Goal: Task Accomplishment & Management: Use online tool/utility

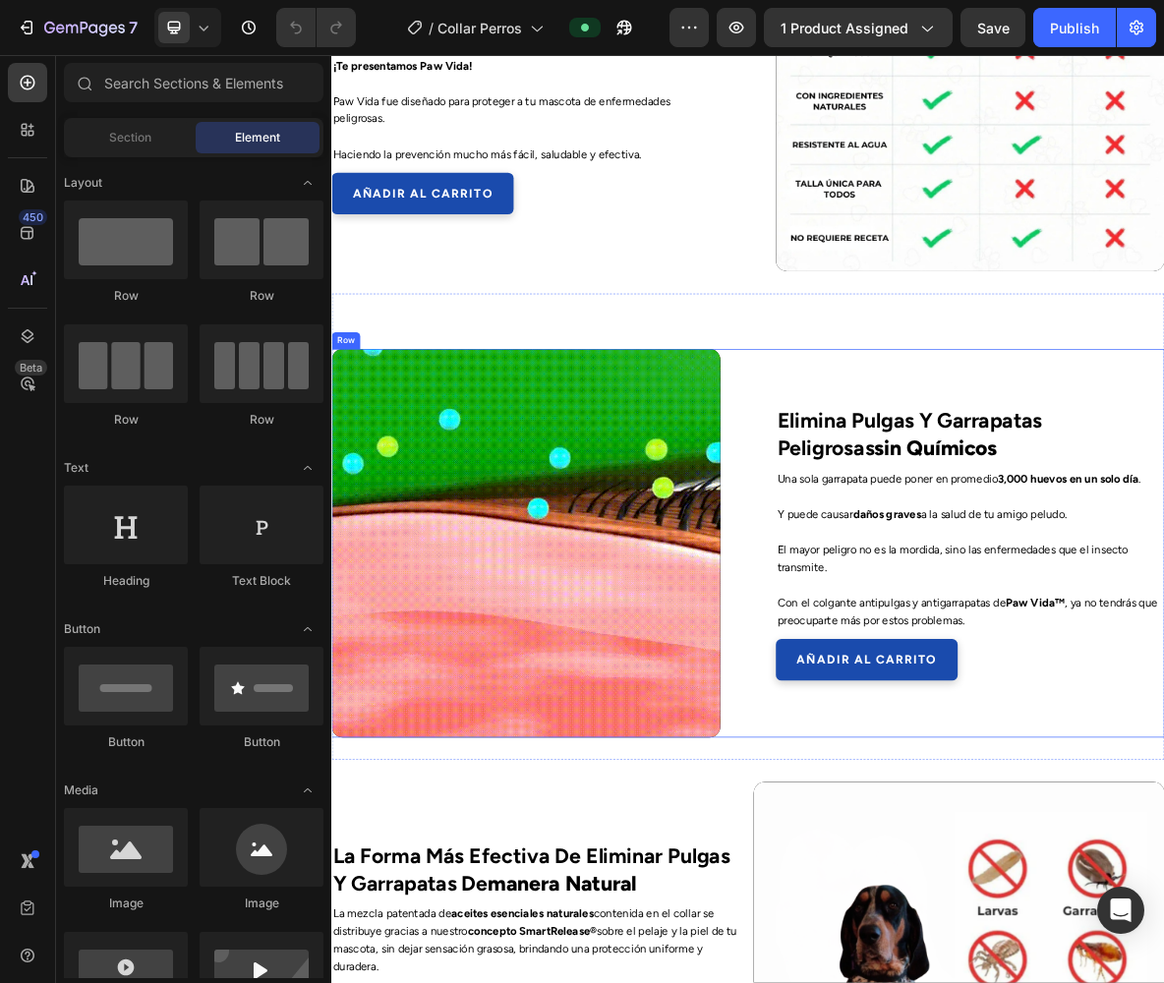
scroll to position [1880, 0]
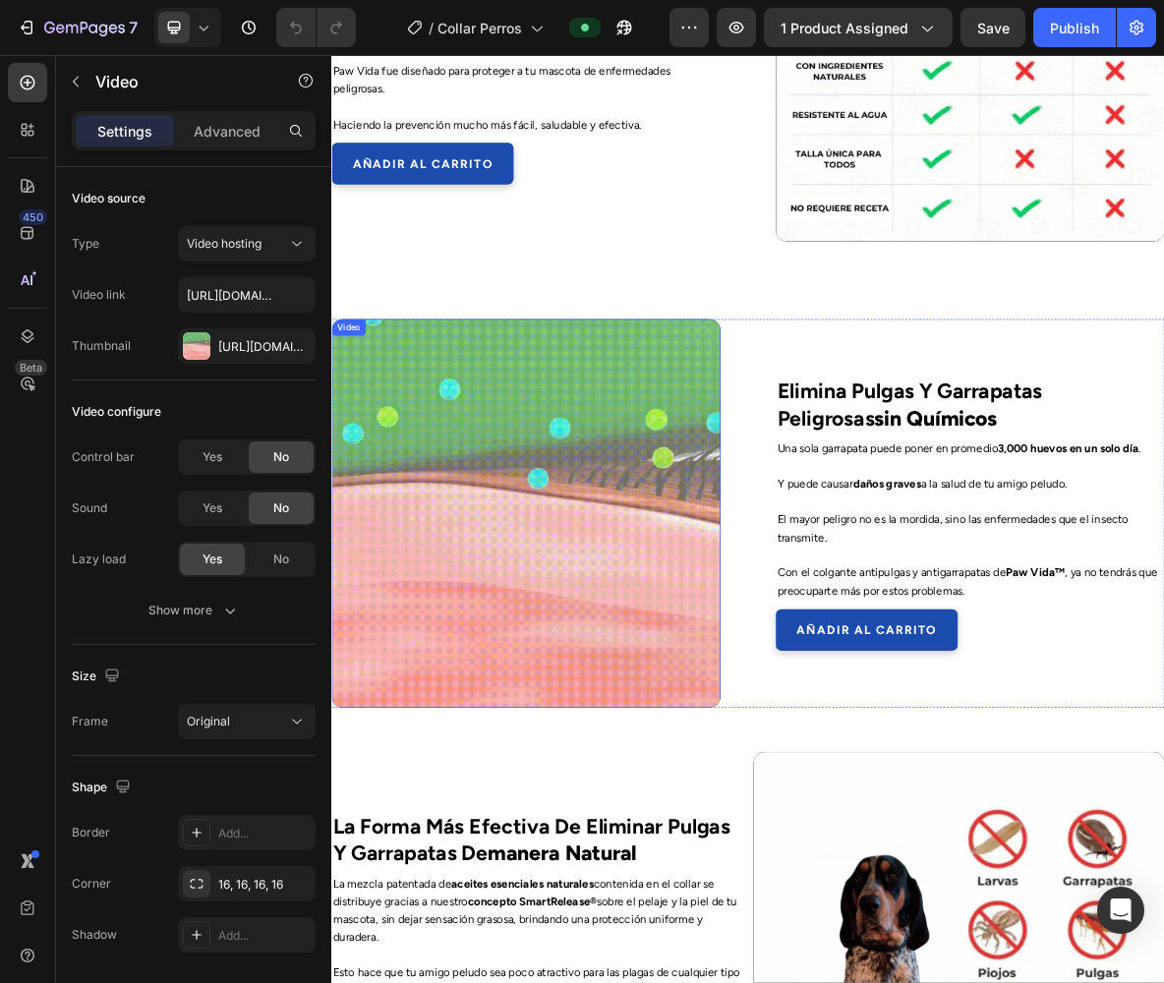
click at [626, 623] on video at bounding box center [606, 705] width 551 height 551
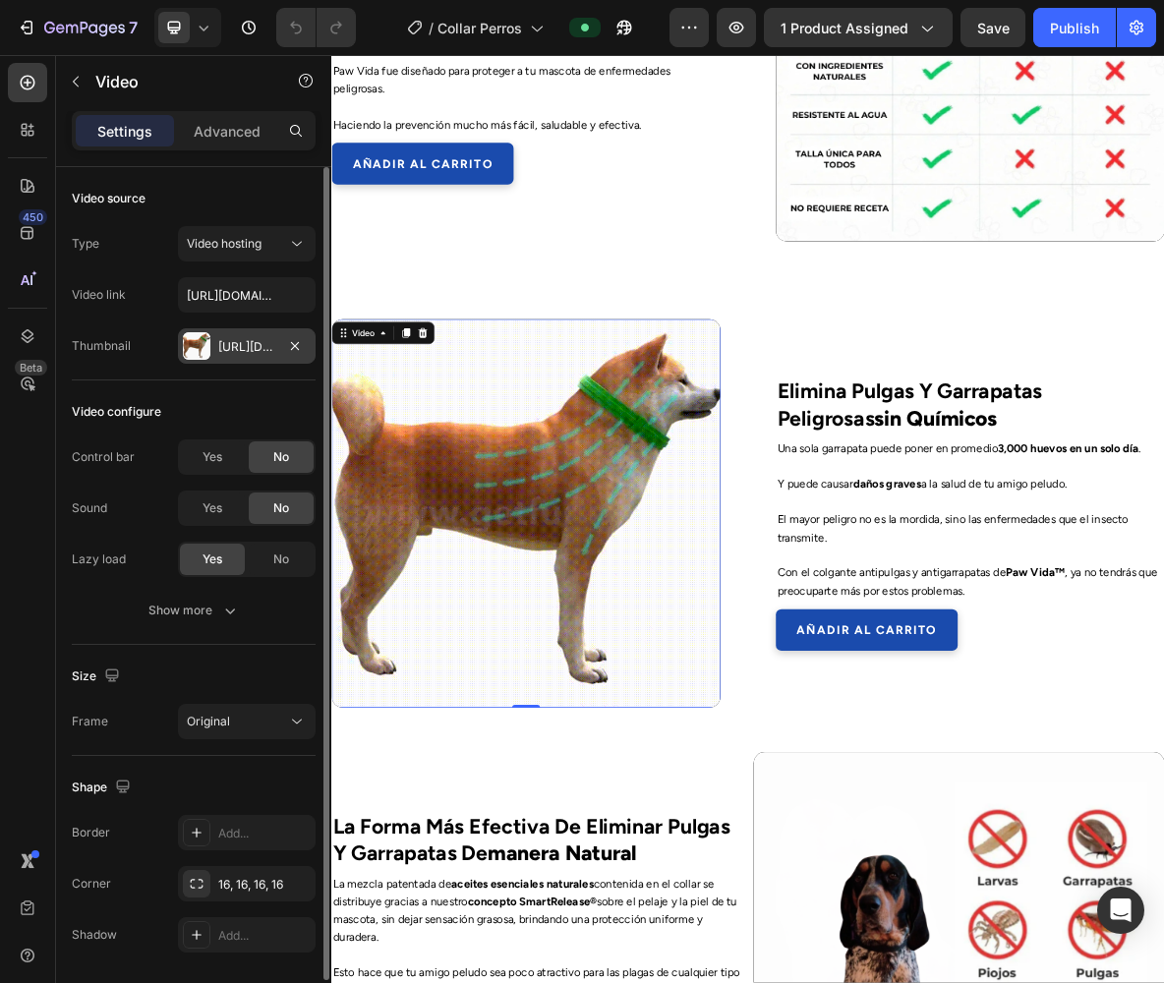
click at [246, 356] on div "Https://getfurlife.Com/cdn/shop/files/eaf78ef7ae96494ba0fefa63a5057742_2.Gif?V=…" at bounding box center [247, 345] width 138 height 35
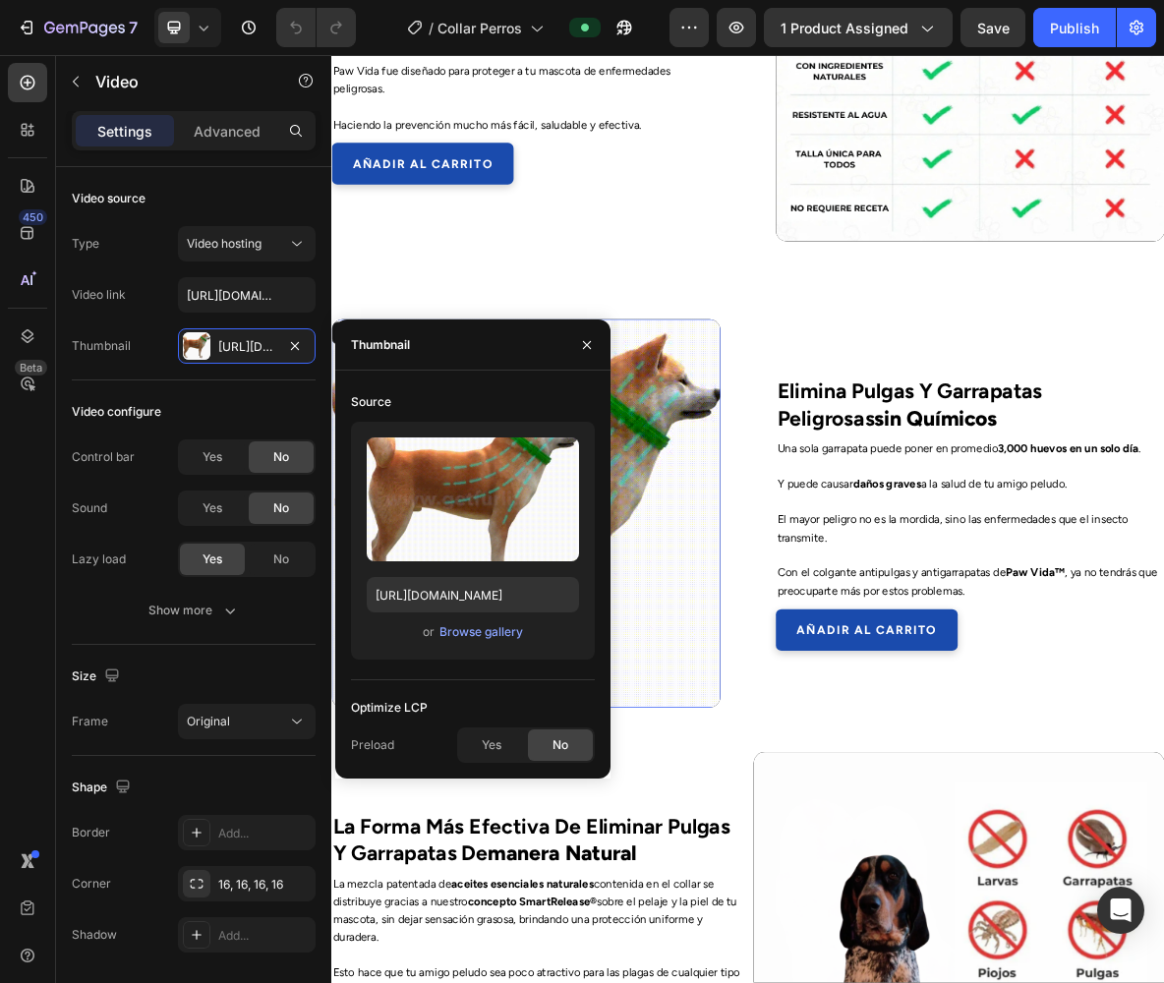
click at [456, 648] on div "Upload Image https://getfurlife.com/cdn/shop/files/eaf78ef7ae96494ba0fefa63a505…" at bounding box center [473, 541] width 244 height 238
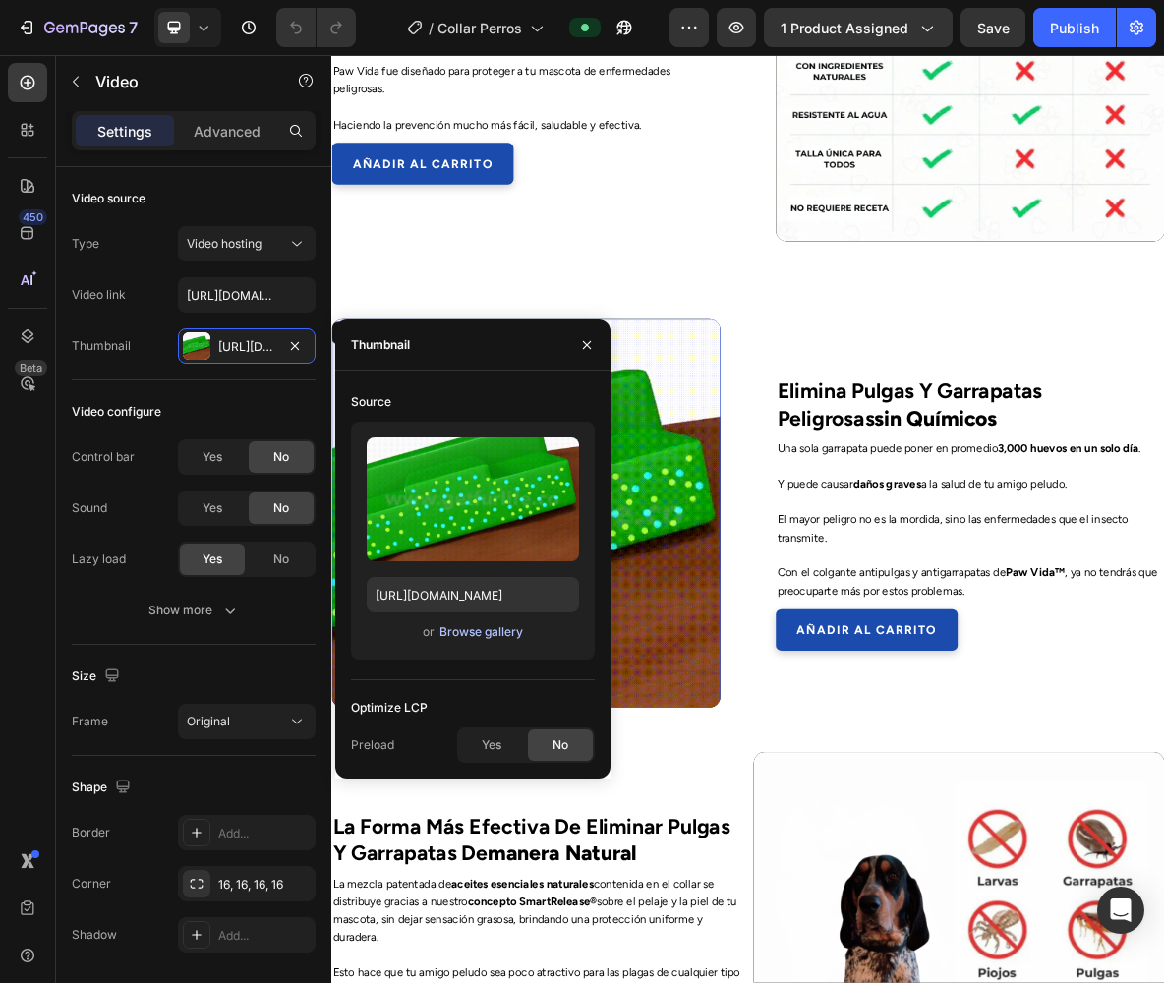
click at [462, 635] on div "Browse gallery" at bounding box center [482, 633] width 84 height 18
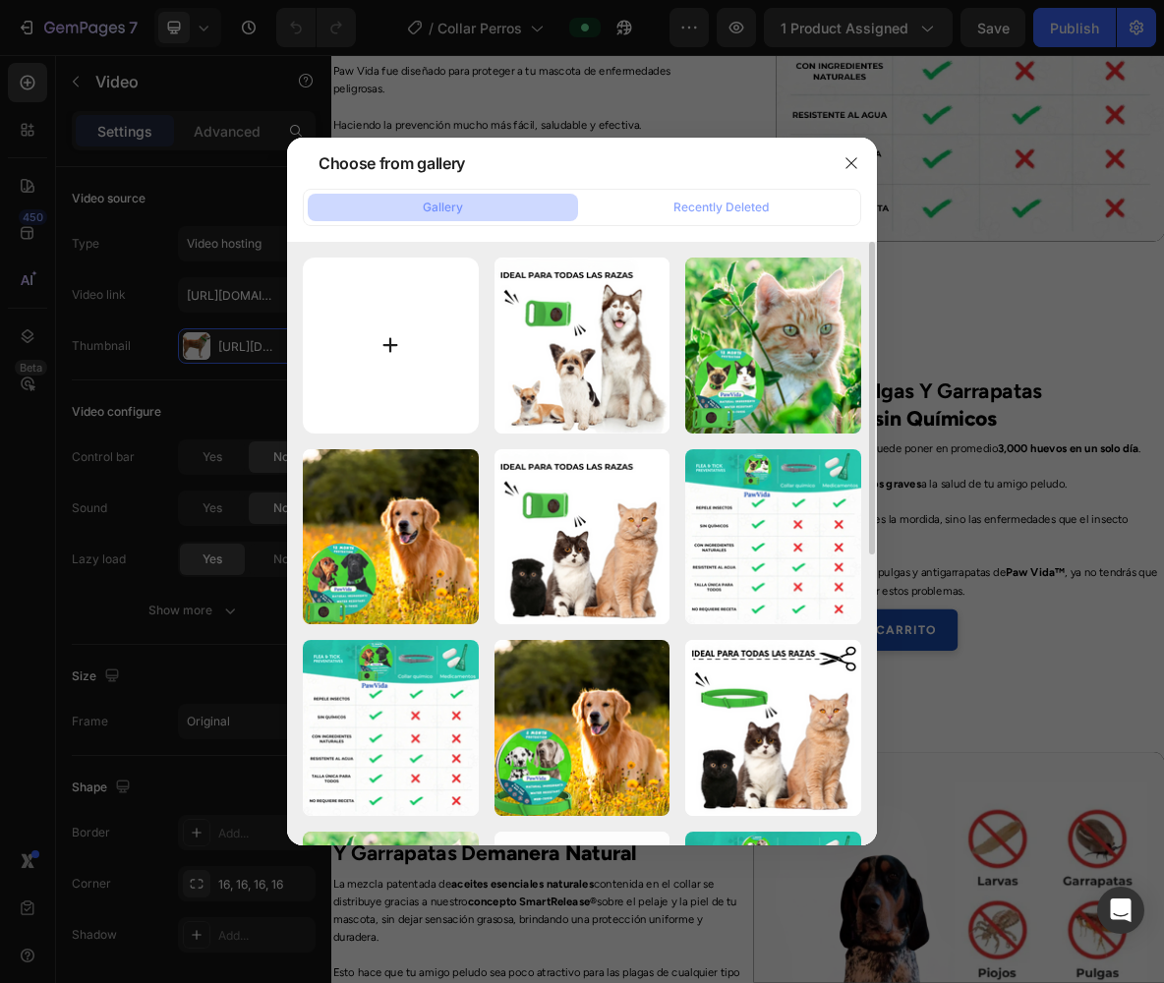
click at [353, 357] on input "file" at bounding box center [391, 346] width 176 height 176
click at [659, 108] on div at bounding box center [582, 491] width 1164 height 983
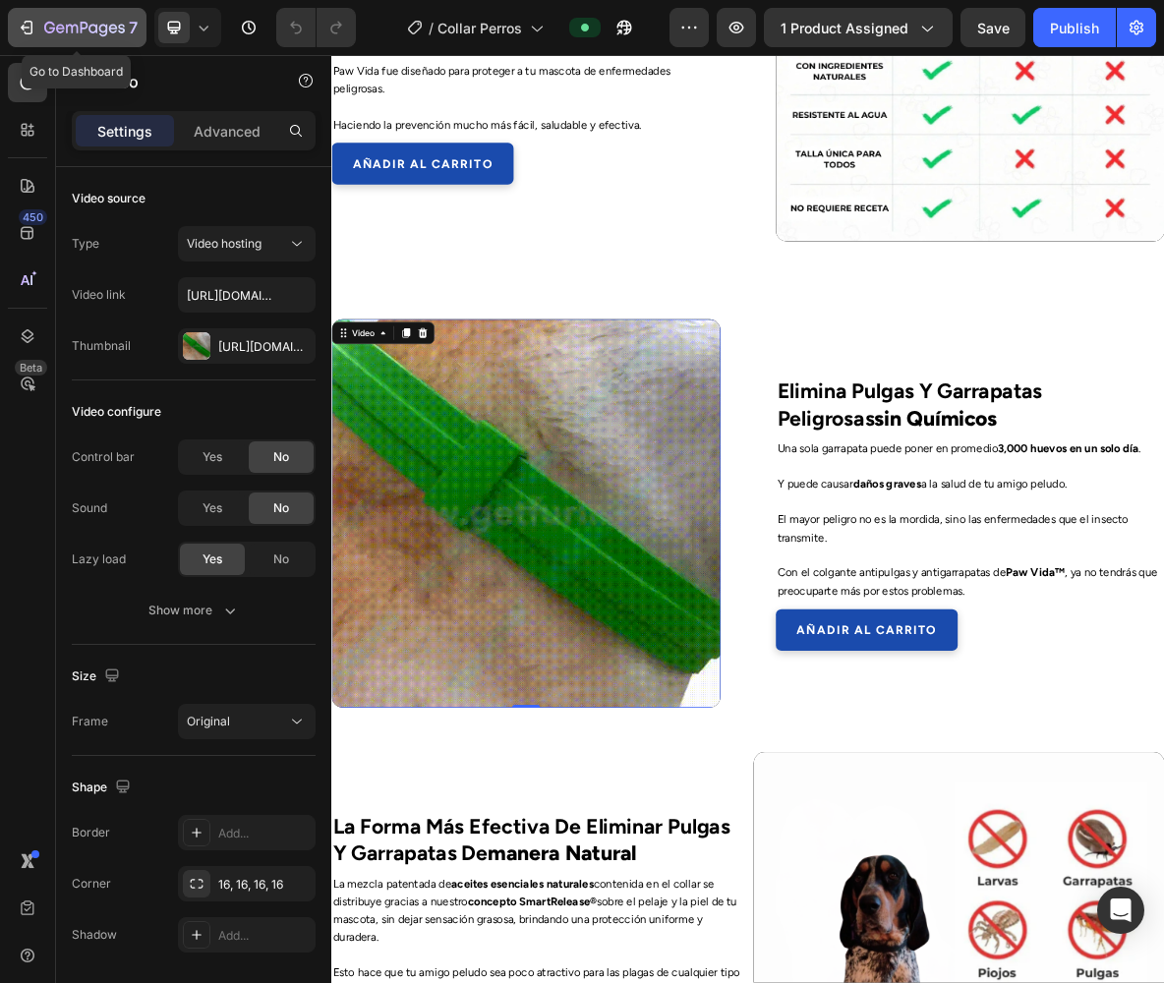
click at [96, 39] on div "7" at bounding box center [90, 28] width 93 height 24
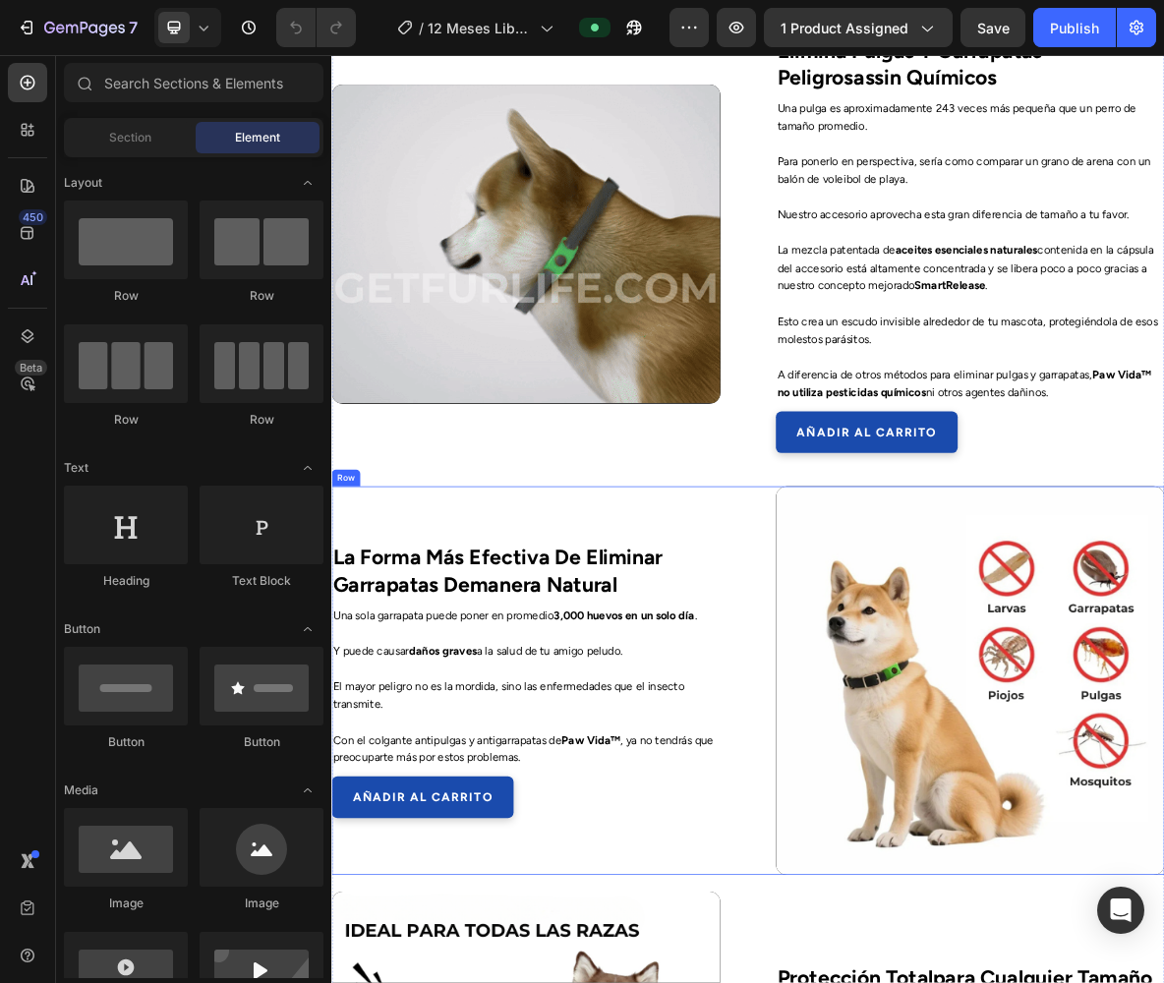
scroll to position [2229, 0]
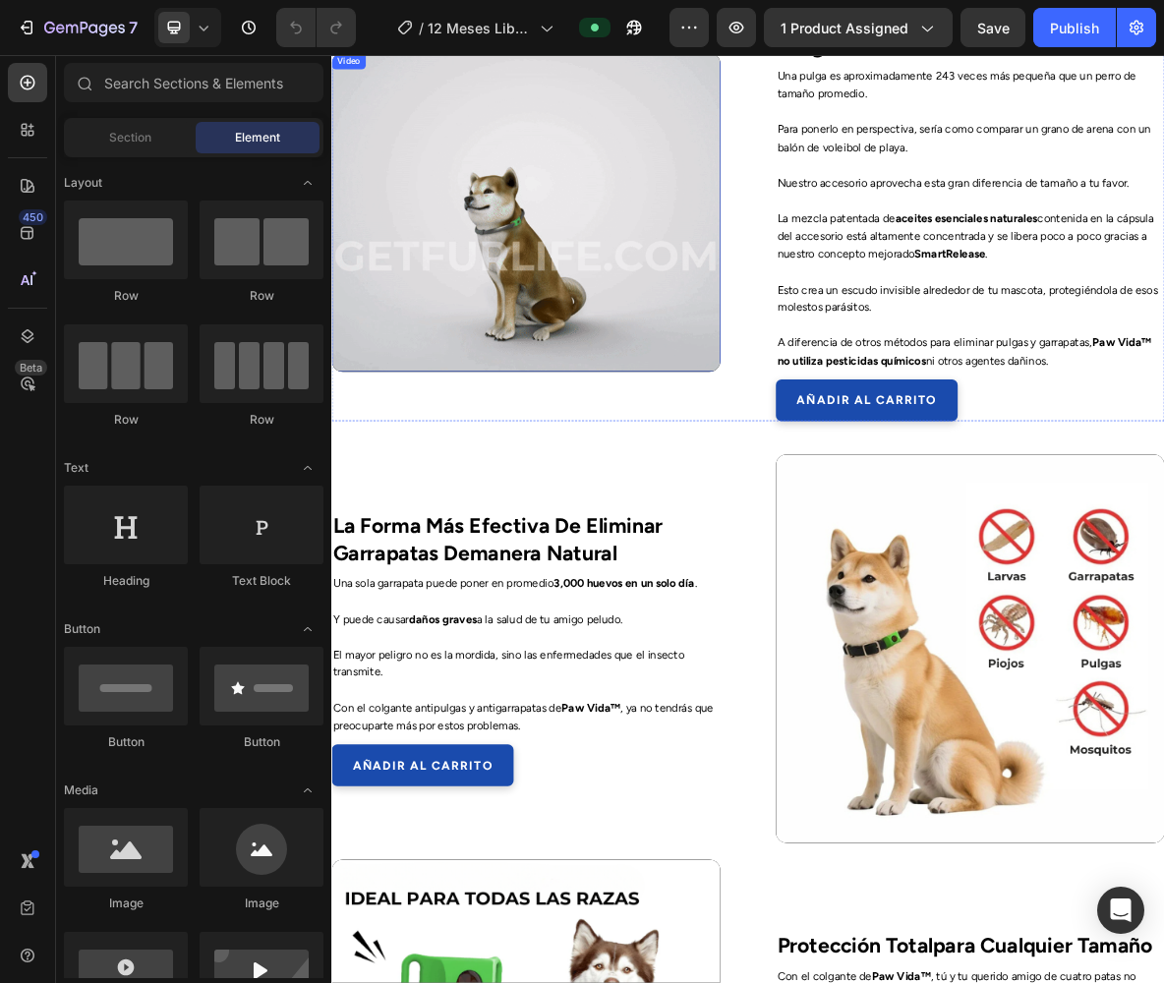
click at [579, 426] on video at bounding box center [606, 277] width 551 height 451
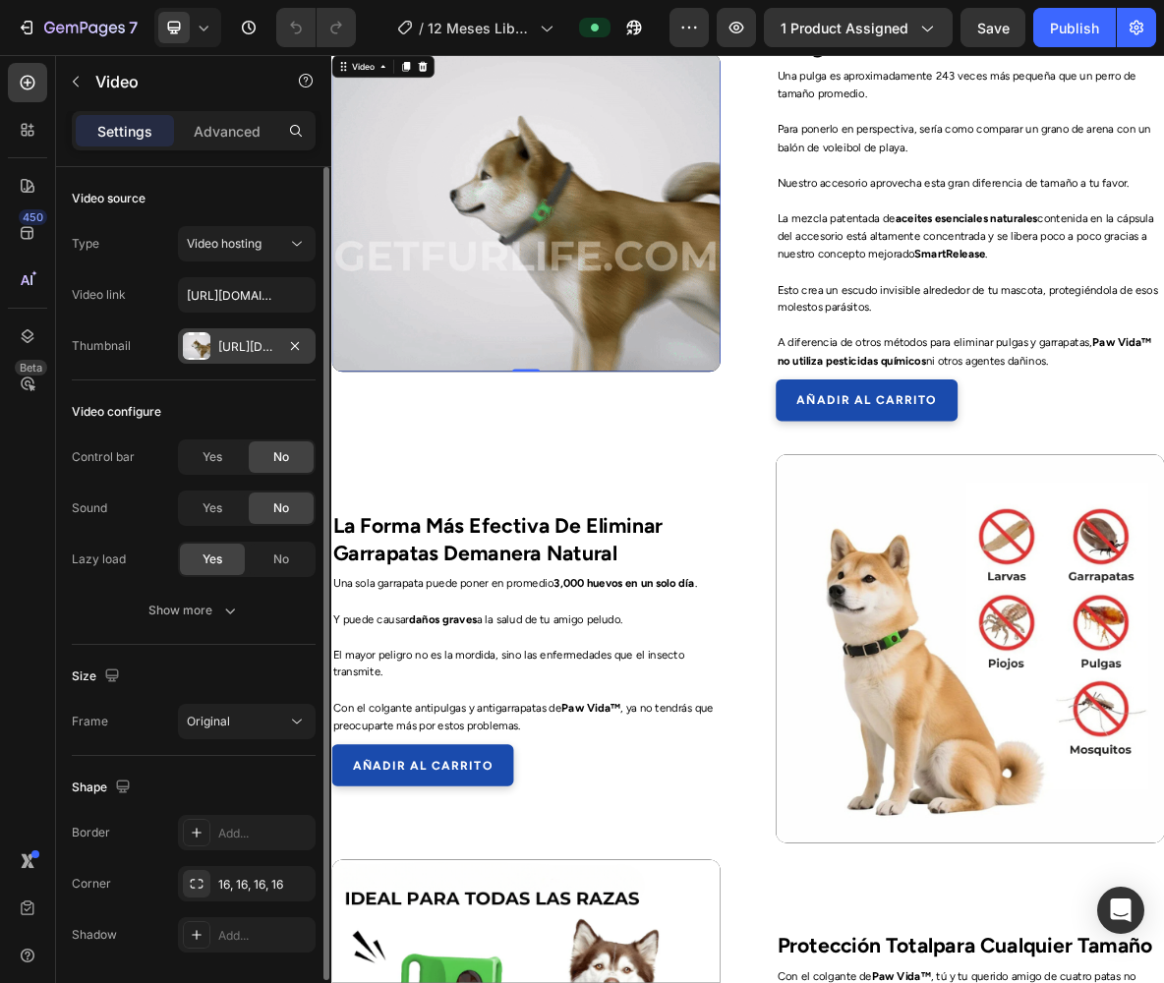
click at [253, 340] on div "Https://getfurlife.Com/cdn/shop/files/GETFURLIFE.DE2-ezgif.Com-speed.Gif?V=1707…" at bounding box center [246, 347] width 57 height 18
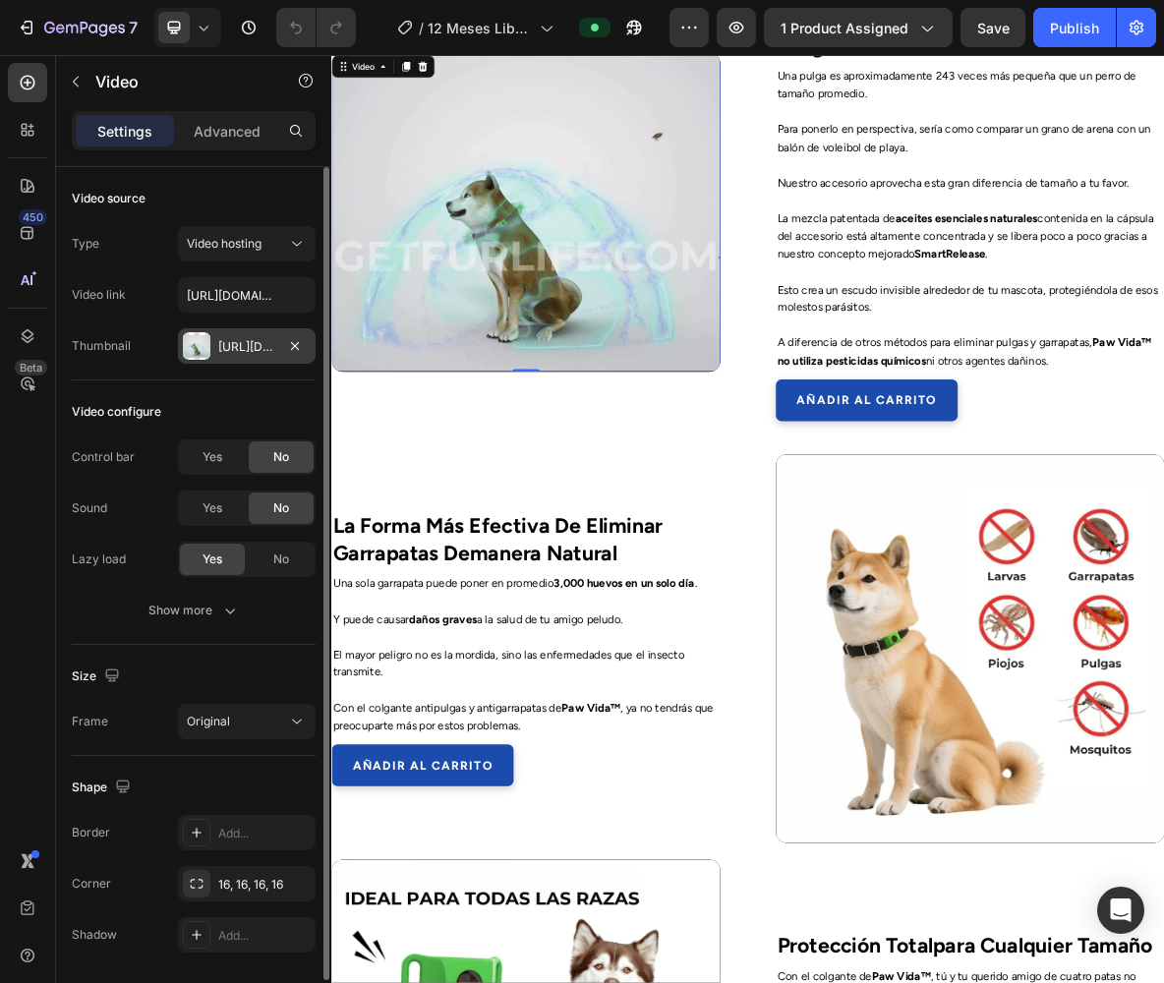
scroll to position [0, 0]
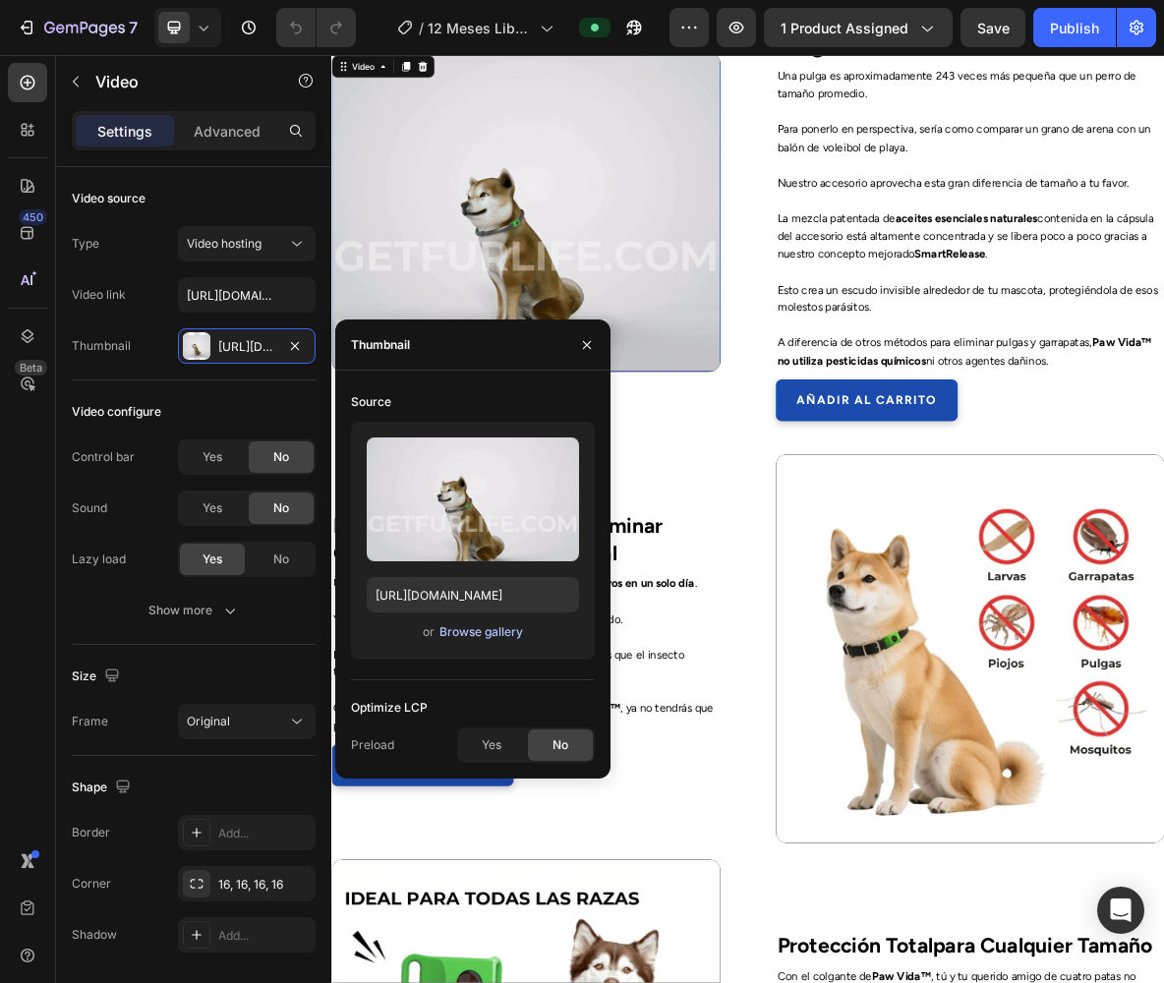
click at [464, 638] on div "Browse gallery" at bounding box center [482, 633] width 84 height 18
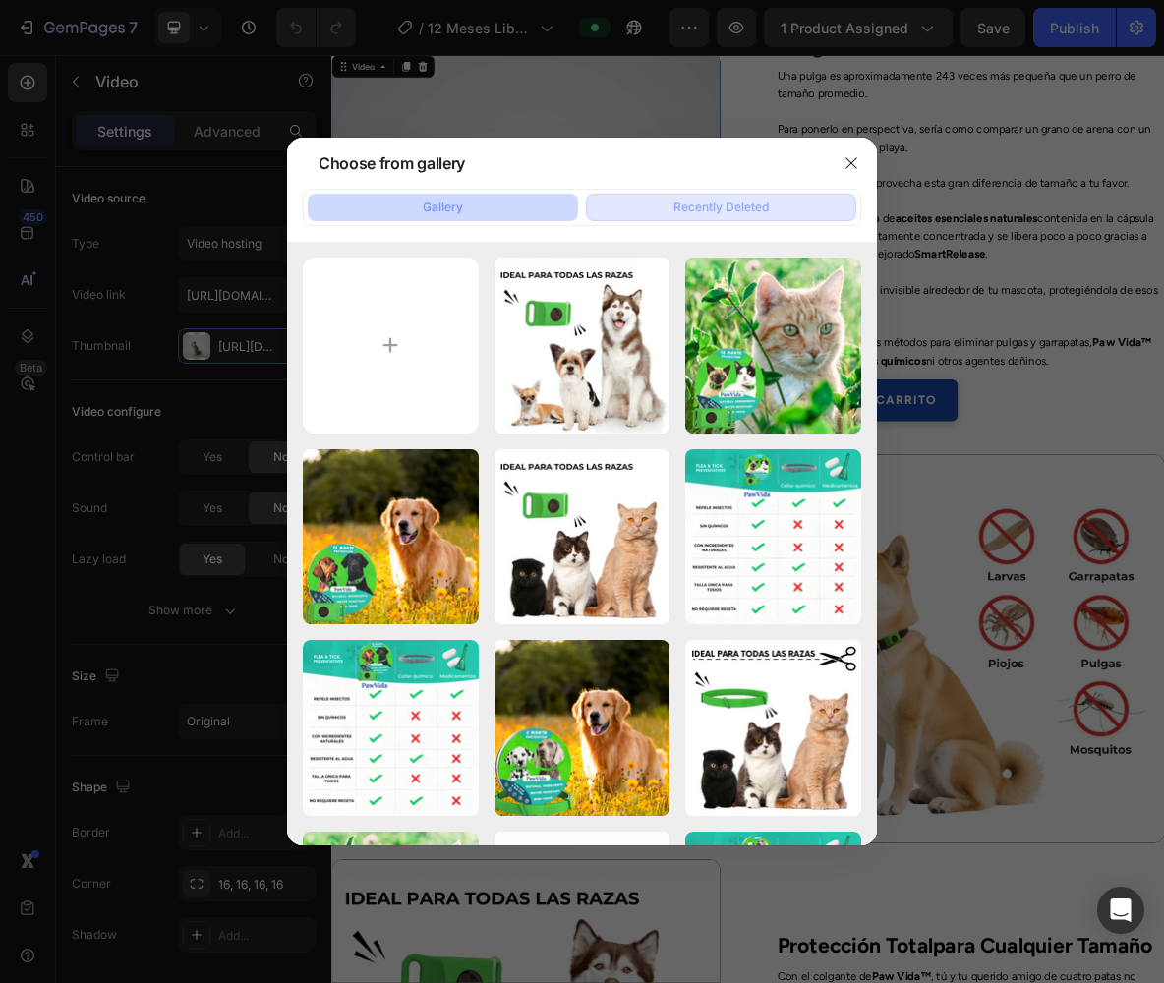
click at [682, 212] on div "Recently Deleted" at bounding box center [721, 208] width 95 height 18
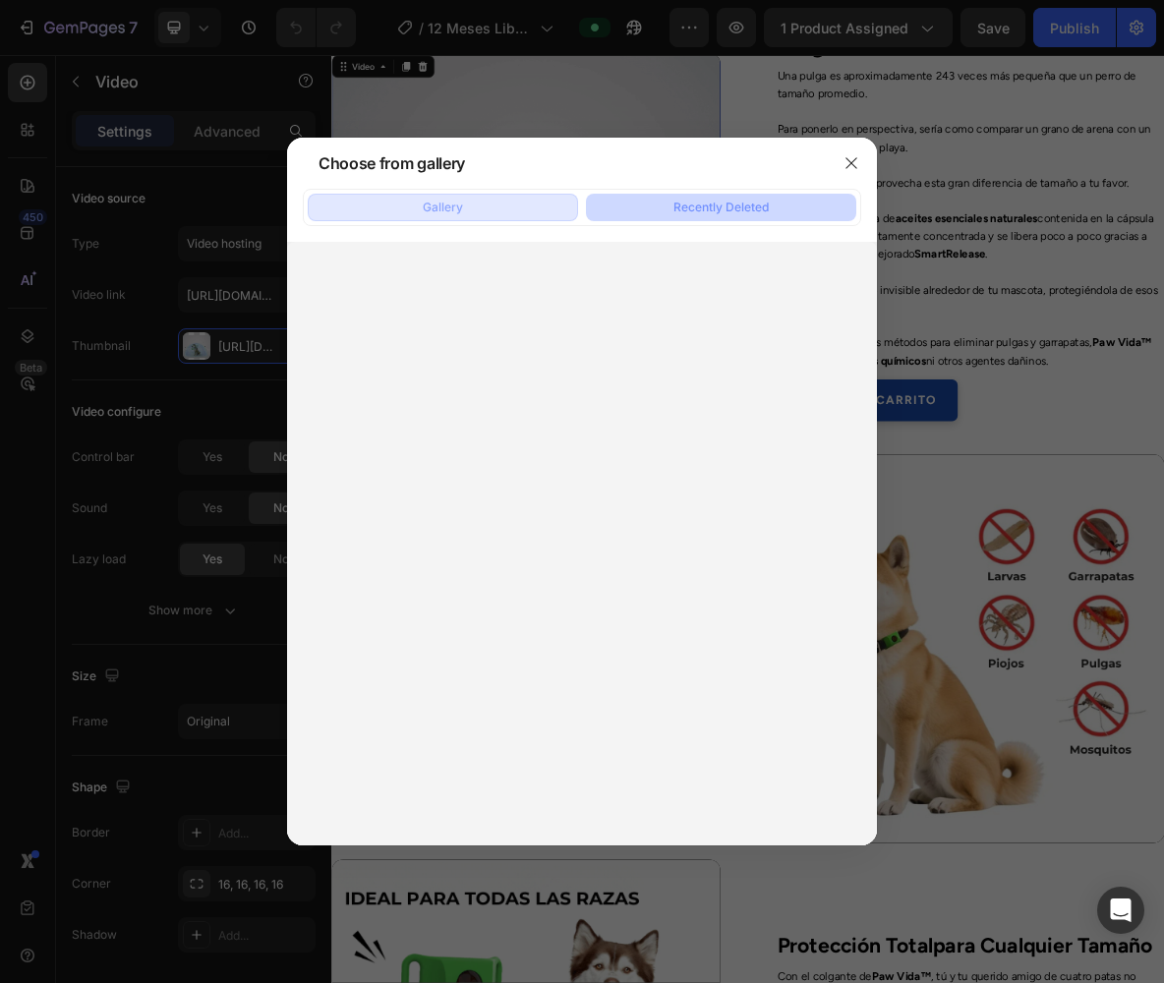
click at [459, 204] on div "Gallery" at bounding box center [443, 208] width 40 height 18
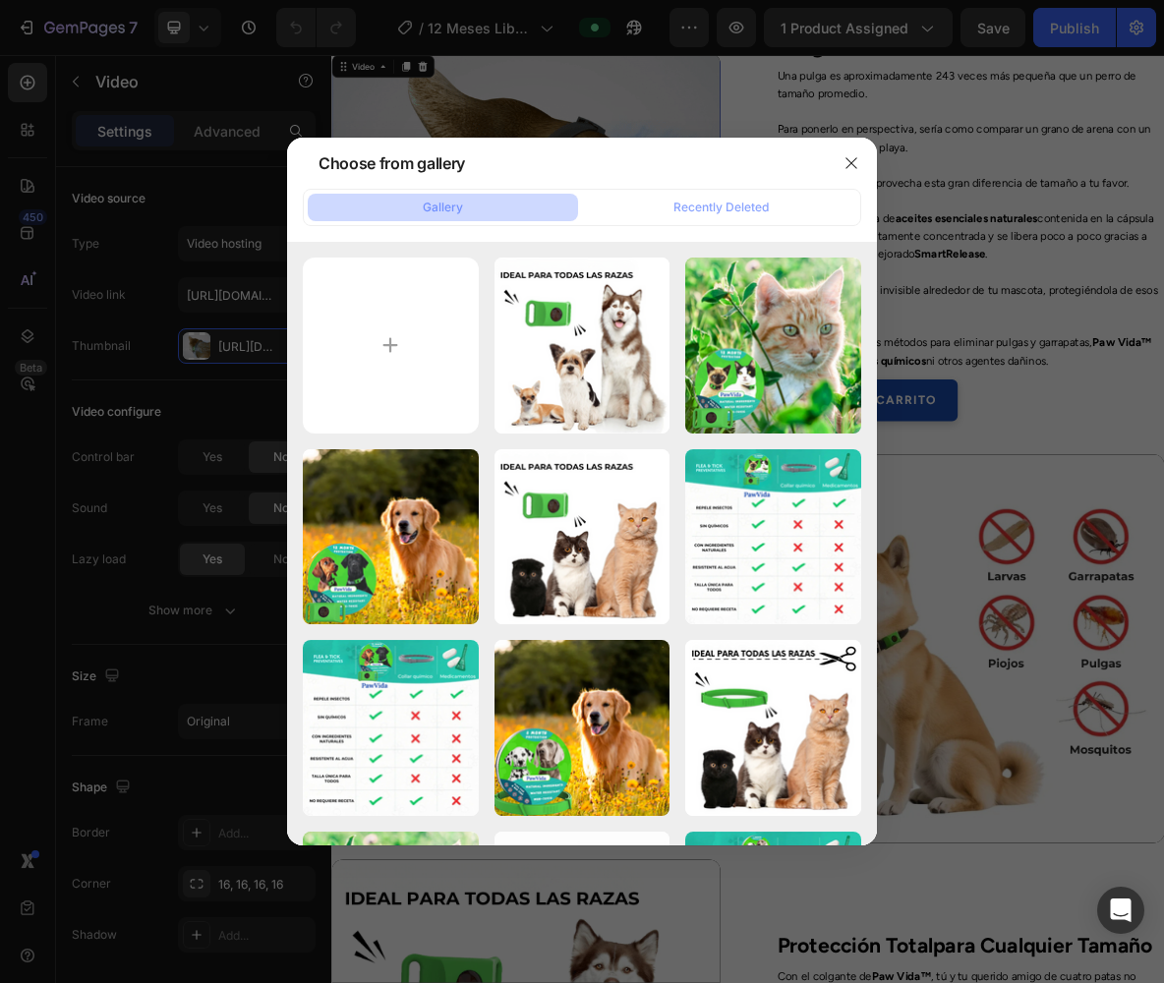
click at [464, 111] on div at bounding box center [582, 491] width 1164 height 983
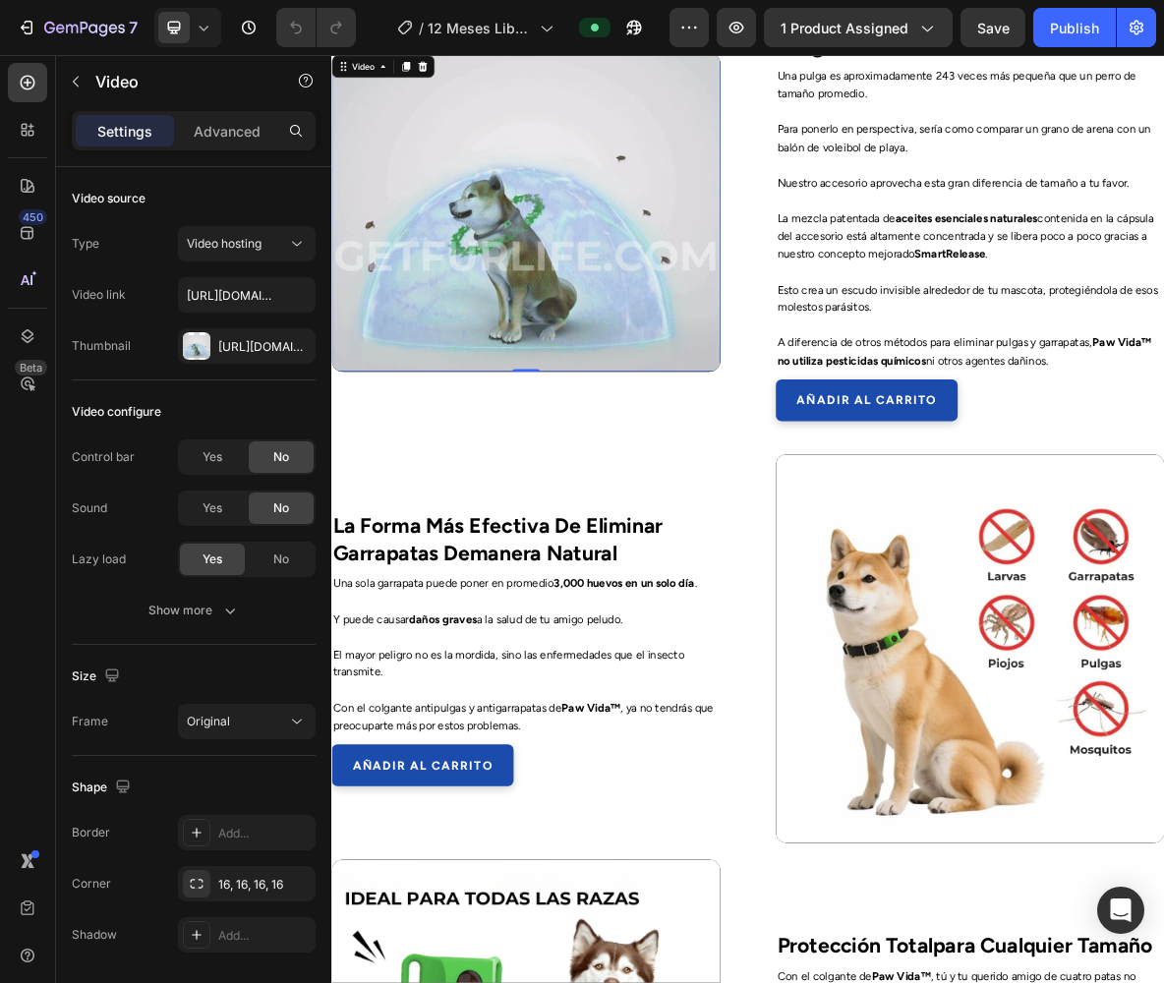
click at [684, 373] on video at bounding box center [606, 277] width 551 height 451
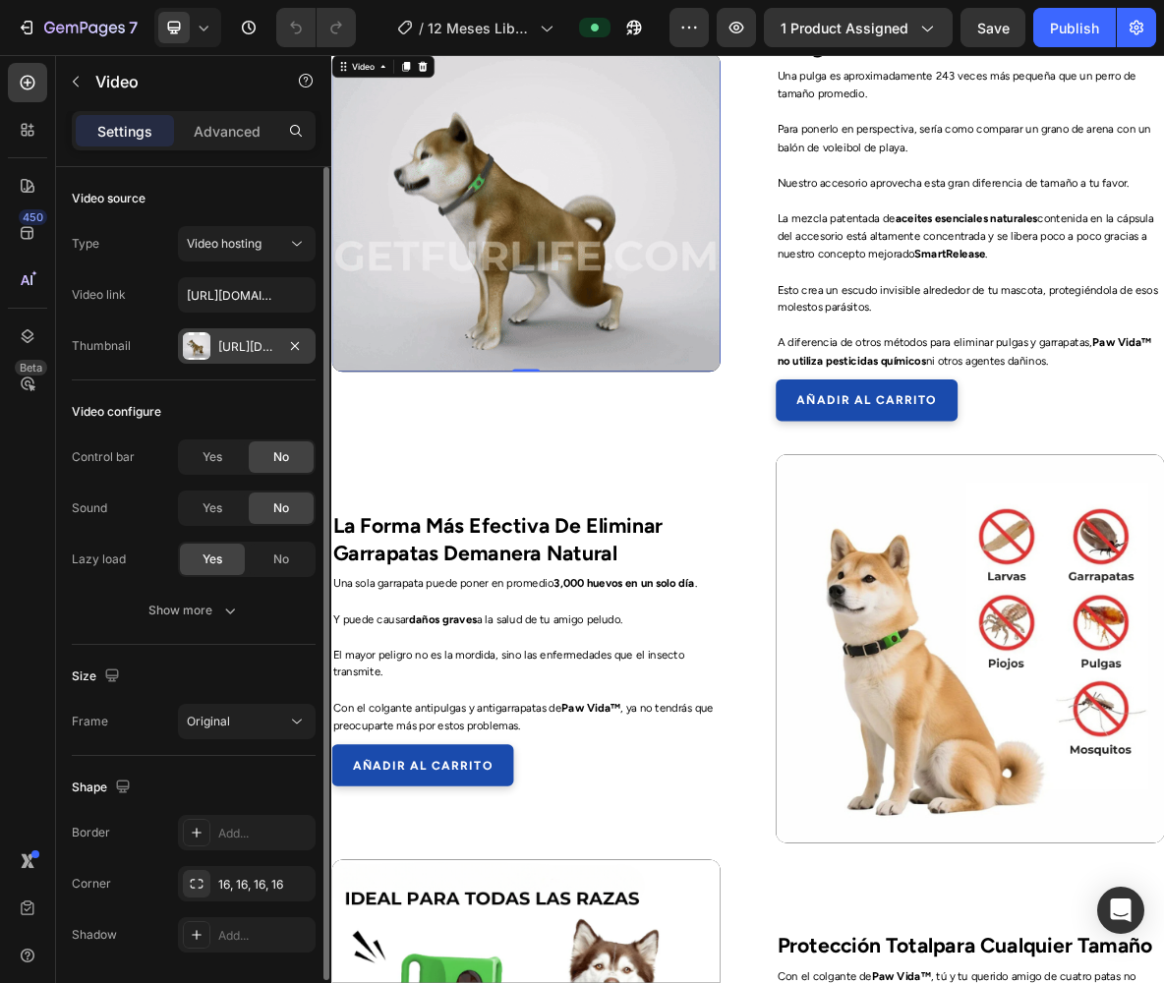
click at [254, 340] on div "Https://getfurlife.Com/cdn/shop/files/GETFURLIFE.DE2-ezgif.Com-speed.Gif?V=1707…" at bounding box center [246, 347] width 57 height 18
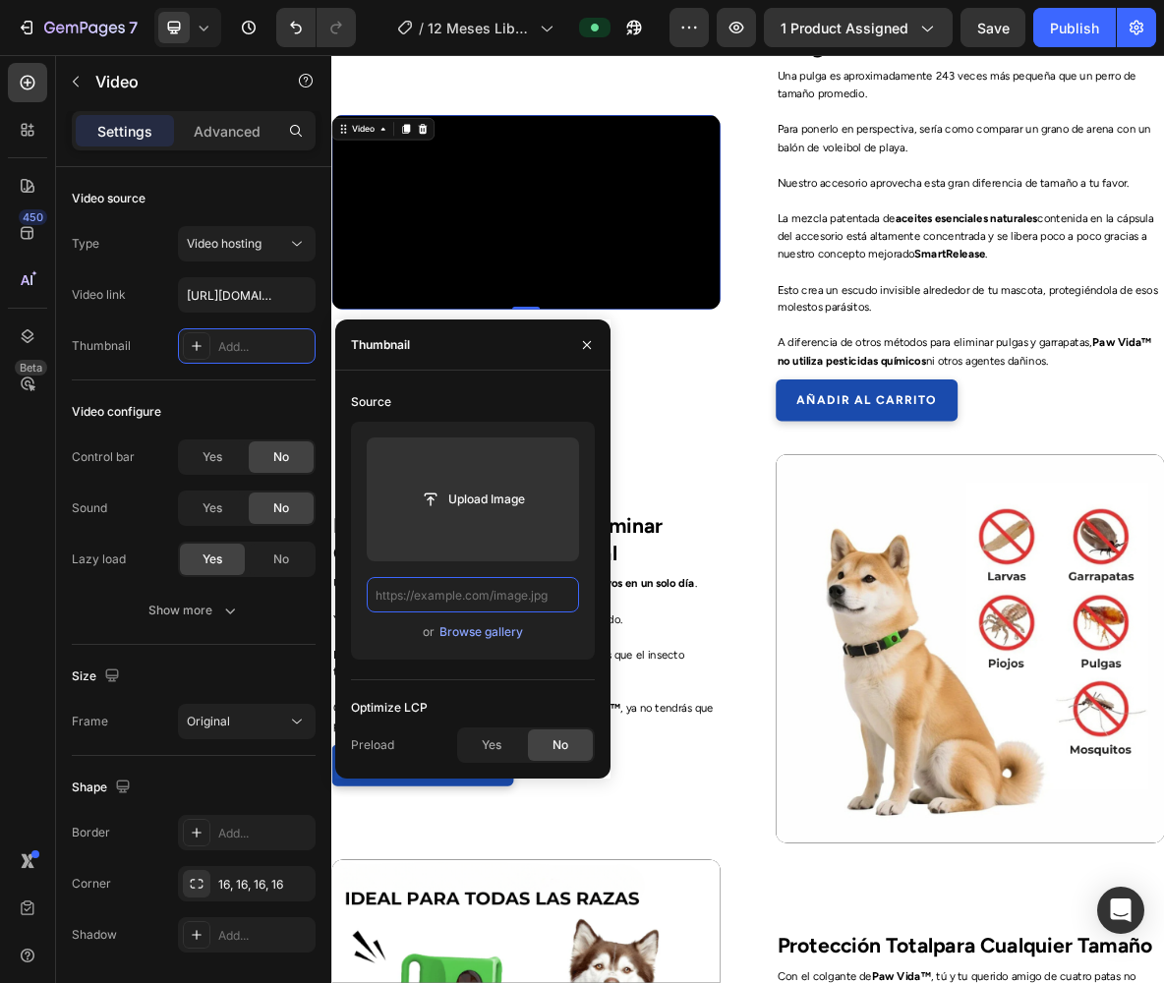
paste input "https://admin.shopify.com/store/hyyxfy-a1/content/files/27379722518564?selected…"
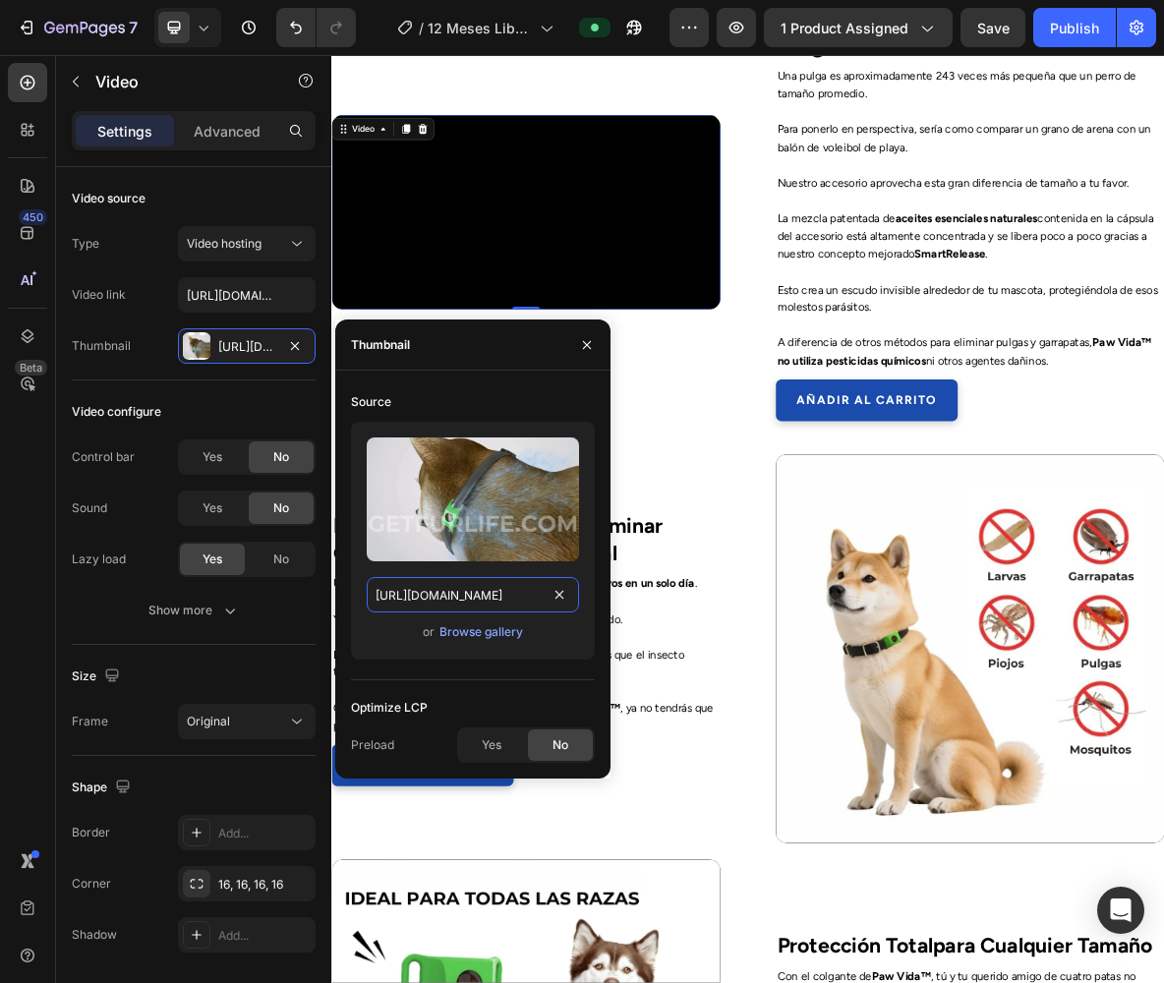
scroll to position [0, 340]
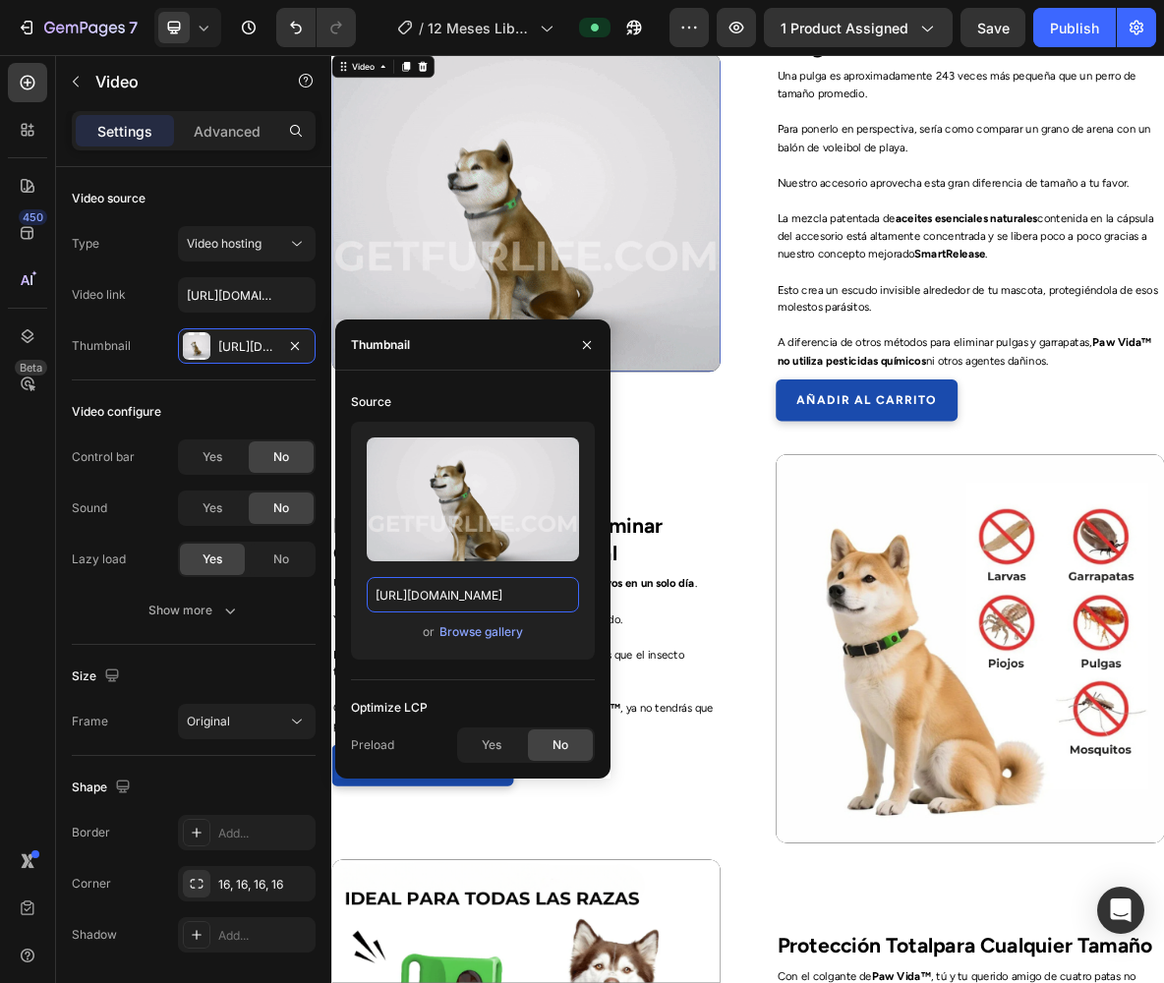
type input "https://getfurlife.com/cdn/shop/files/GETFURLIFE.DE2-ezgif.com-speed.gif?v=1707…"
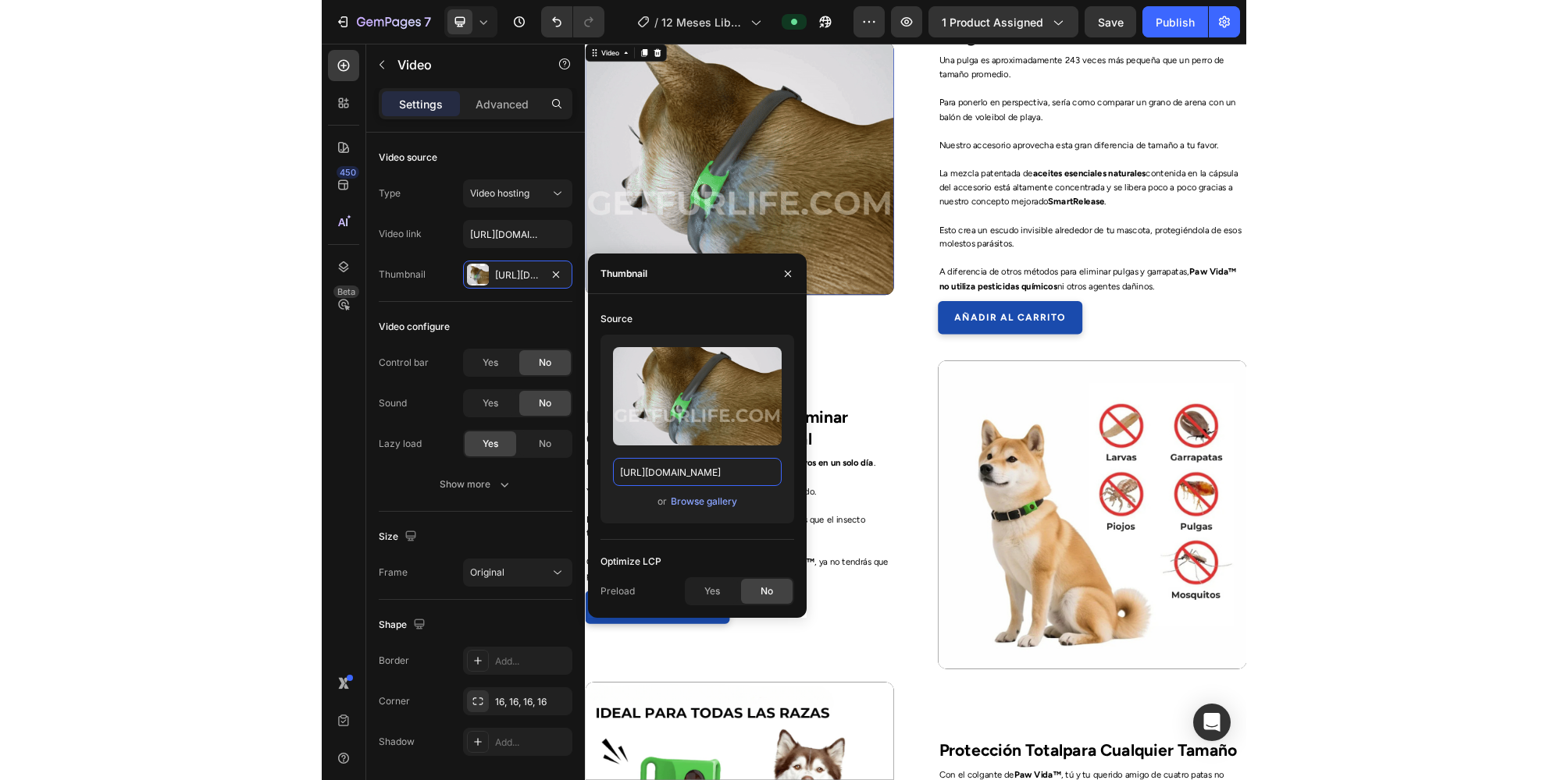
scroll to position [0, 0]
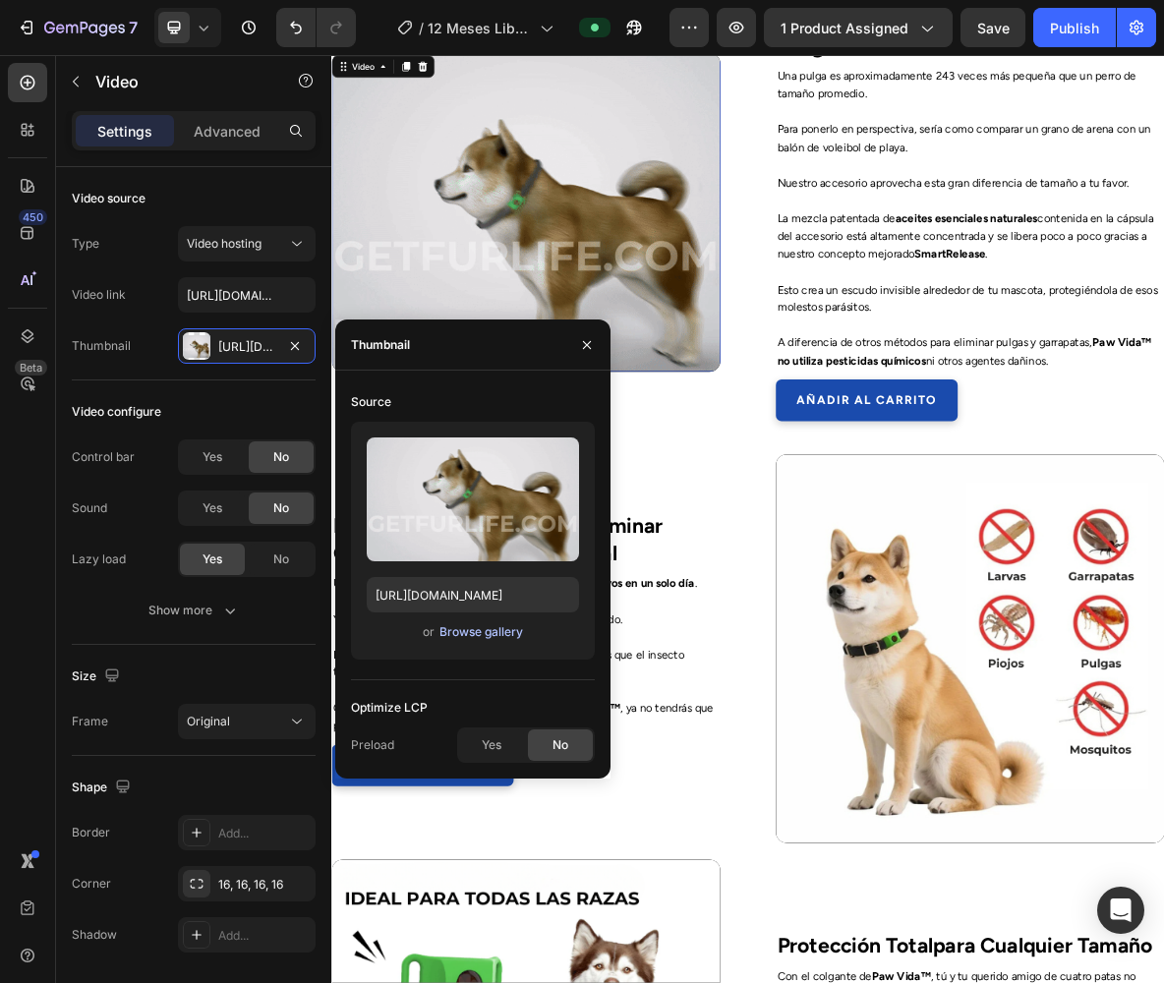
click at [485, 635] on div "Browse gallery" at bounding box center [482, 633] width 84 height 18
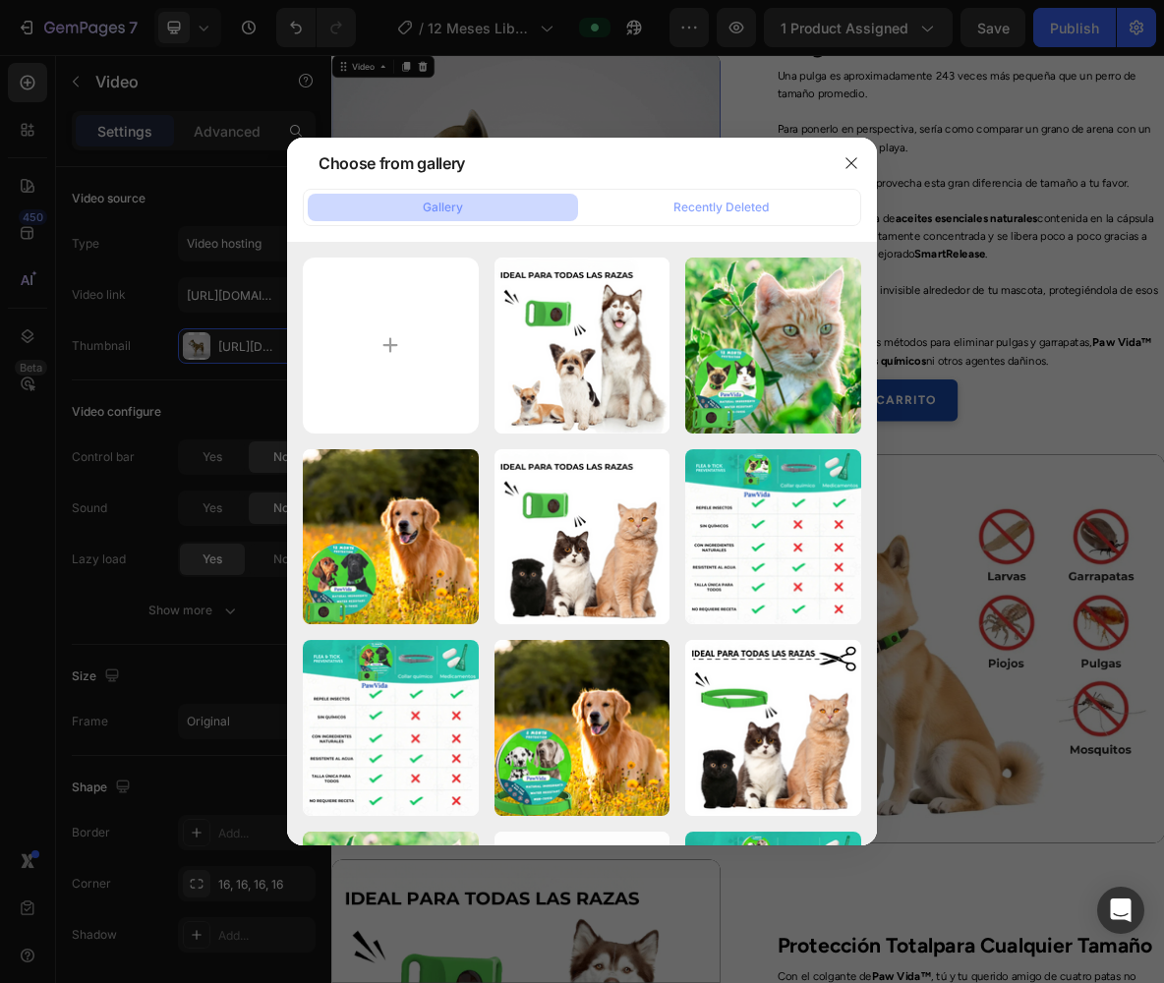
type input "C:\fakepath\IMG_8476.mov"
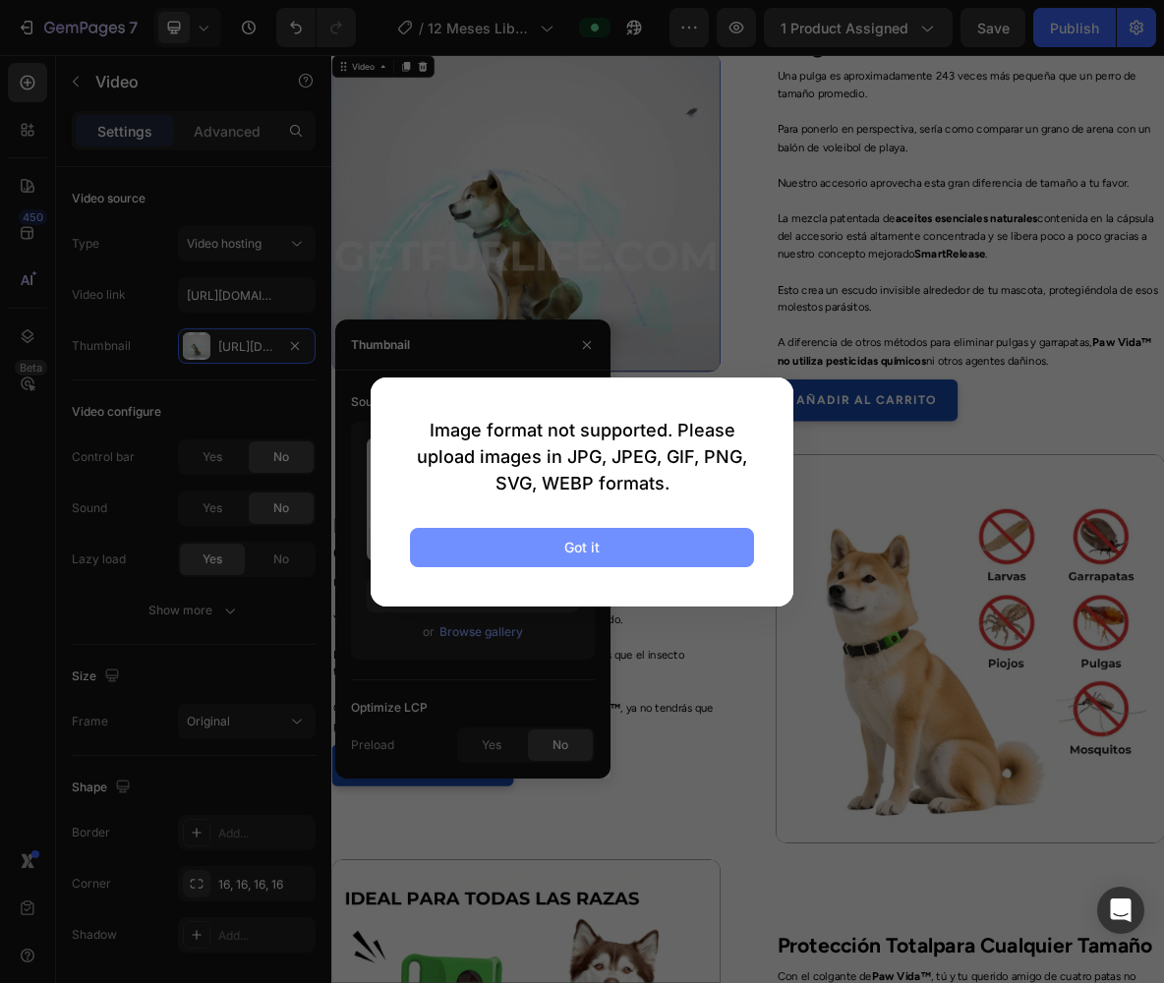
click at [564, 546] on button "Got it" at bounding box center [582, 547] width 344 height 39
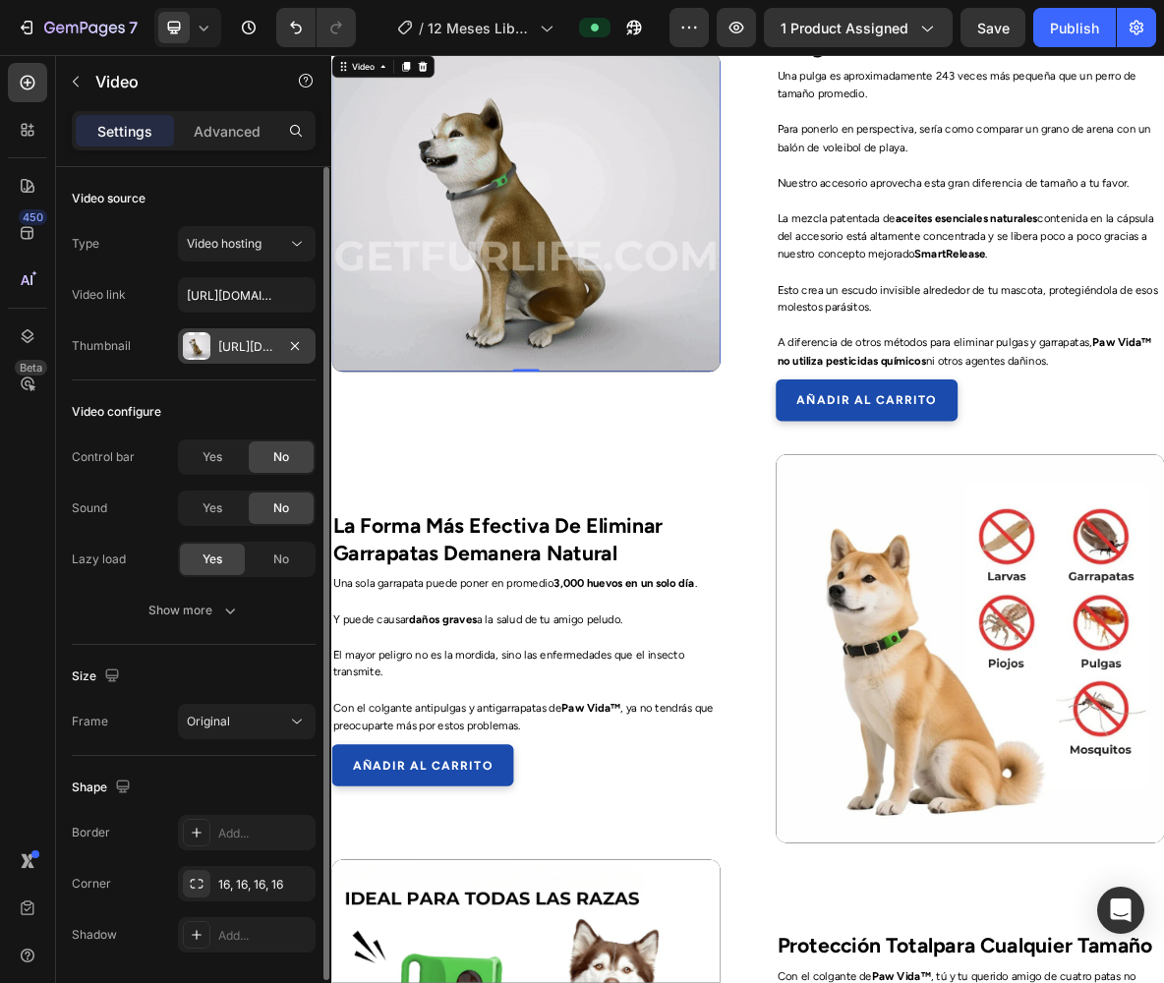
click at [268, 356] on div "Https://getfurlife.Com/cdn/shop/files/GETFURLIFE.DE2-ezgif.Com-speed.Gif?V=1707…" at bounding box center [247, 345] width 138 height 35
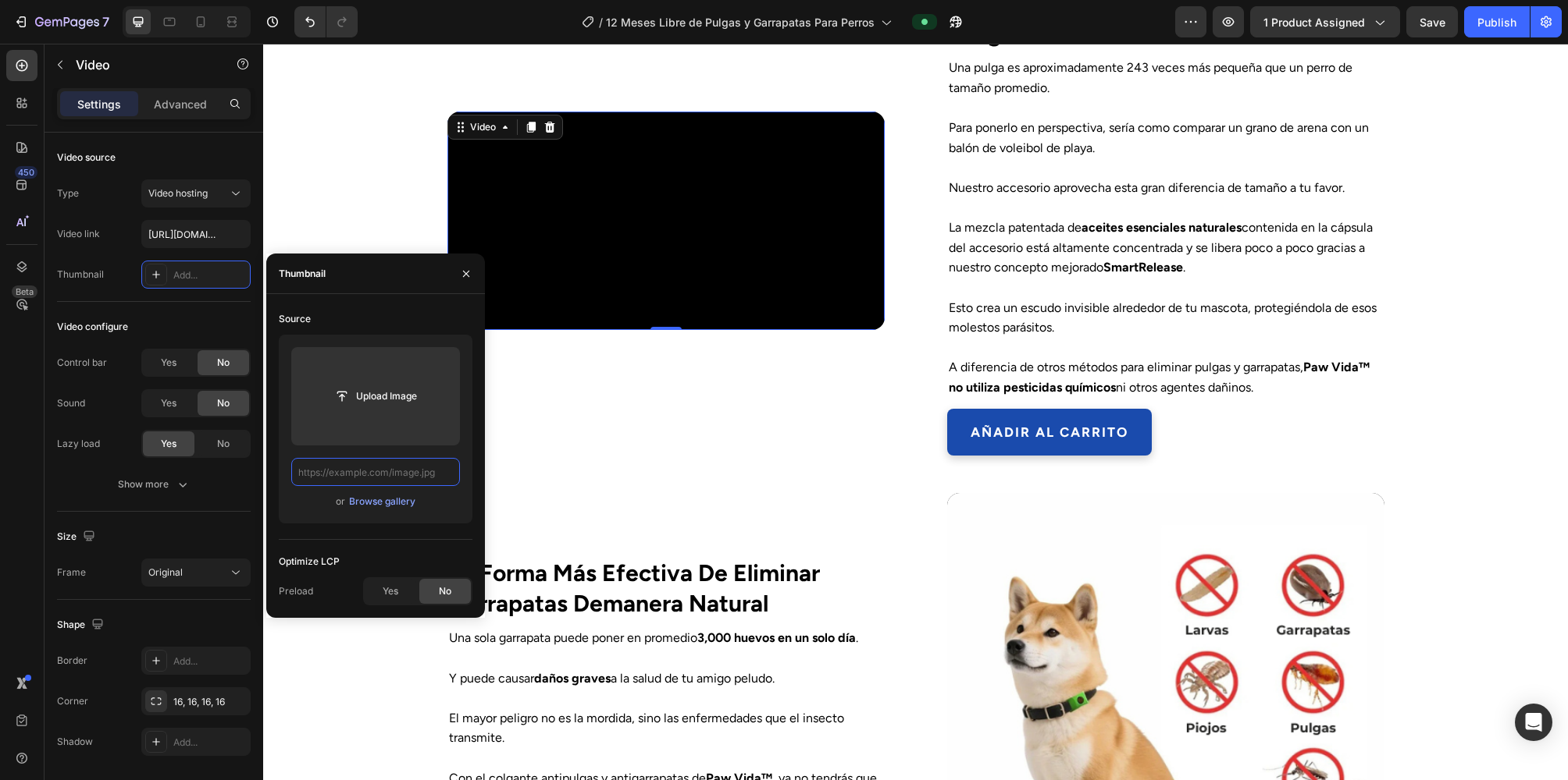
paste input "https://cdn.shopify.com/videos/c/o/v/aea9fe4e097d4ab0808ea77d8d8fa72b.mov"
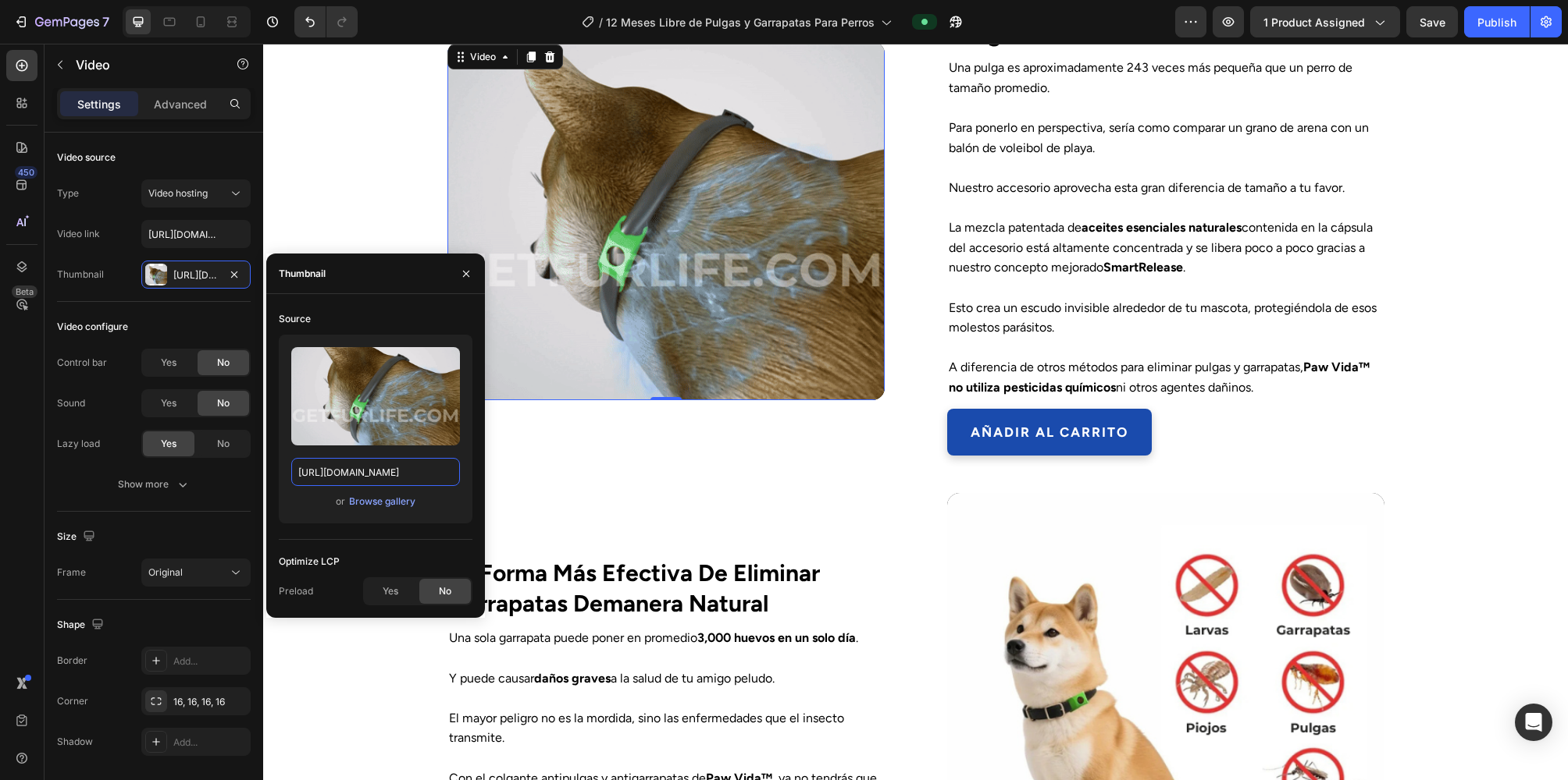
type input "https://getfurlife.com/cdn/shop/files/GETFURLIFE.DE2-ezgif.com-speed.gif?v=1707…"
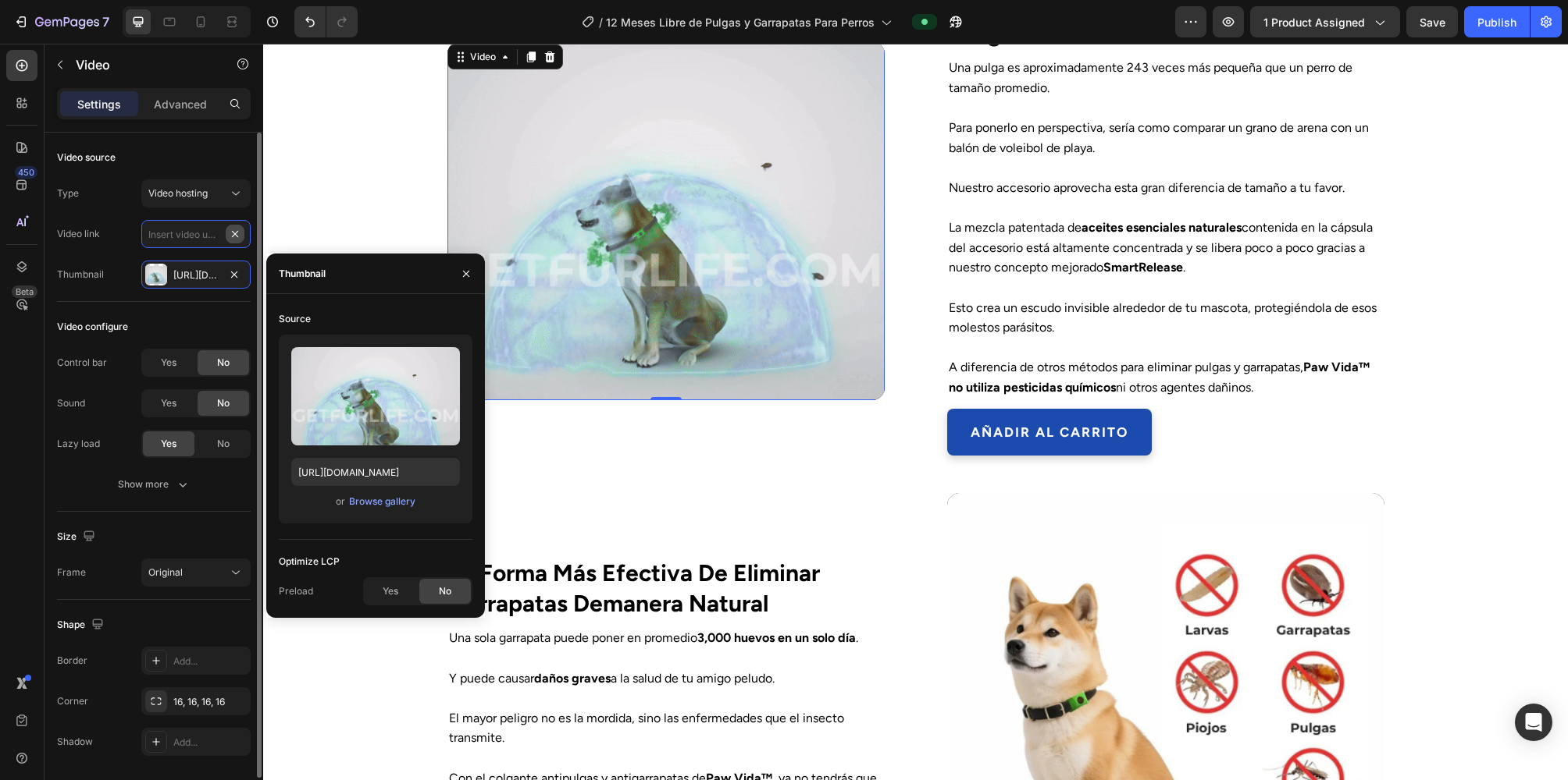
scroll to position [0, 0]
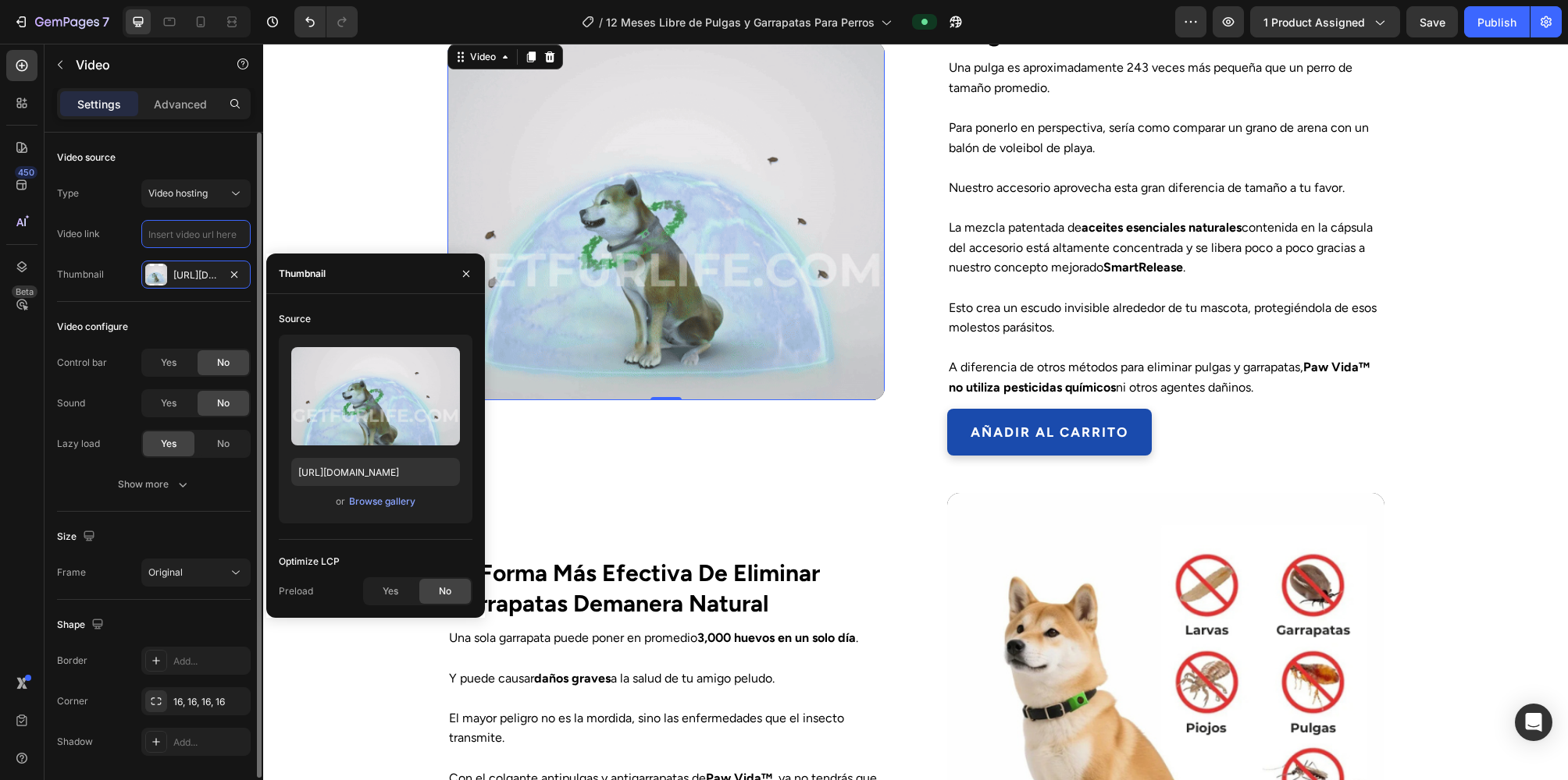
paste input "https://cdn.shopify.com/videos/c/o/v/aea9fe4e097d4ab0808ea77d8d8fa72b.mov"
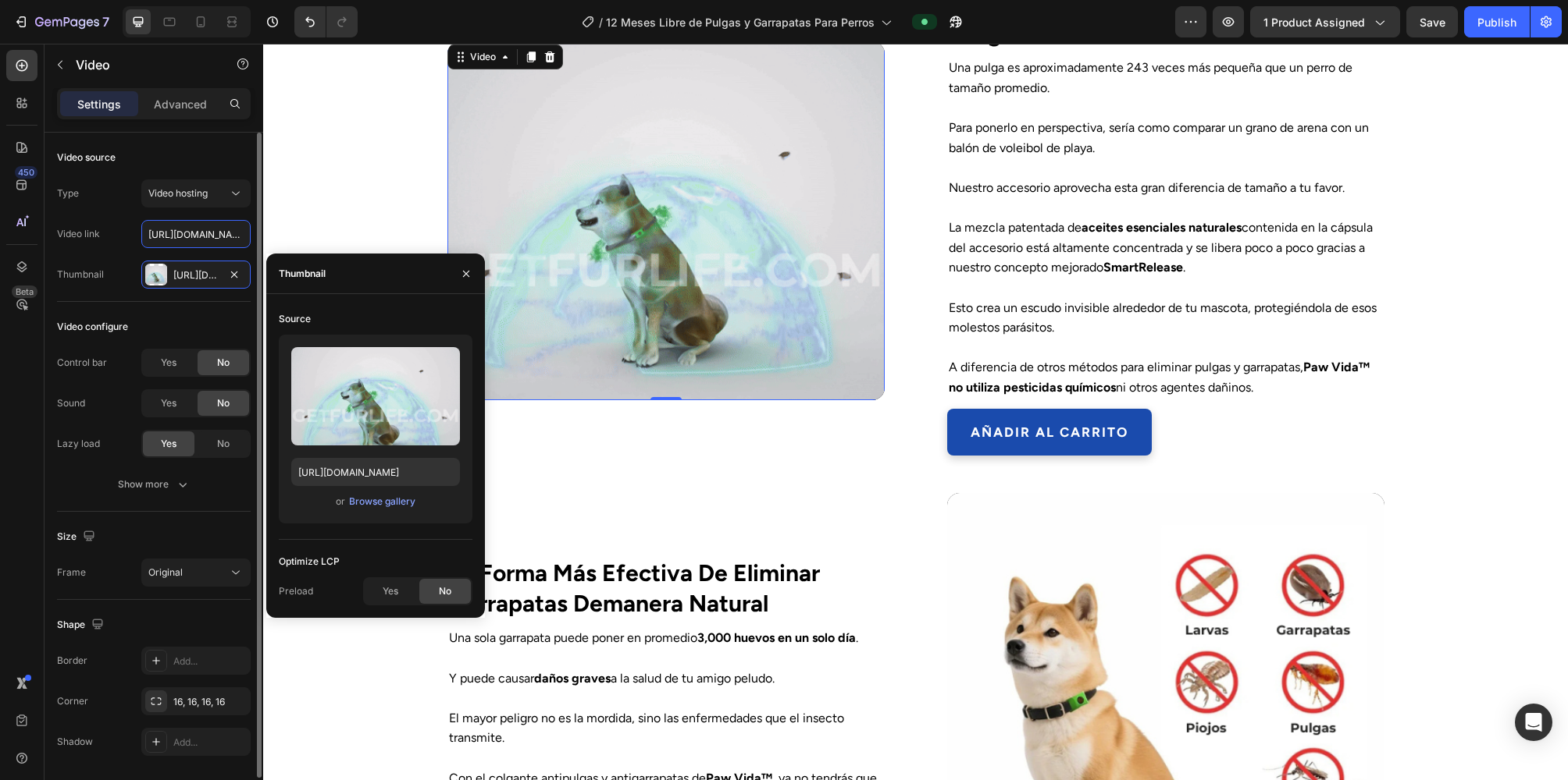
scroll to position [0, 292]
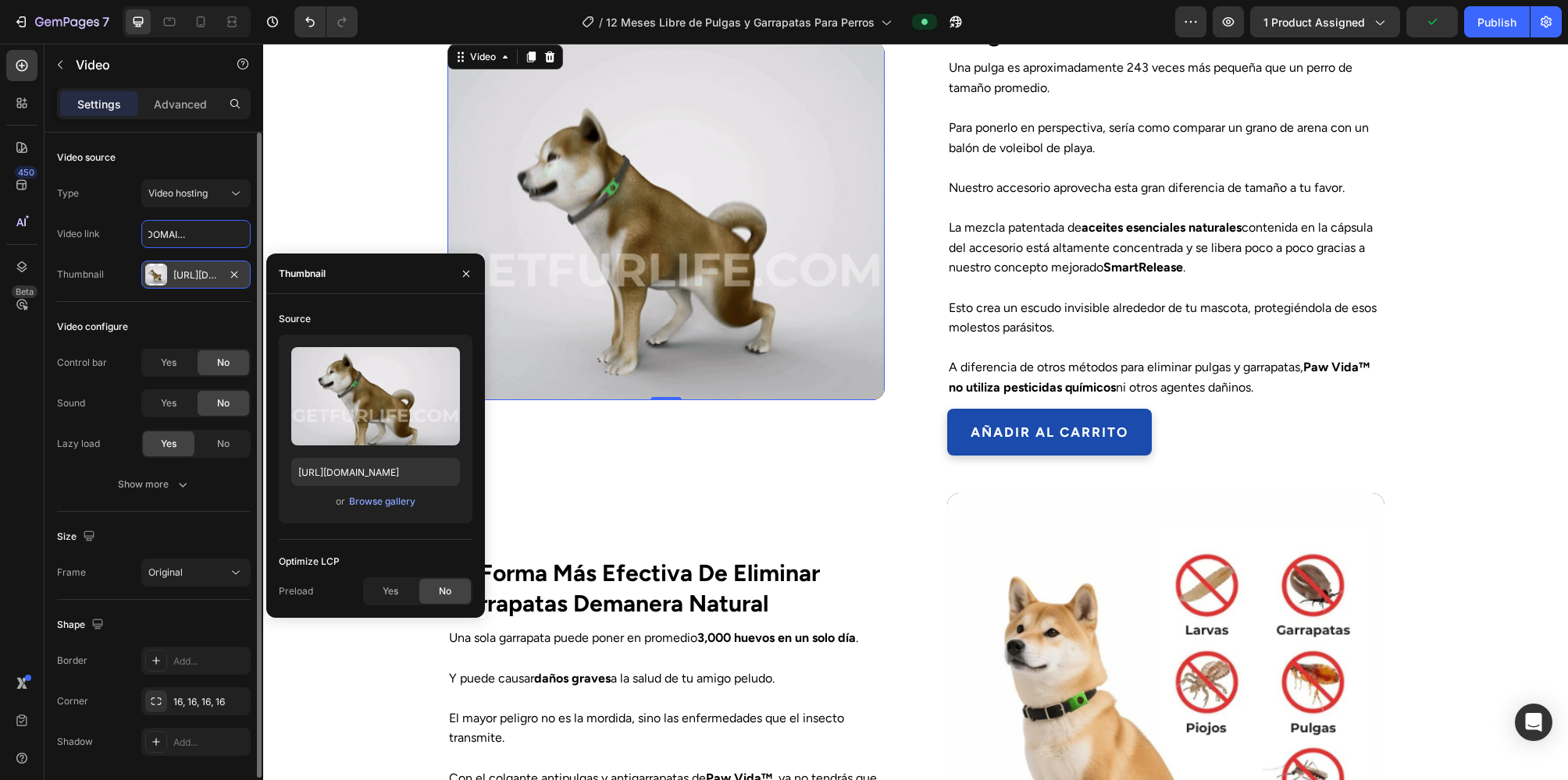
type input "https://cdn.shopify.com/videos/c/o/v/aea9fe4e097d4ab0808ea77d8d8fa72b.mov"
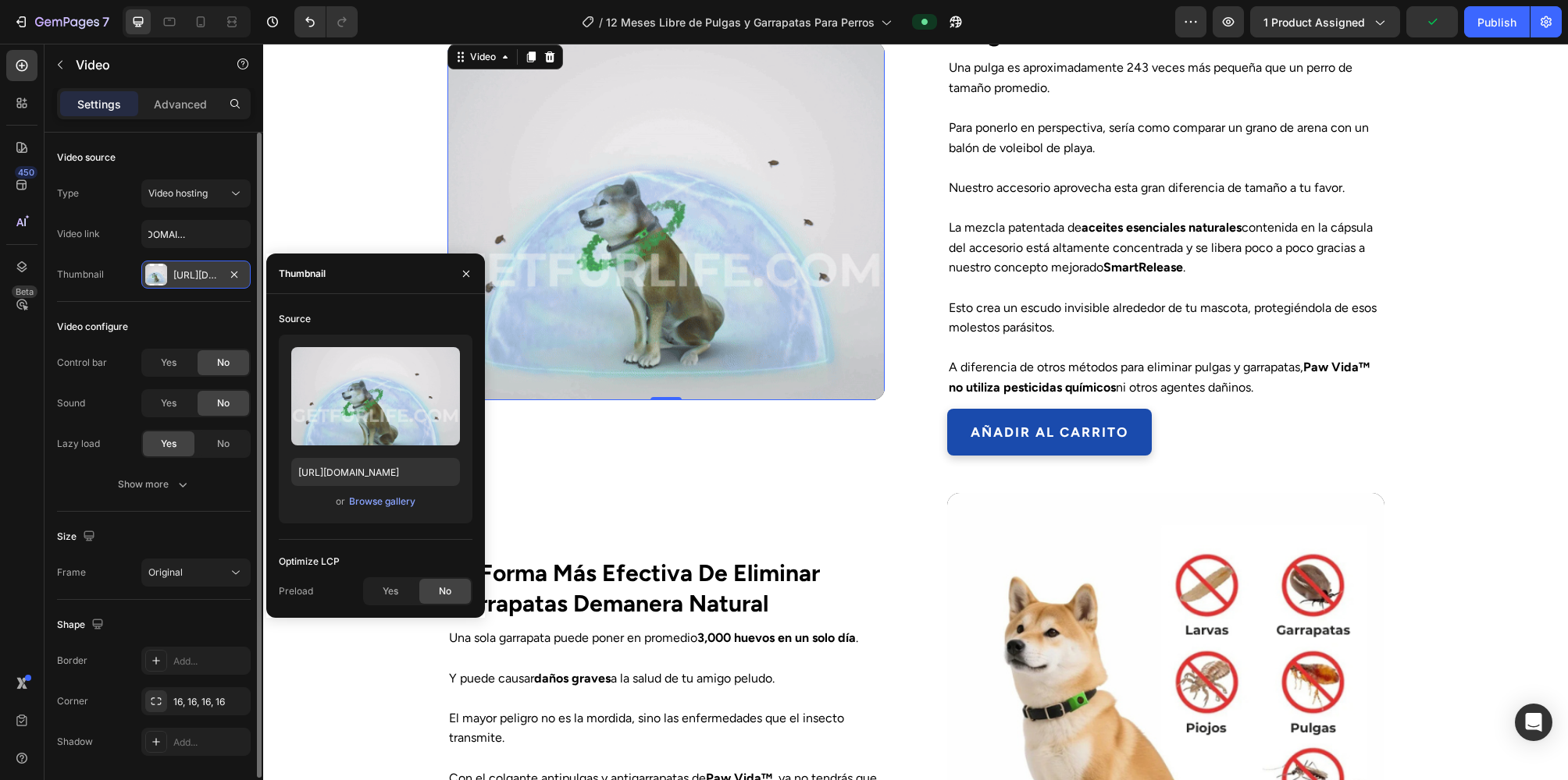
scroll to position [0, 0]
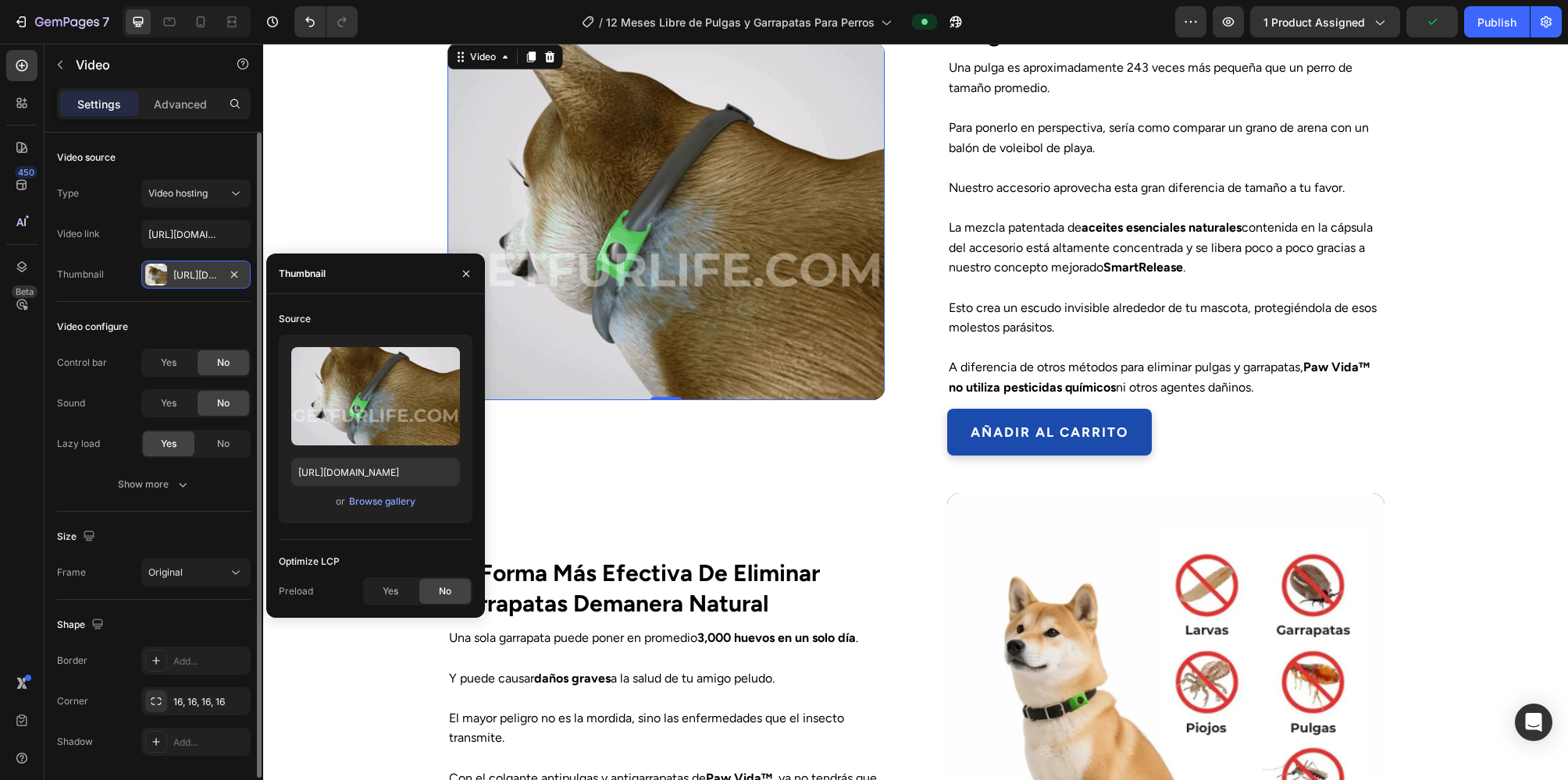
click at [179, 274] on div "Https://getfurlife.Com/cdn/shop/files/GETFURLIFE.DE2-ezgif.Com-speed.Gif?V=1707…" at bounding box center [195, 275] width 45 height 14
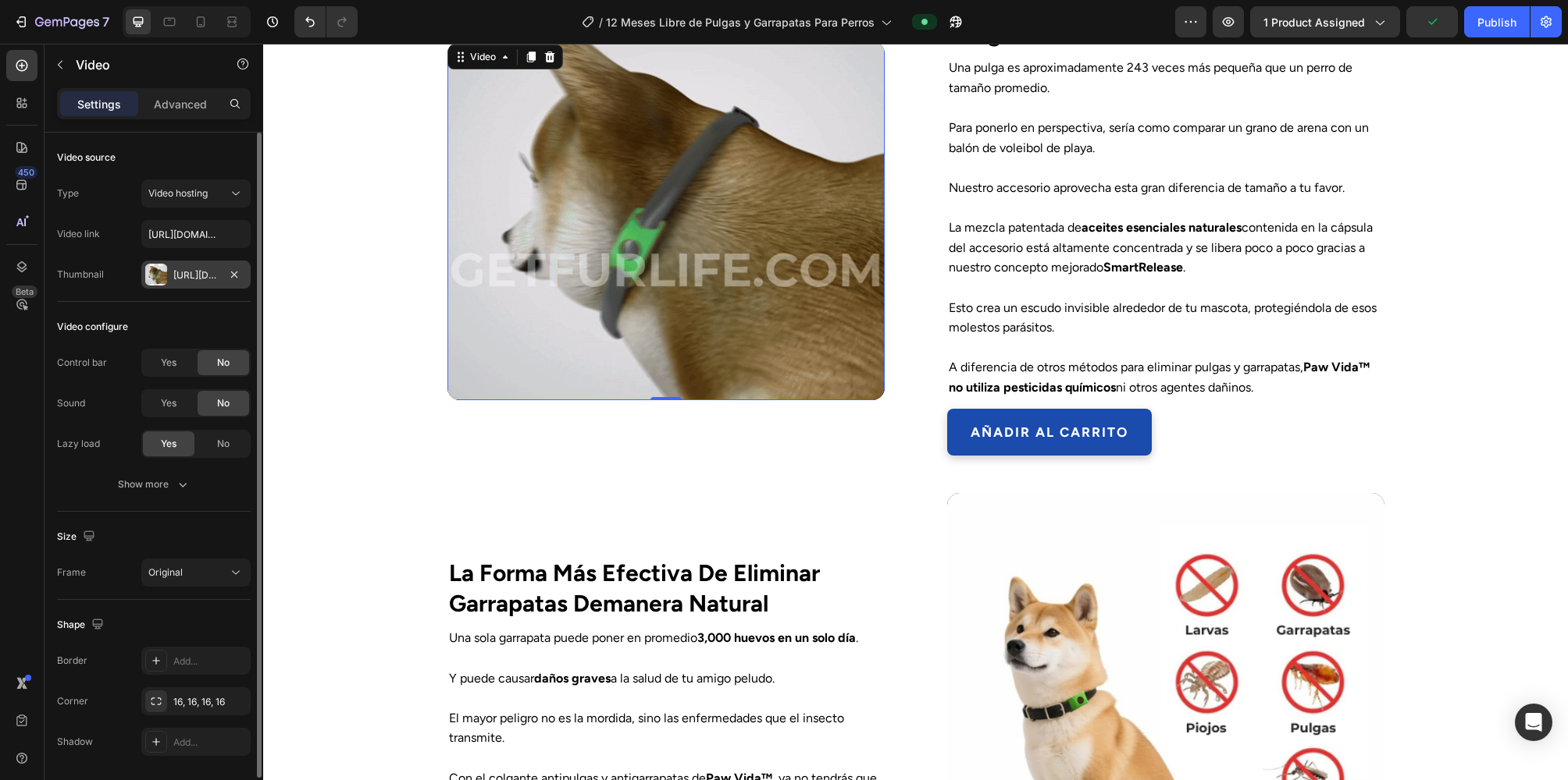
click at [216, 273] on div "Https://getfurlife.Com/cdn/shop/files/GETFURLIFE.DE2-ezgif.Com-speed.Gif?V=1707…" at bounding box center [195, 275] width 45 height 14
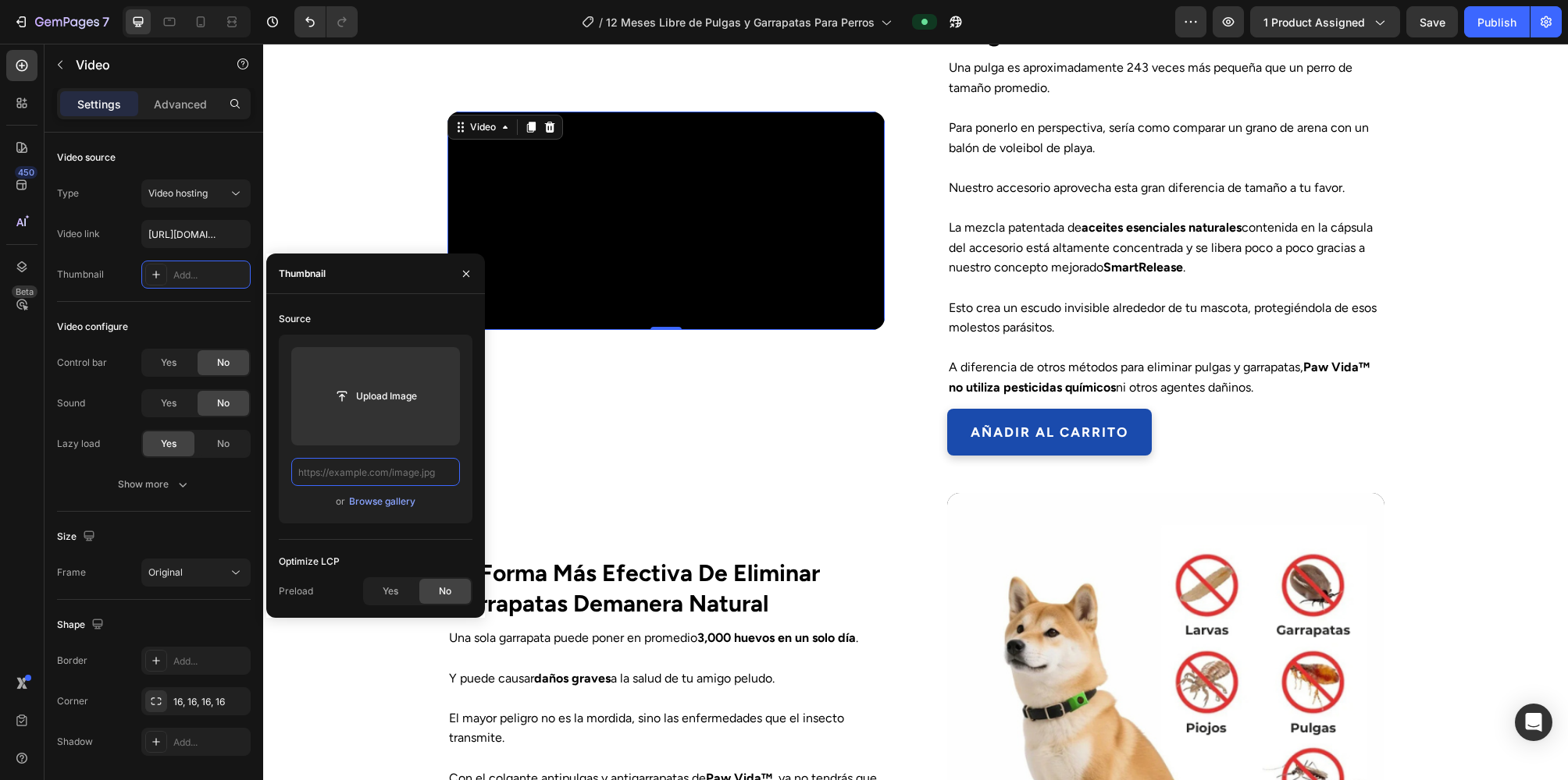
paste input "https://cdn.shopify.com/videos/c/o/v/aea9fe4e097d4ab0808ea77d8d8fa72b.mov"
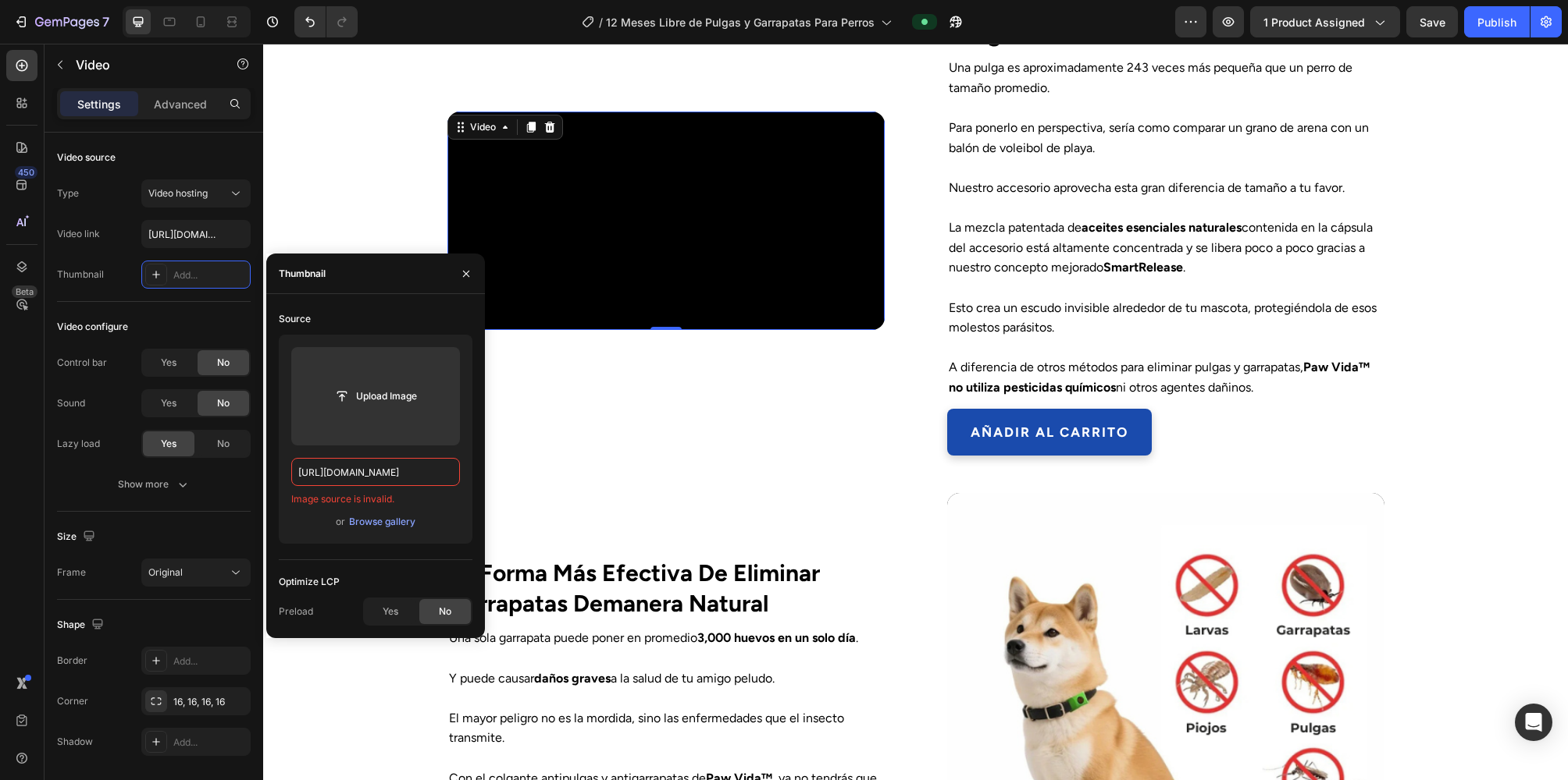
type input "https://cdn.shopify.com/videos/c/o/v/aea9fe4e097d4ab0808ea77d8d8fa72b.mov"
click at [427, 520] on div "or Browse gallery" at bounding box center [376, 522] width 168 height 19
click at [410, 528] on div "Browse gallery" at bounding box center [383, 522] width 67 height 14
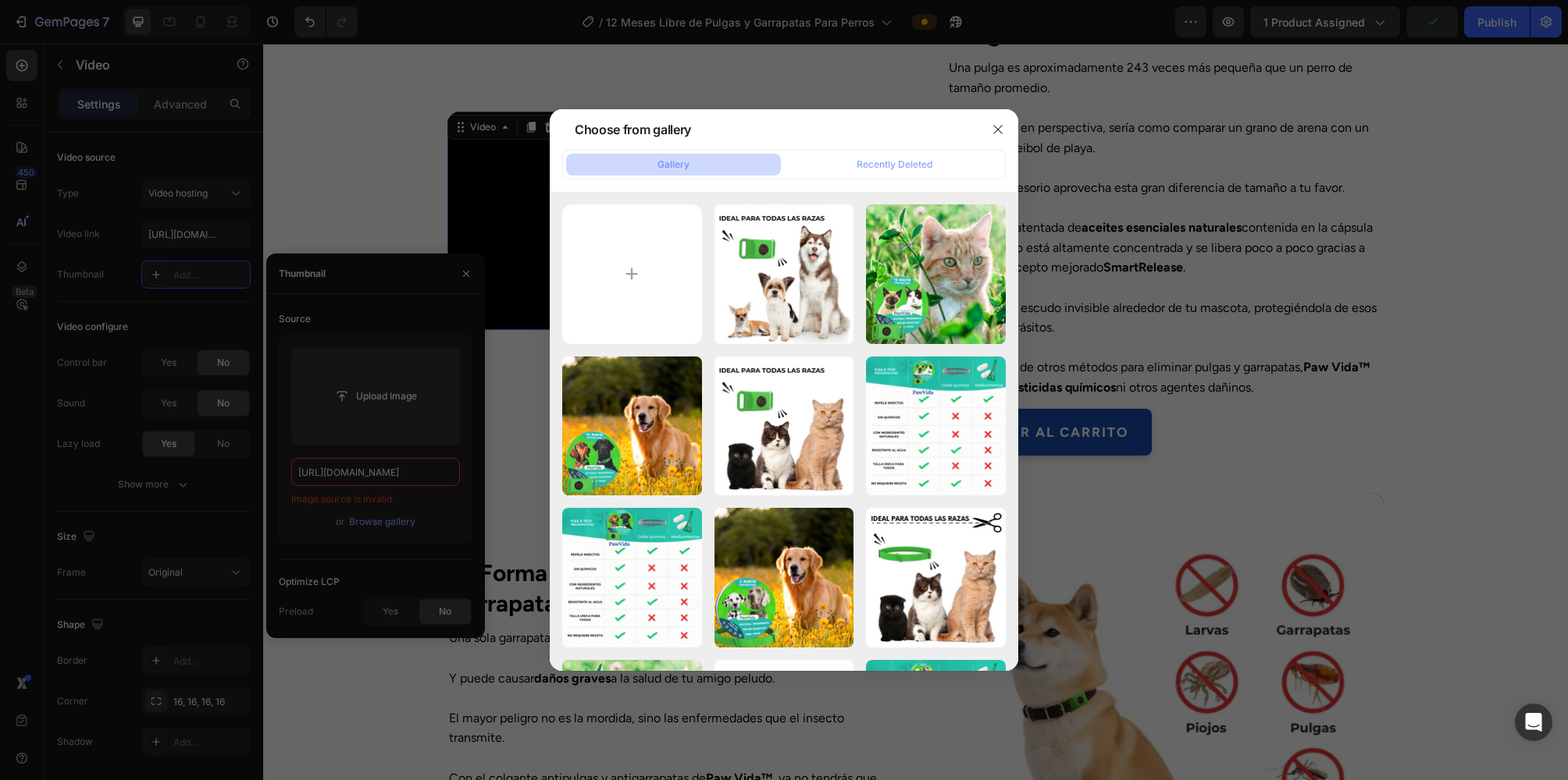
drag, startPoint x: 438, startPoint y: 194, endPoint x: 437, endPoint y: 210, distance: 16.0
click at [438, 194] on div at bounding box center [784, 390] width 1568 height 780
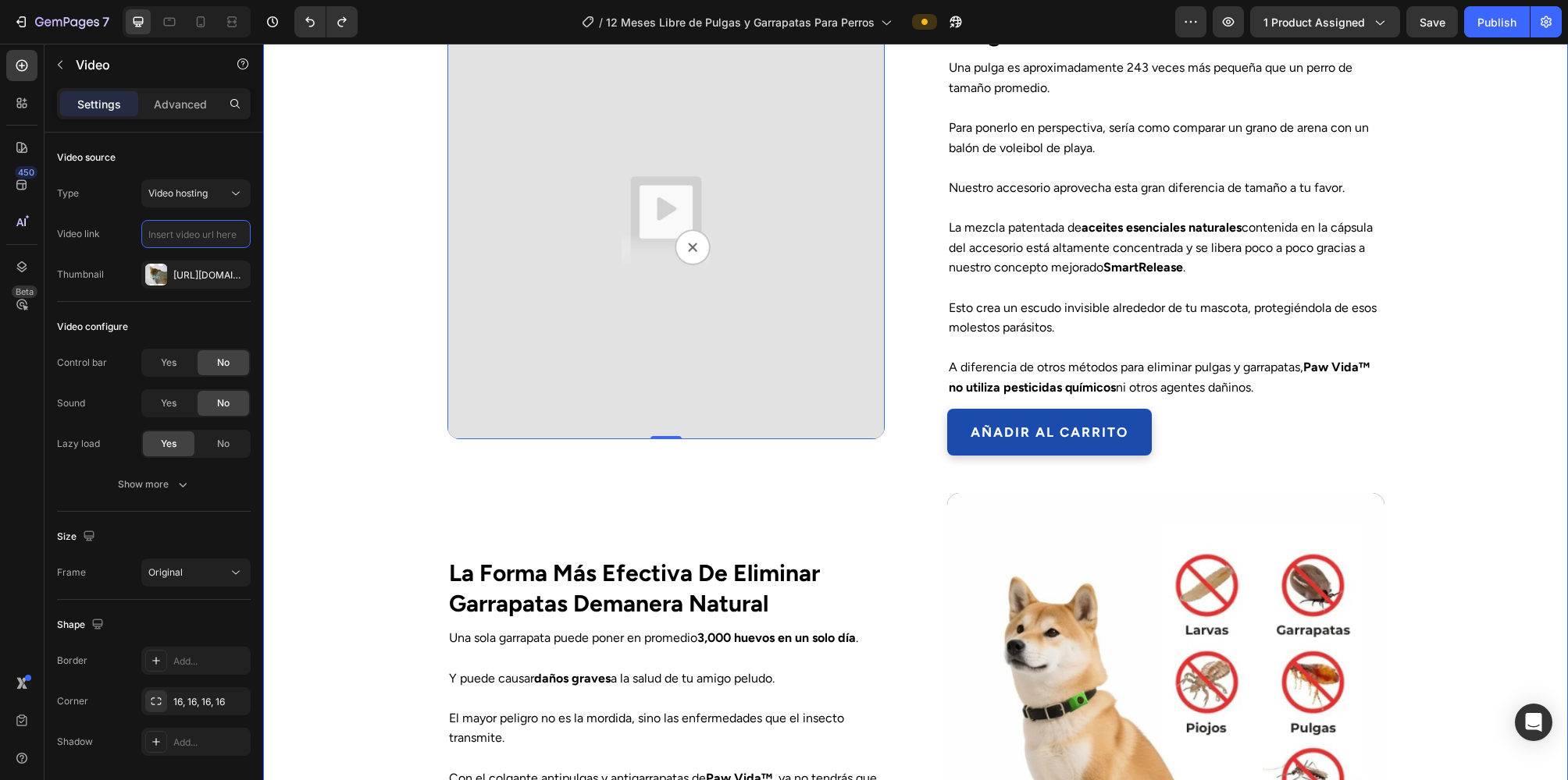
type input "https://getfurlife.com/cdn/shop/files/GETFURLIFE.DE2-ezgif.com-speed.gif?v=1707…"
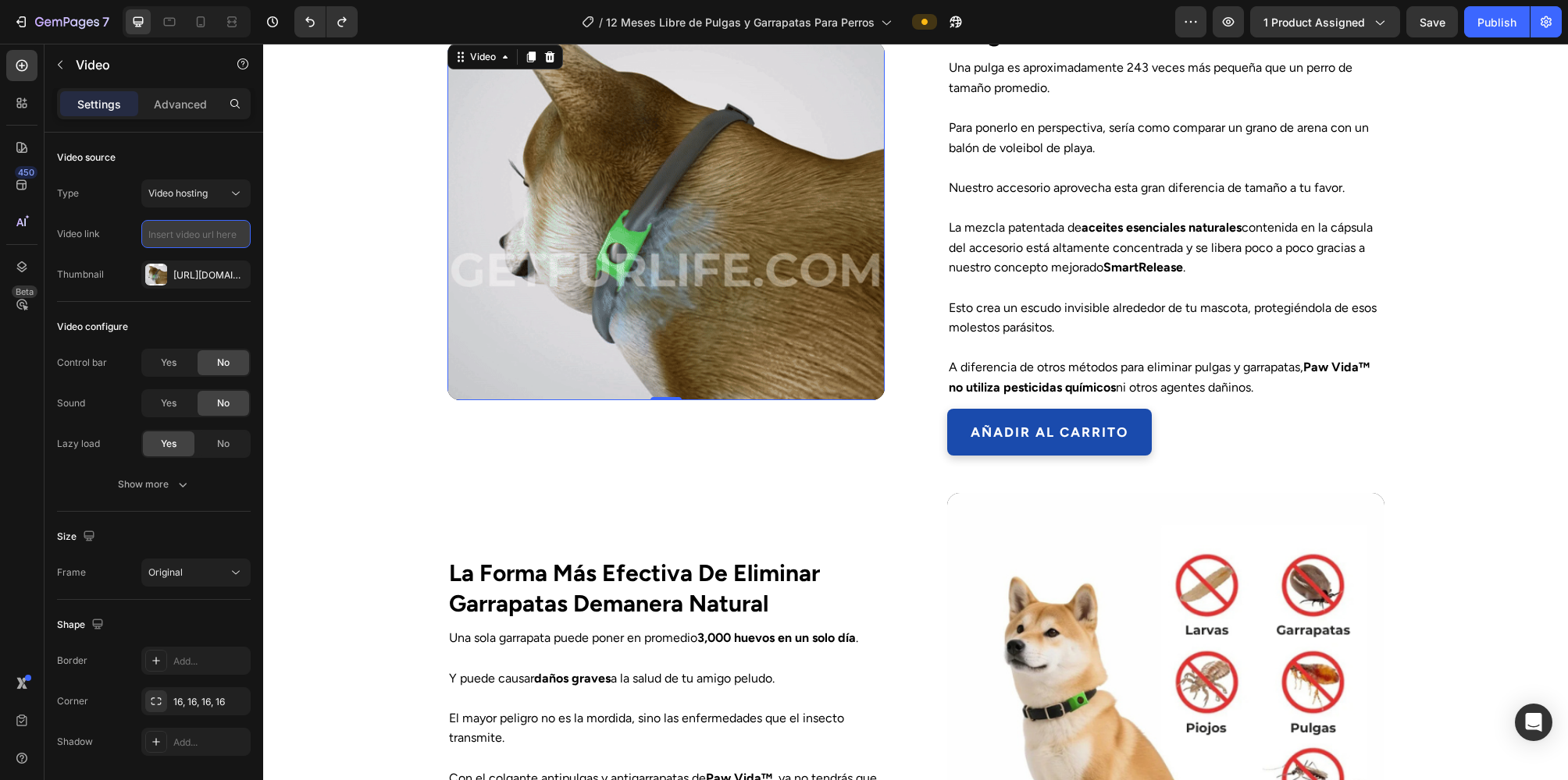
paste input "https://cdn.shopify.com/videos/c/o/v/aea9fe4e097d4ab0808ea77d8d8fa72b.mov"
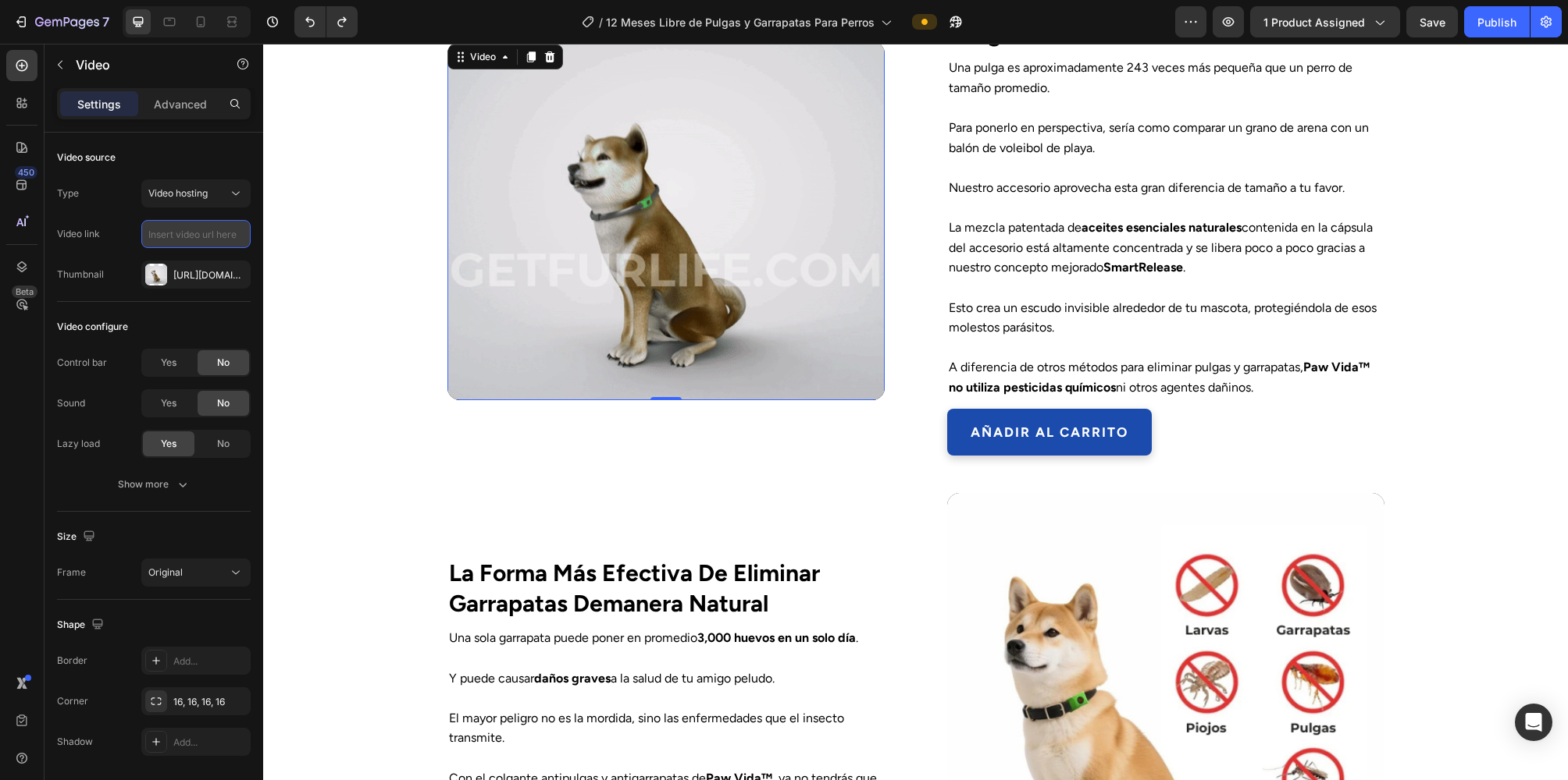
type input "https://cdn.shopify.com/videos/c/o/v/aea9fe4e097d4ab0808ea77d8d8fa72b.mov"
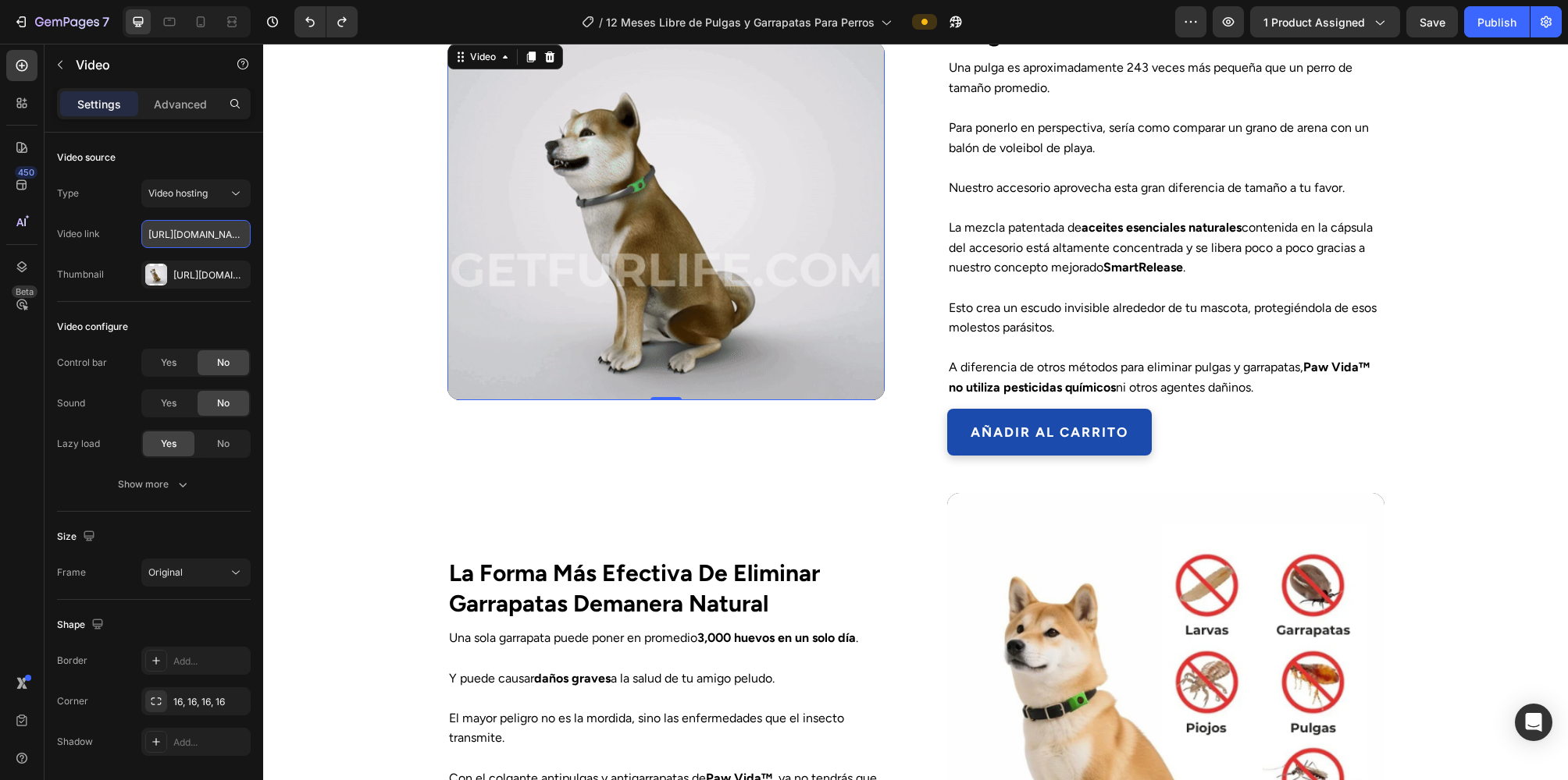
scroll to position [0, 292]
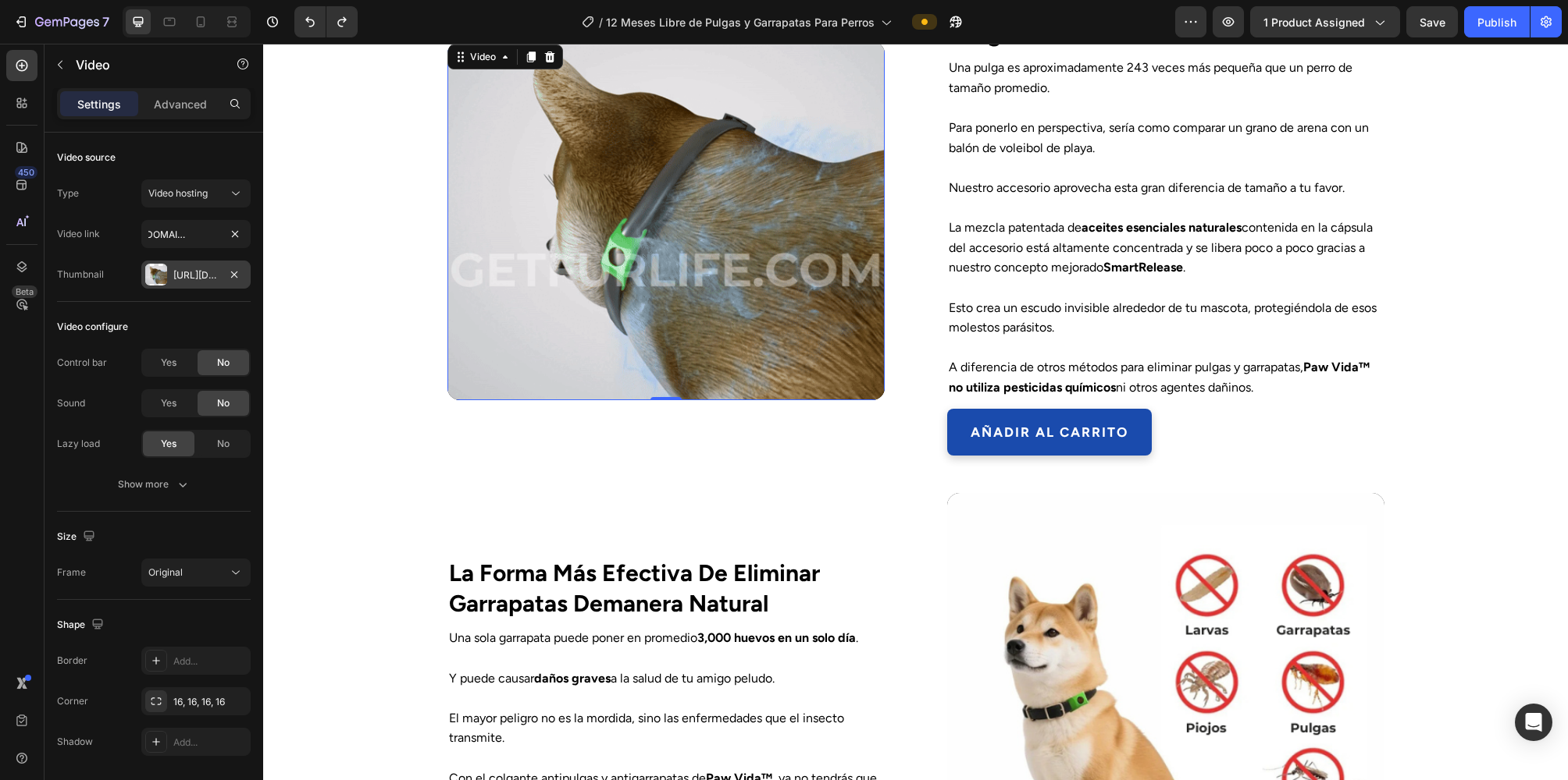
click at [196, 270] on div "Https://getfurlife.Com/cdn/shop/files/GETFURLIFE.DE2-ezgif.Com-speed.Gif?V=1707…" at bounding box center [195, 275] width 45 height 14
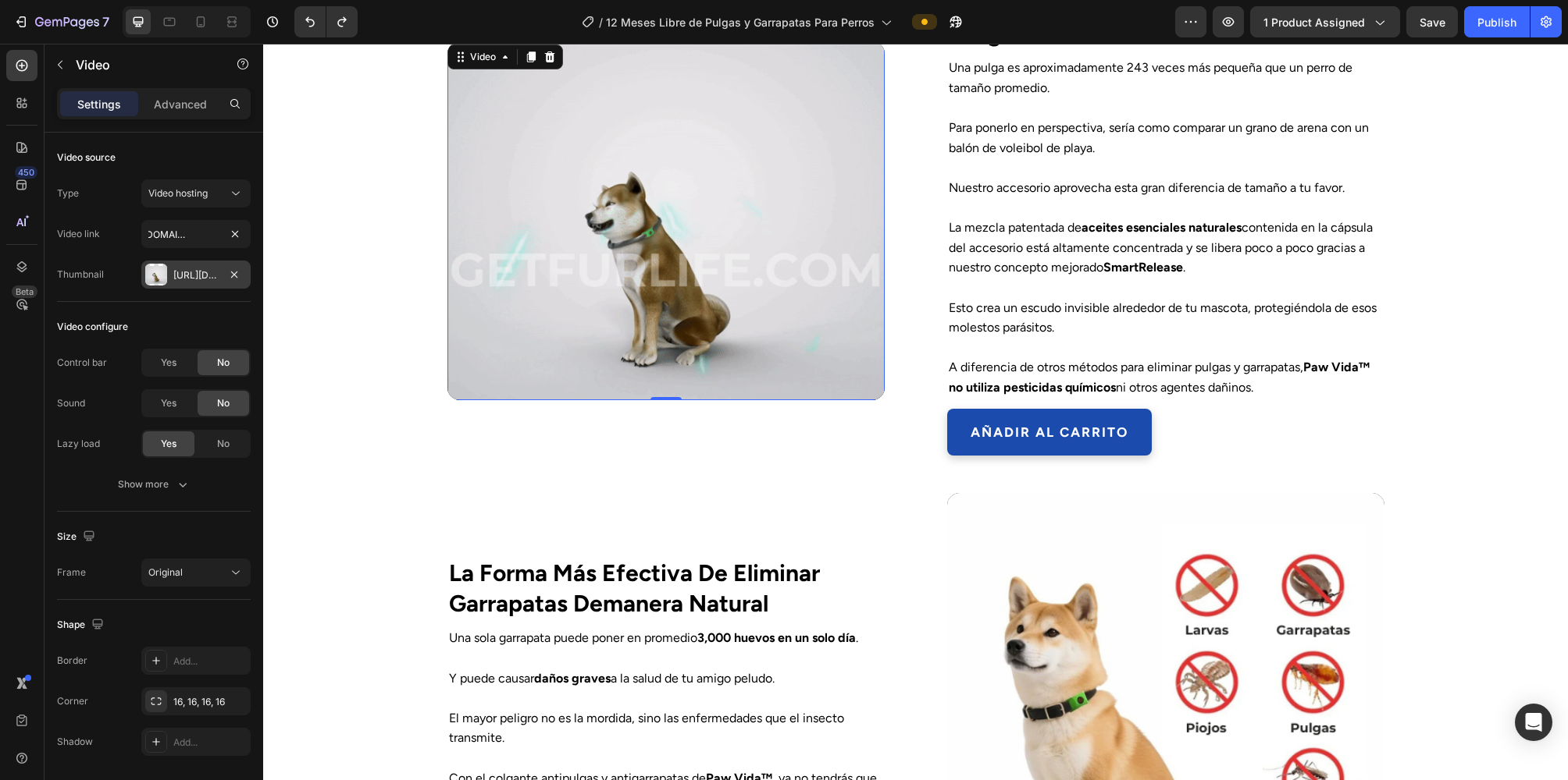
scroll to position [0, 0]
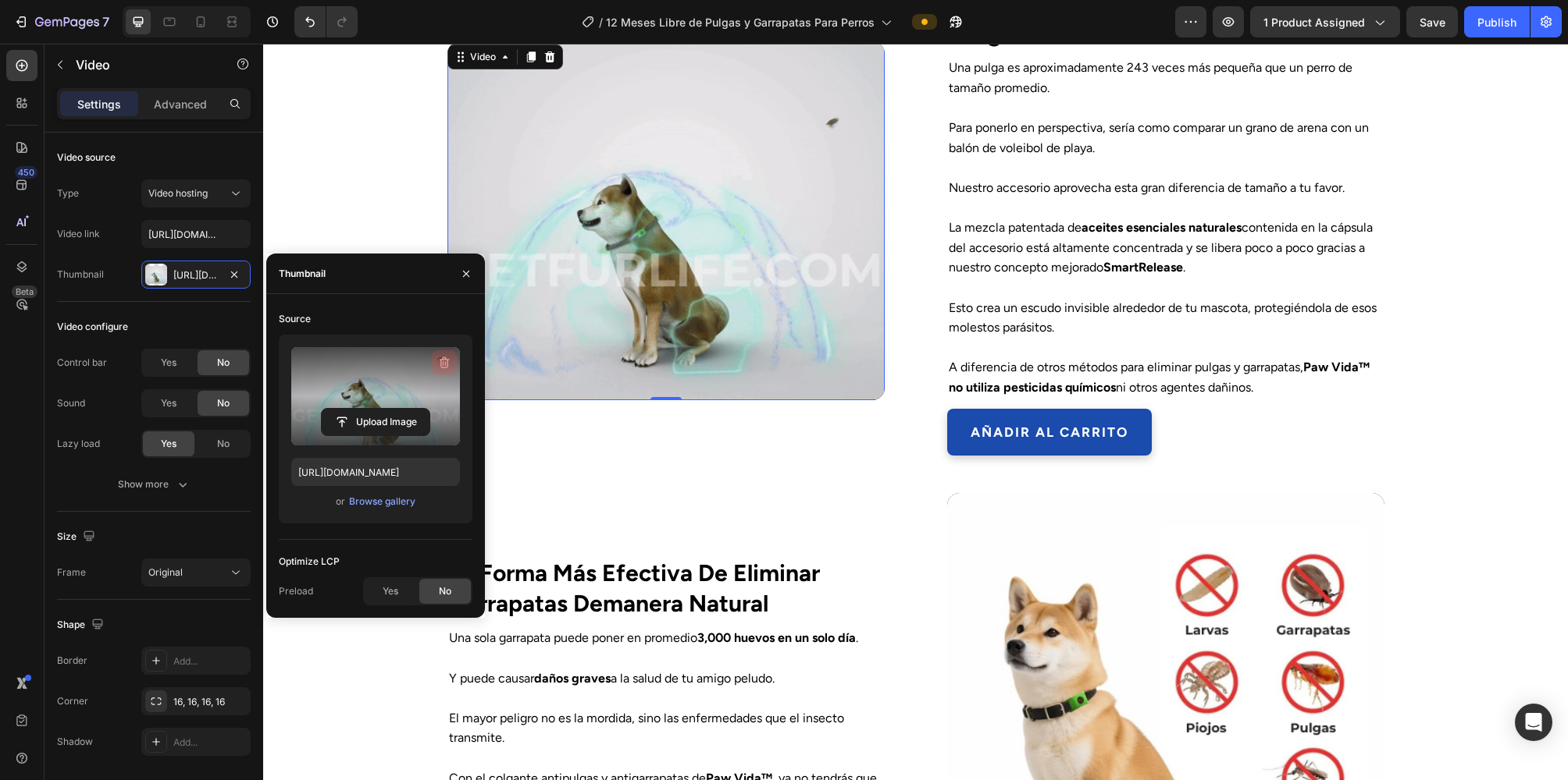
click at [443, 357] on icon "button" at bounding box center [445, 363] width 10 height 12
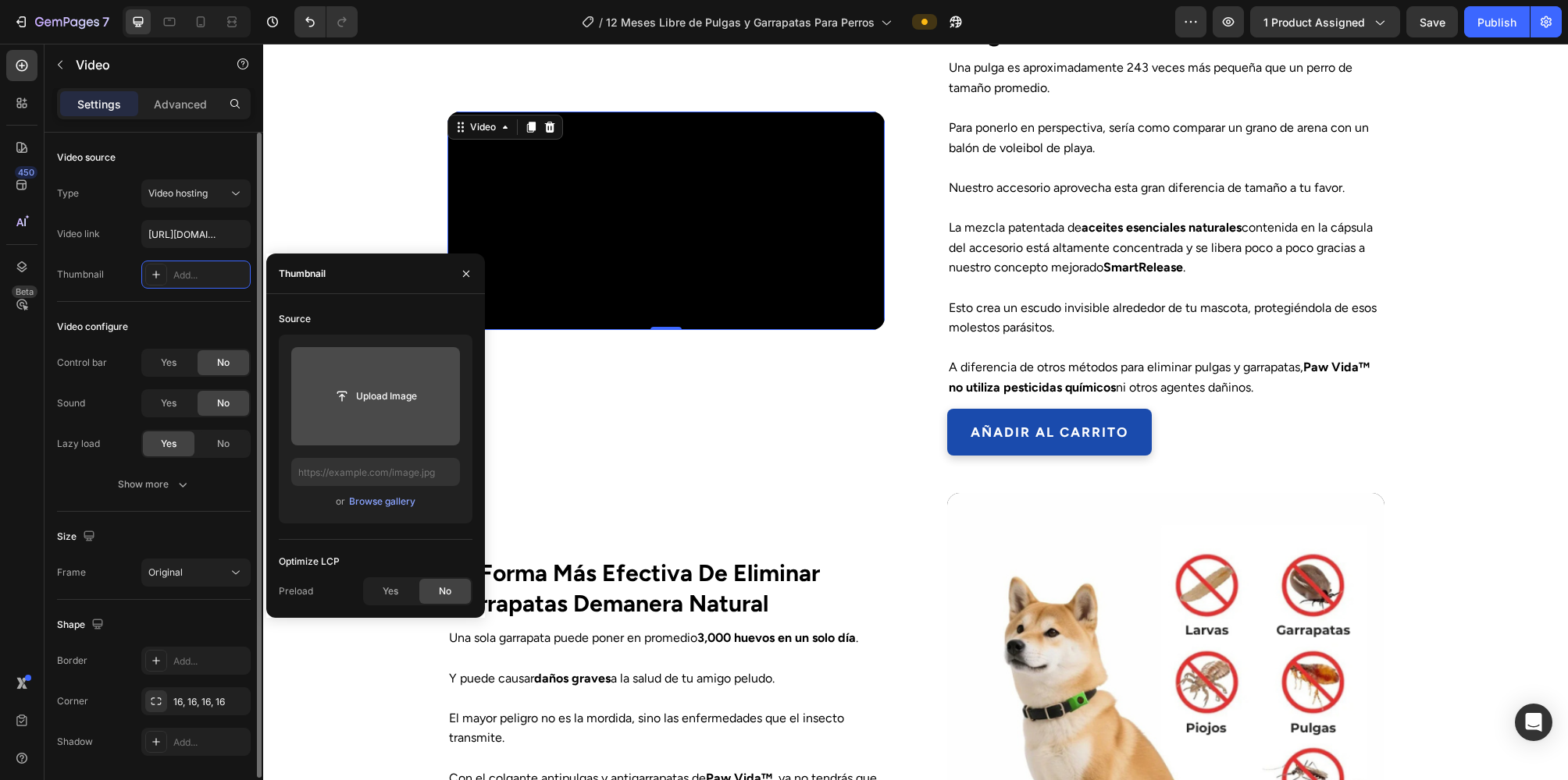
click at [230, 308] on div "Video configure Control bar Yes No Sound Yes No Lazy load Yes No Show more" at bounding box center [154, 407] width 194 height 210
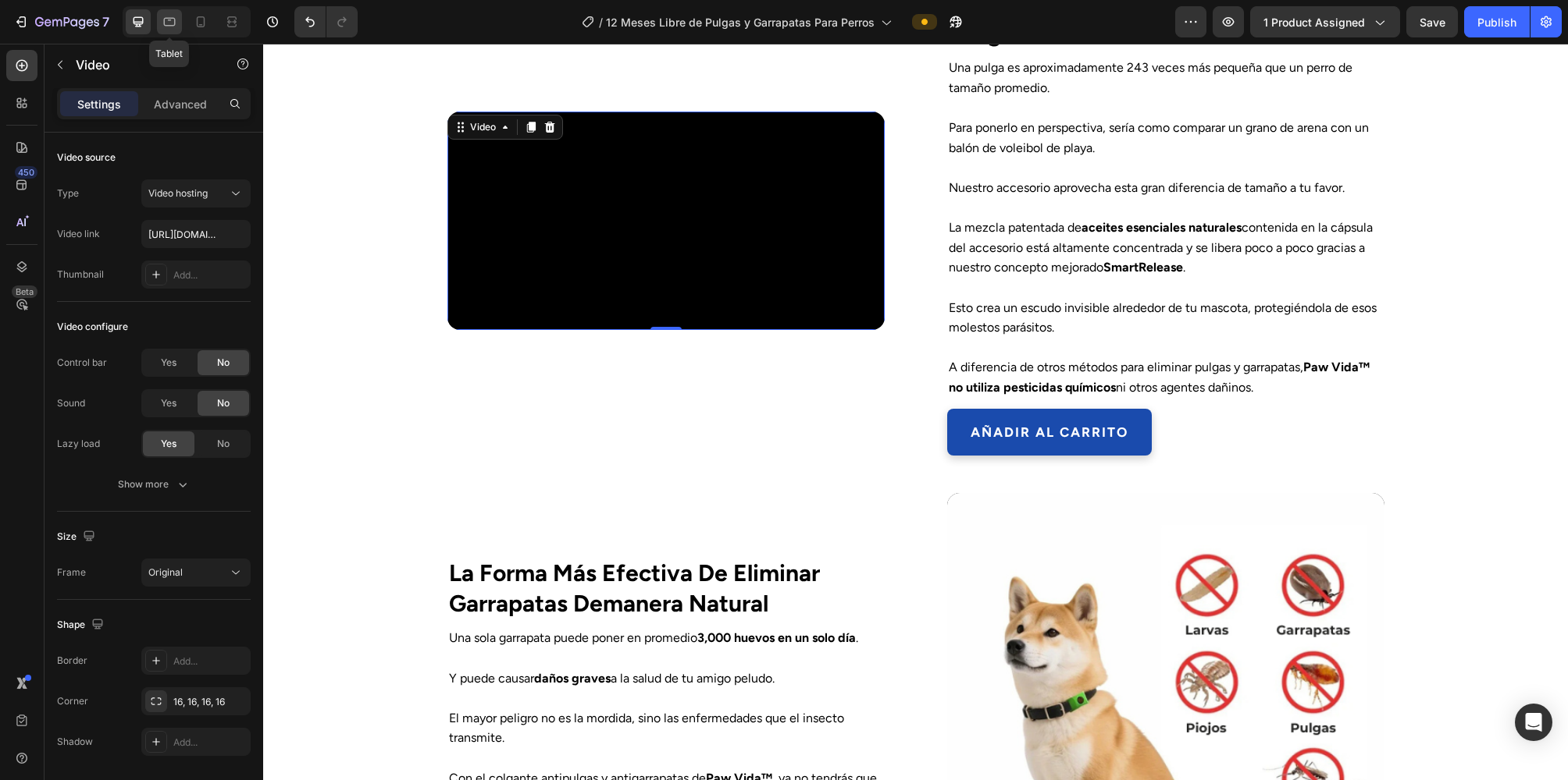
click at [175, 23] on icon at bounding box center [170, 22] width 16 height 16
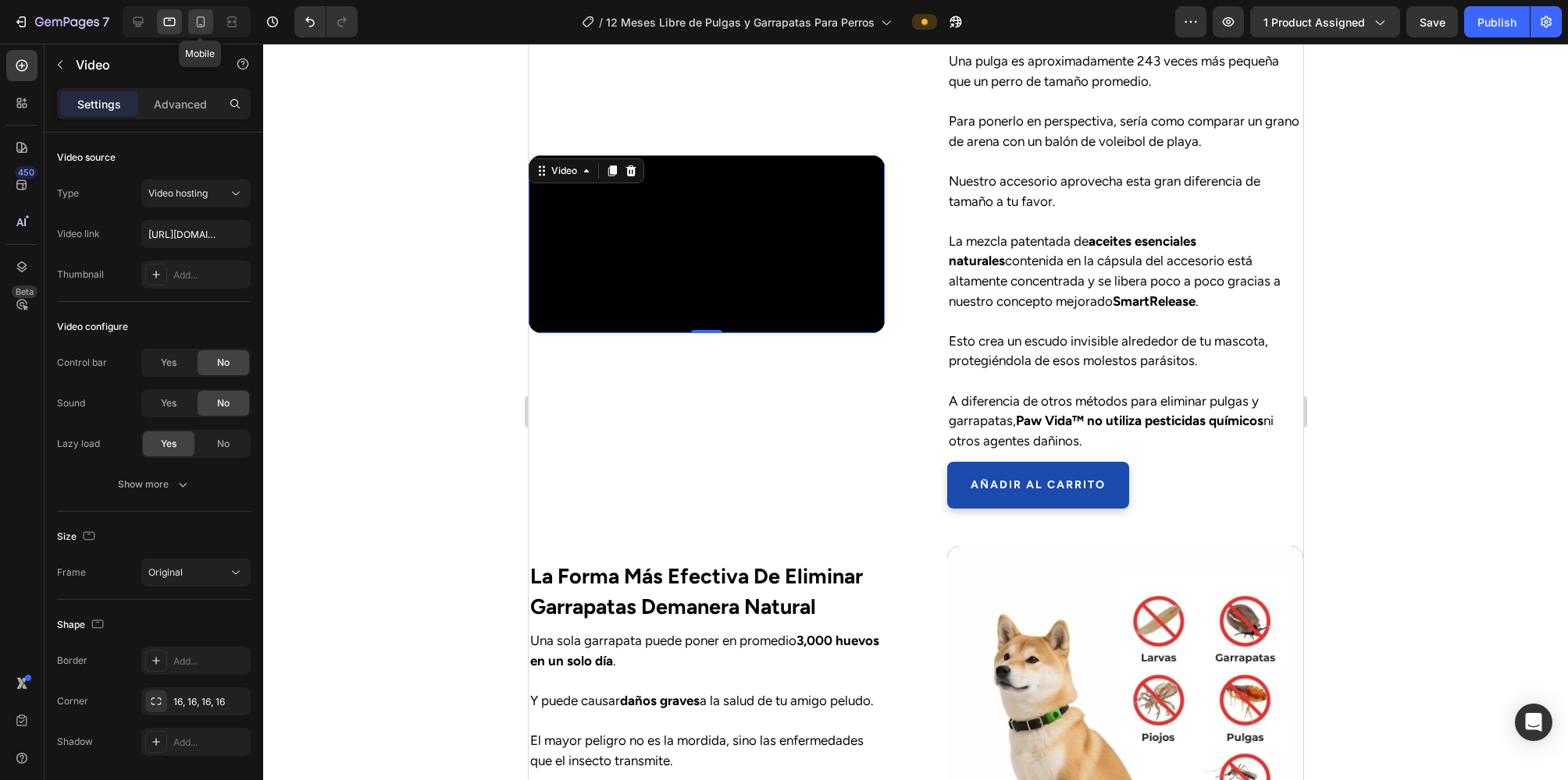
click at [191, 21] on div at bounding box center [200, 21] width 25 height 25
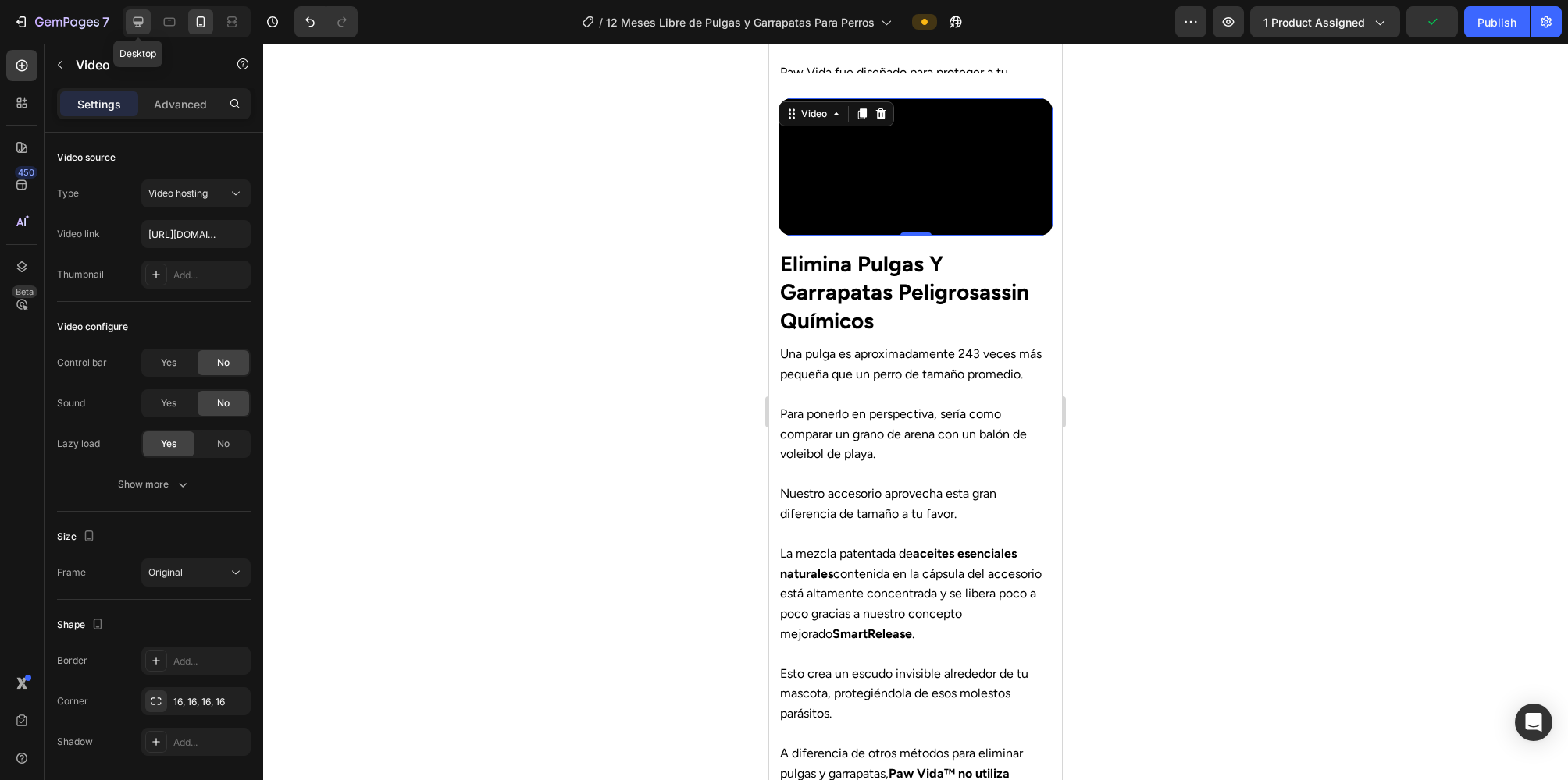
click at [139, 20] on icon at bounding box center [138, 22] width 16 height 16
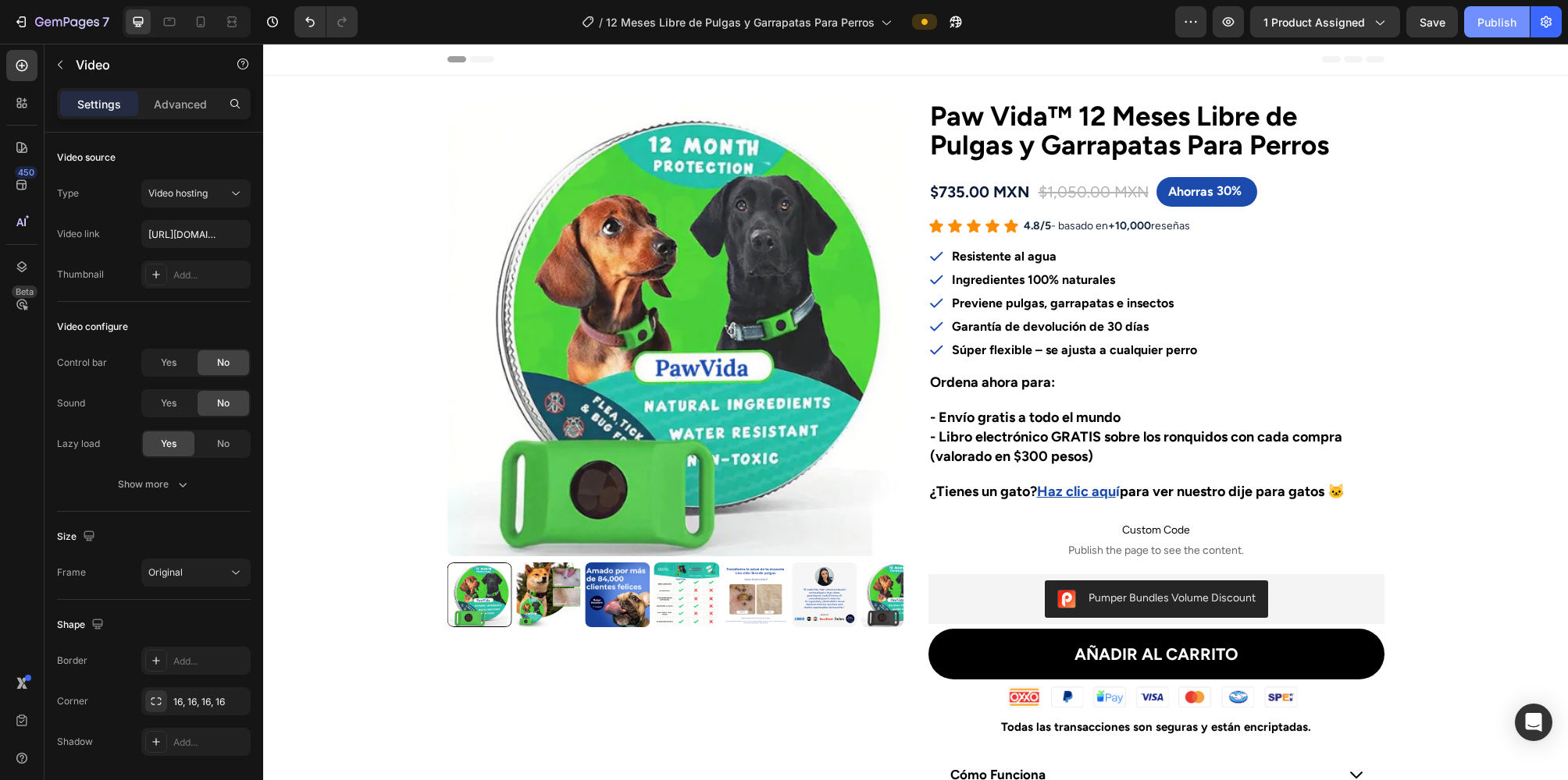
click at [923, 17] on div "Publish" at bounding box center [1497, 22] width 39 height 17
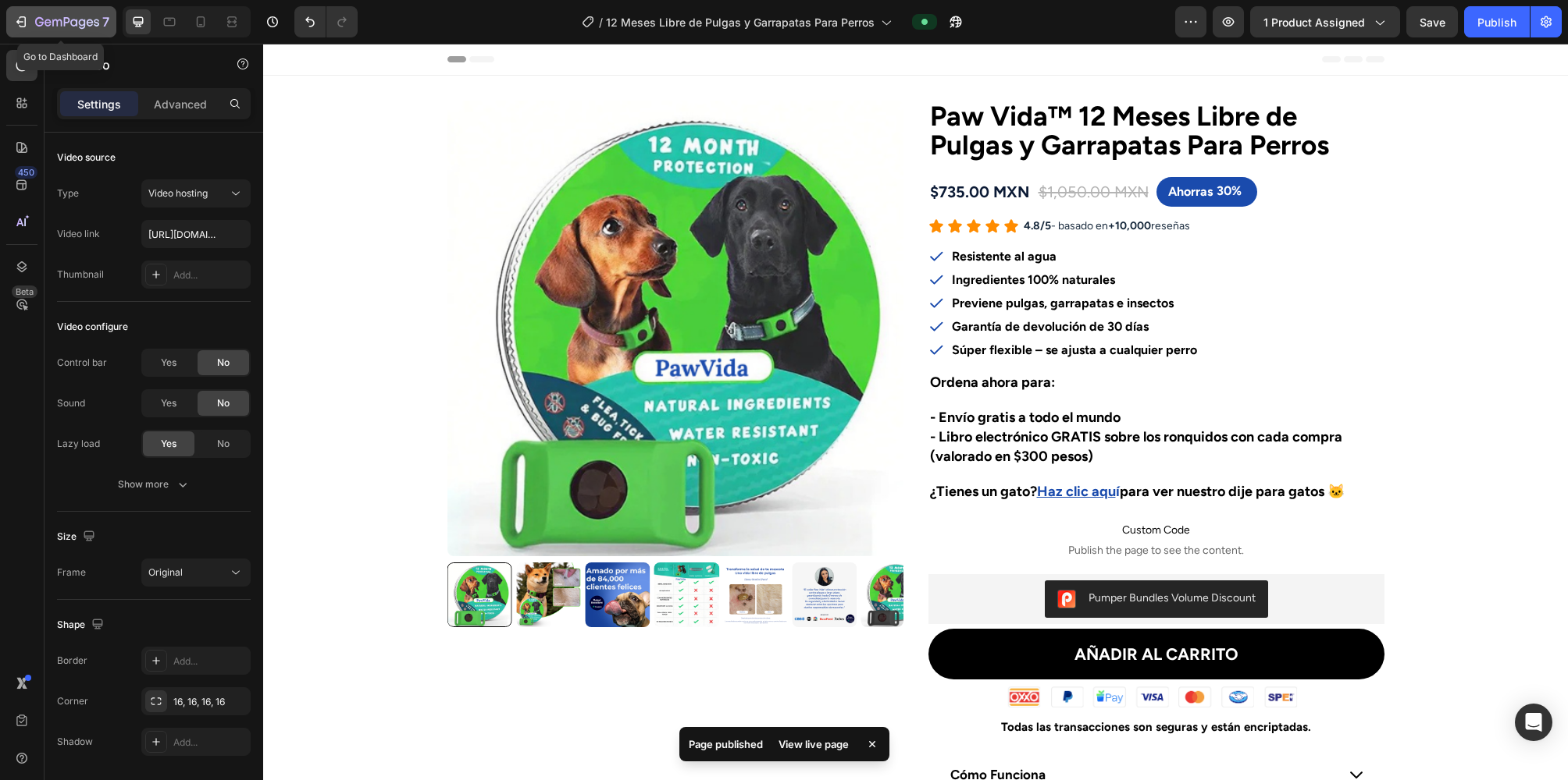
click at [17, 21] on icon "button" at bounding box center [20, 22] width 7 height 5
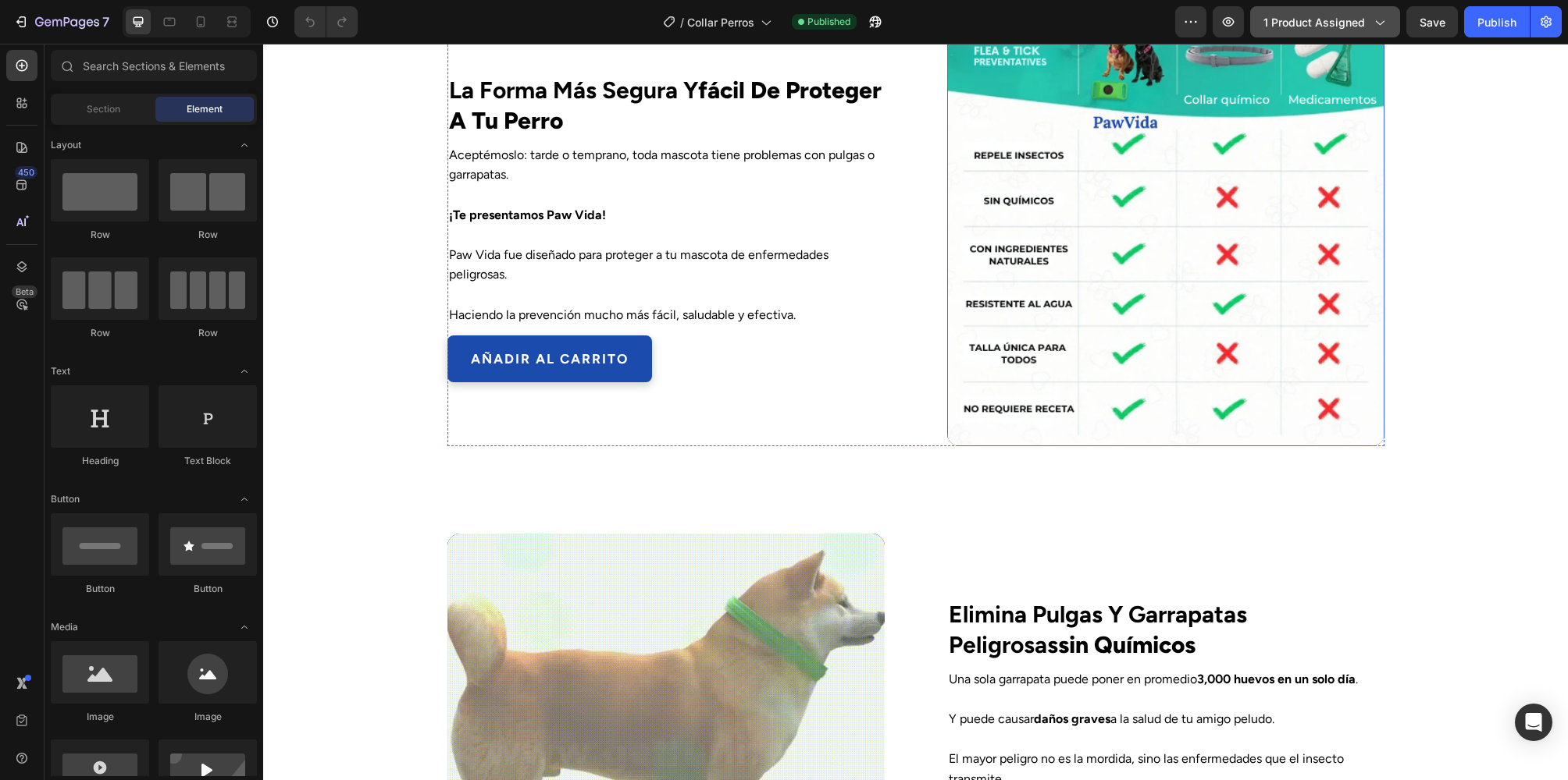
scroll to position [1327, 0]
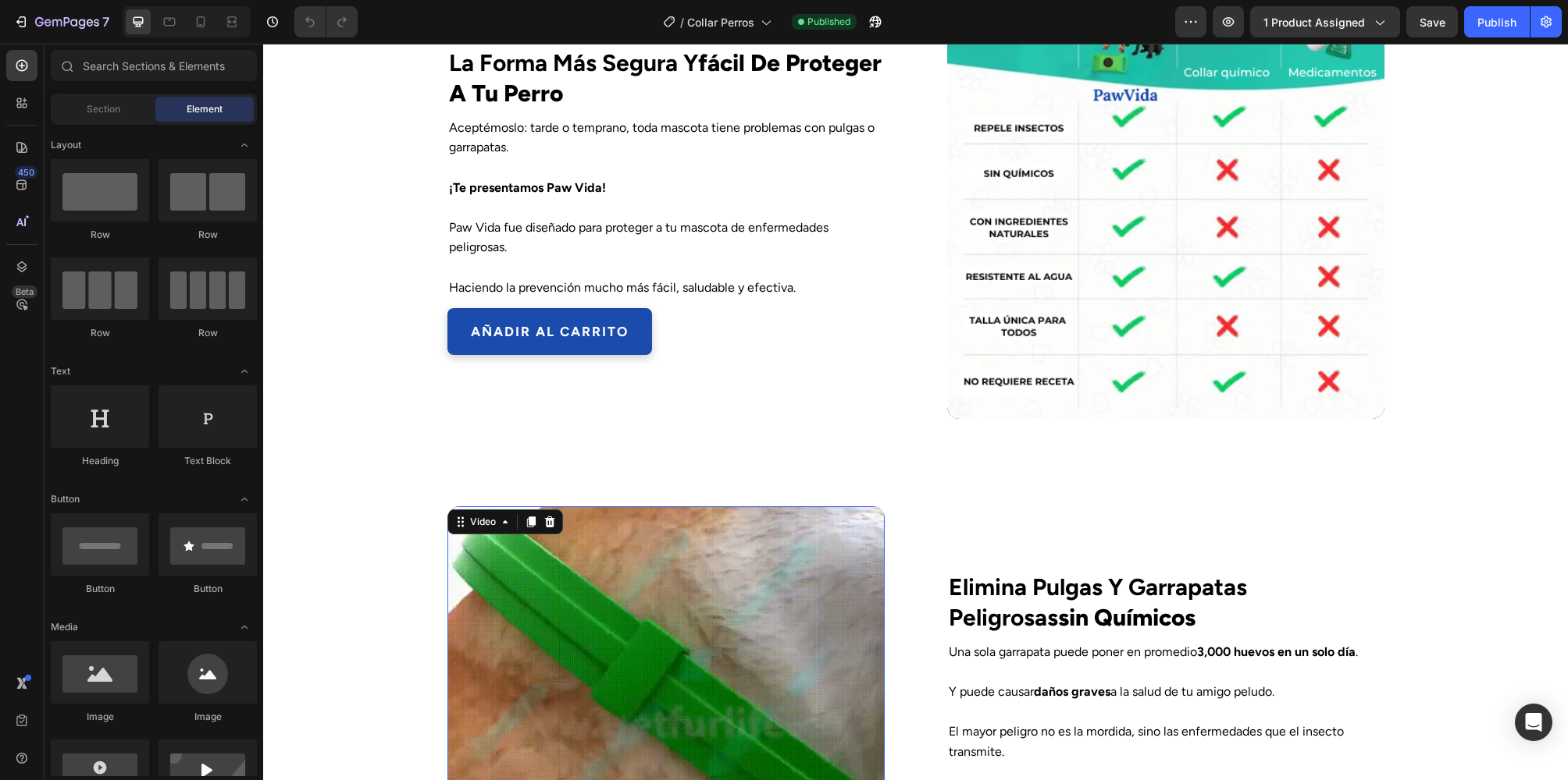
click at [587, 717] on video at bounding box center [666, 724] width 437 height 437
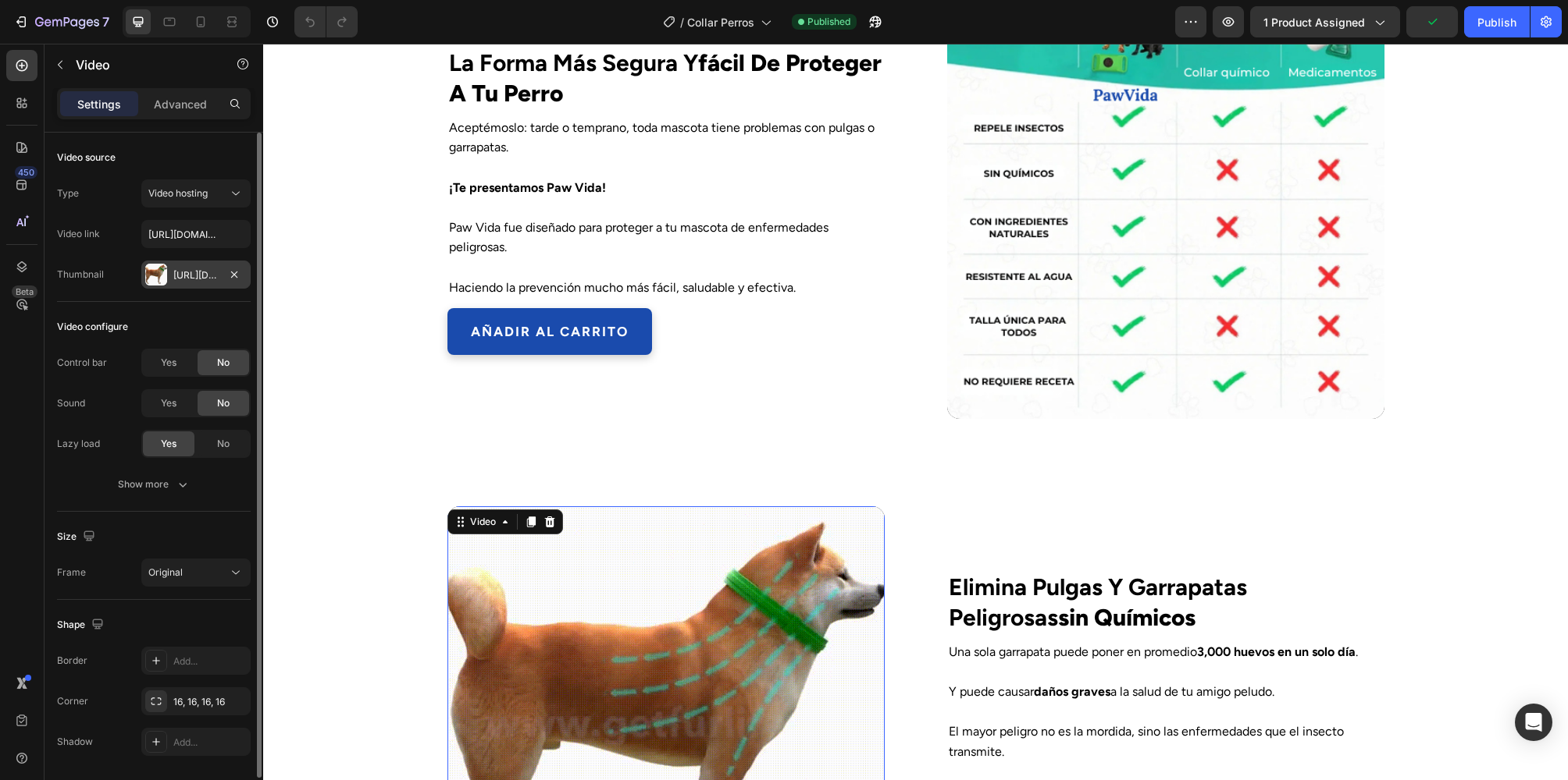
drag, startPoint x: 237, startPoint y: 277, endPoint x: 229, endPoint y: 265, distance: 14.4
click at [237, 277] on icon "button" at bounding box center [234, 275] width 13 height 13
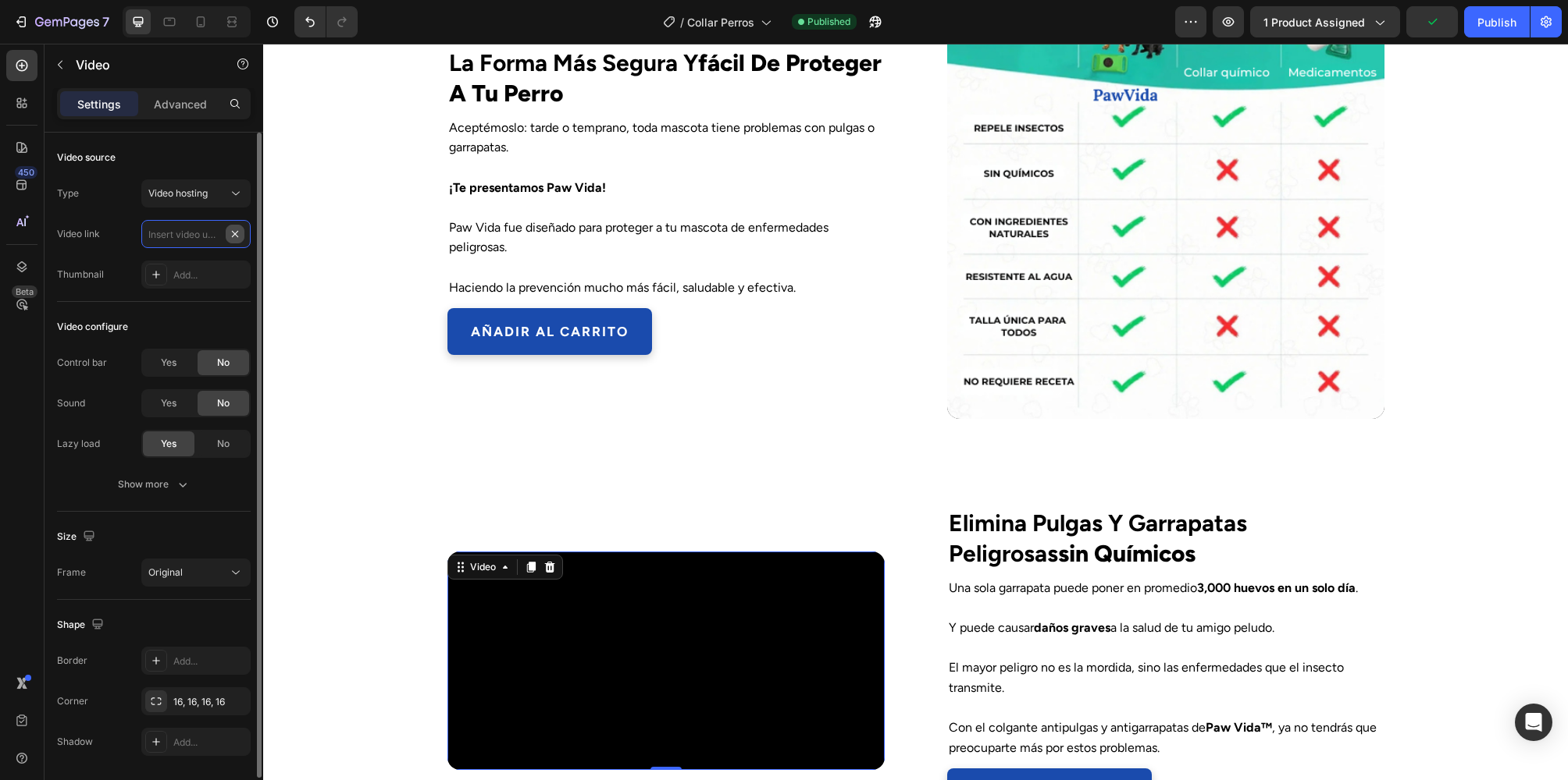
scroll to position [0, 0]
paste input "https://cdn.shopify.com/videos/c/o/v/455ae523d8934f35ba4e71c5b703db7f.mov"
type input "https://cdn.shopify.com/videos/c/o/v/455ae523d8934f35ba4e71c5b703db7f.mov"
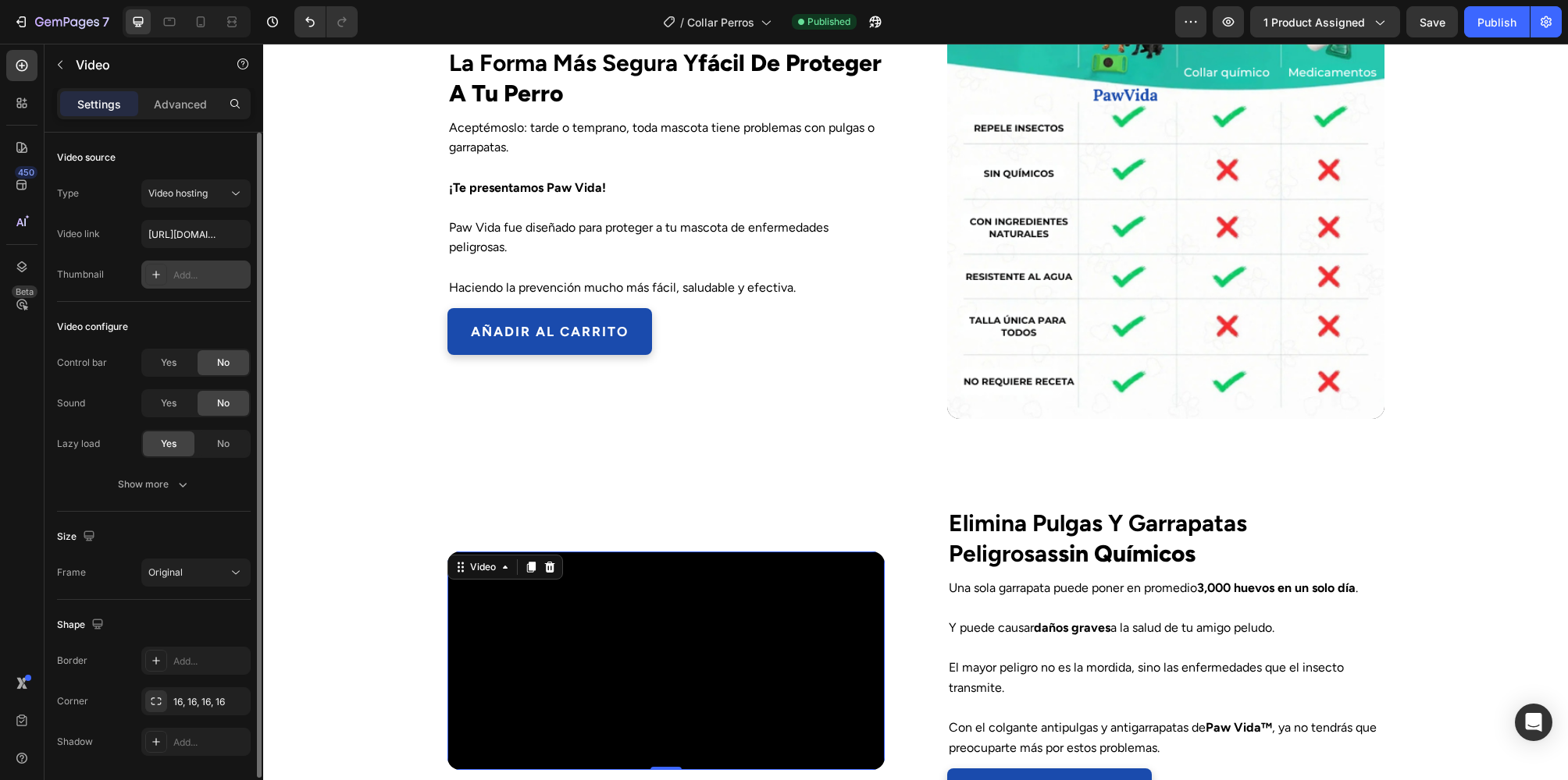
click at [213, 266] on div "Add..." at bounding box center [196, 274] width 110 height 28
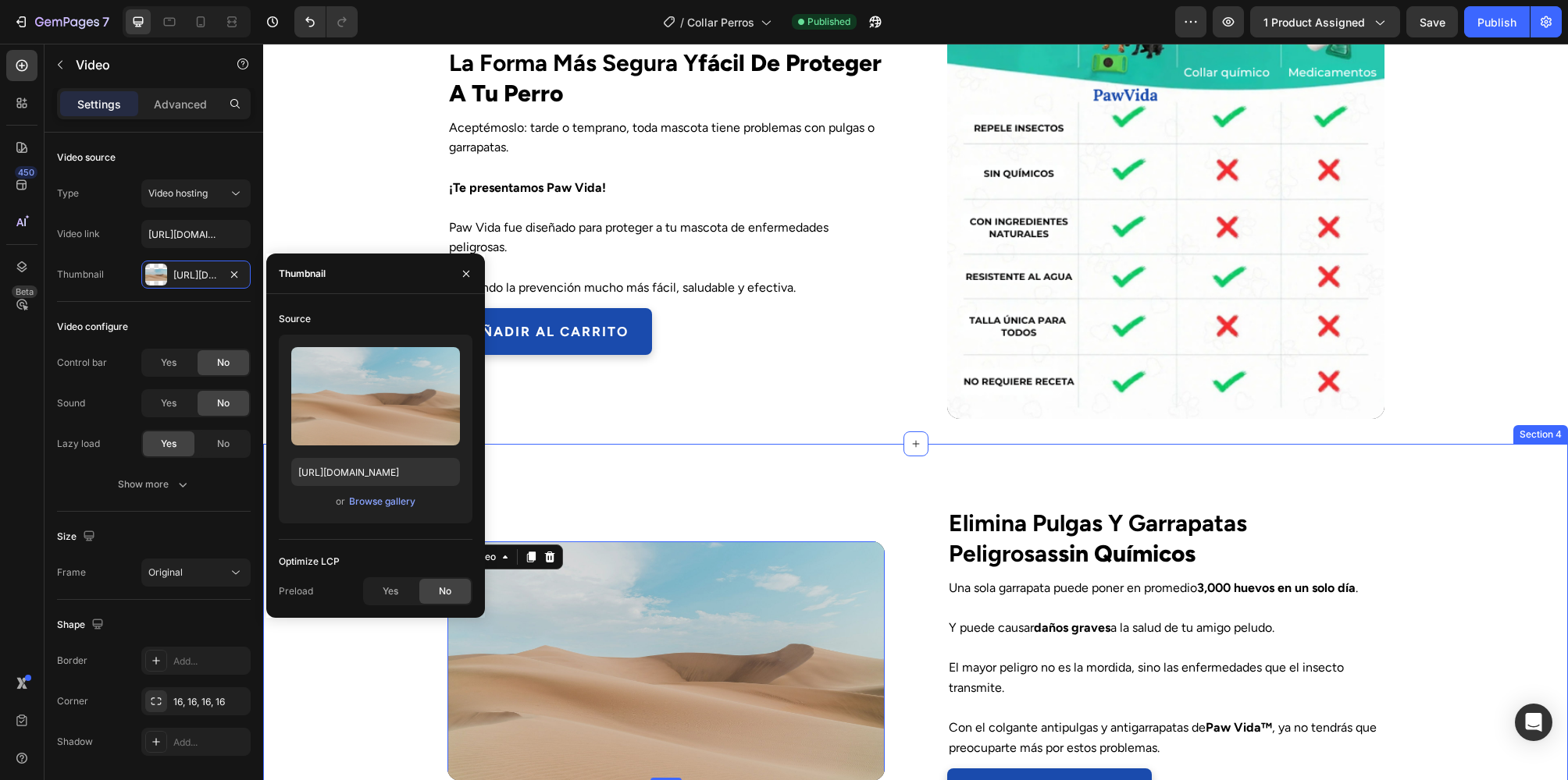
click at [607, 450] on div "Video elimina pulgas y garrapatas peligrosas sin químicos Text Block Una sola g…" at bounding box center [915, 643] width 1304 height 397
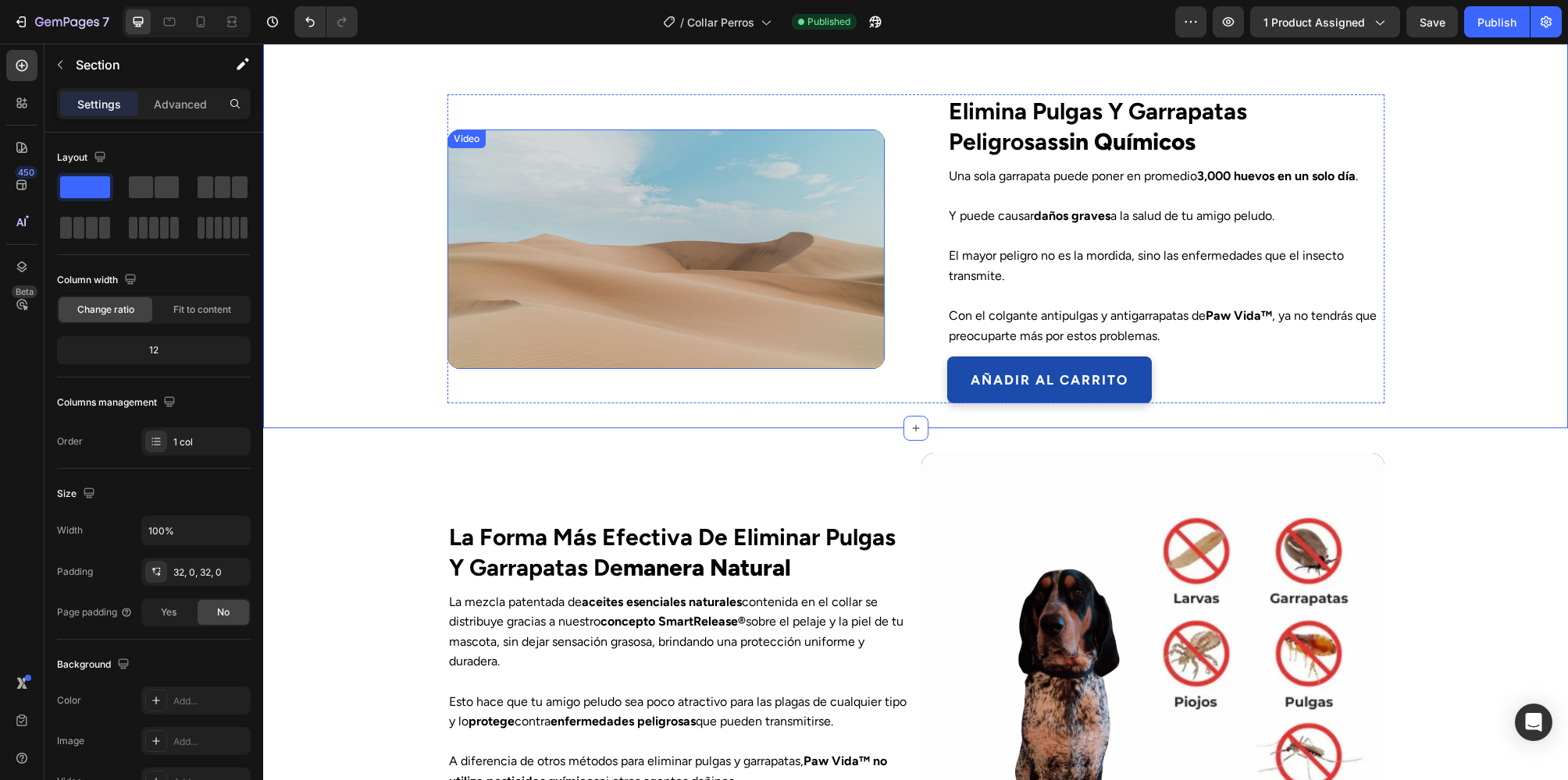
scroll to position [1823, 0]
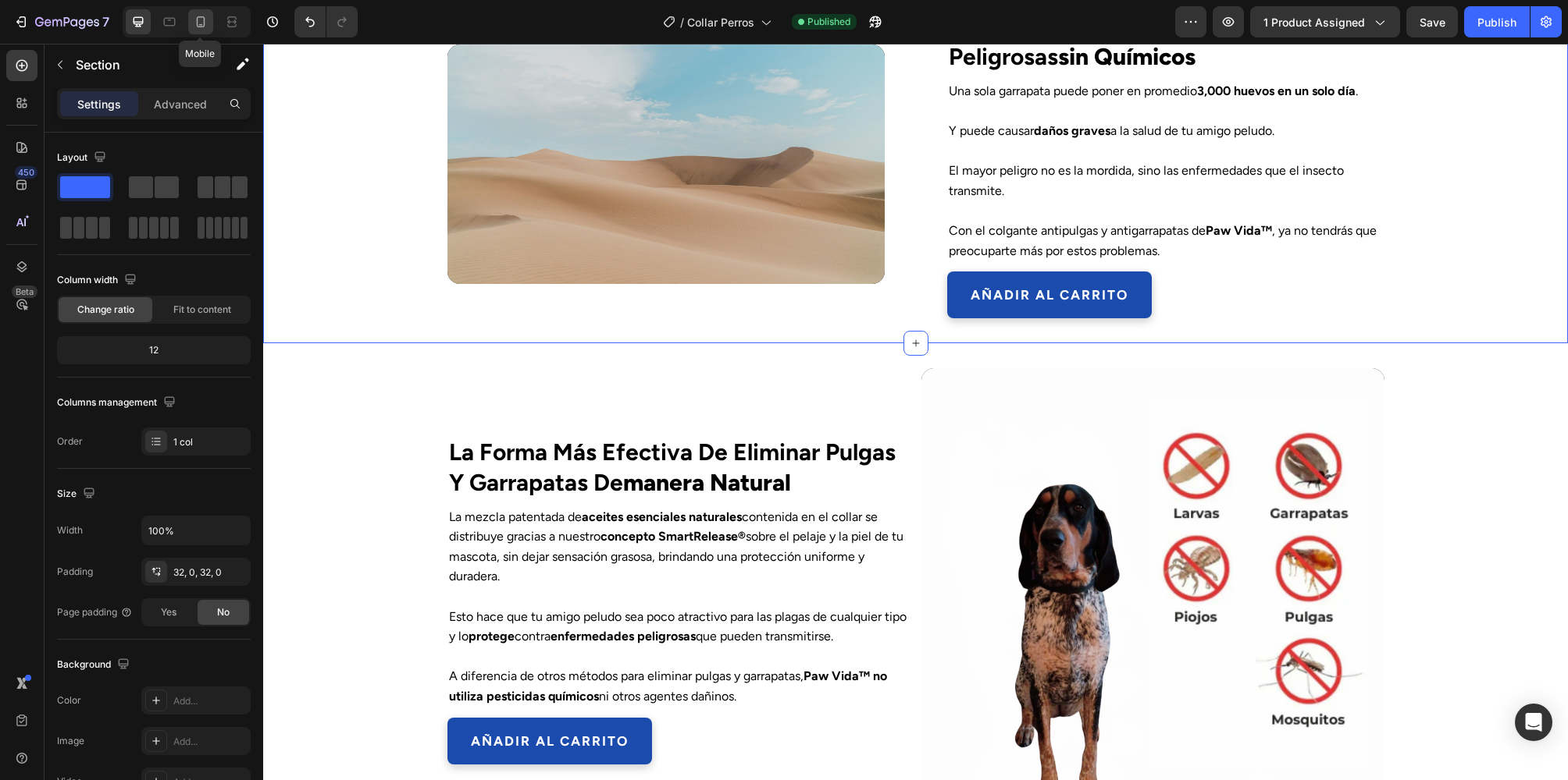
click at [200, 29] on div at bounding box center [200, 21] width 25 height 25
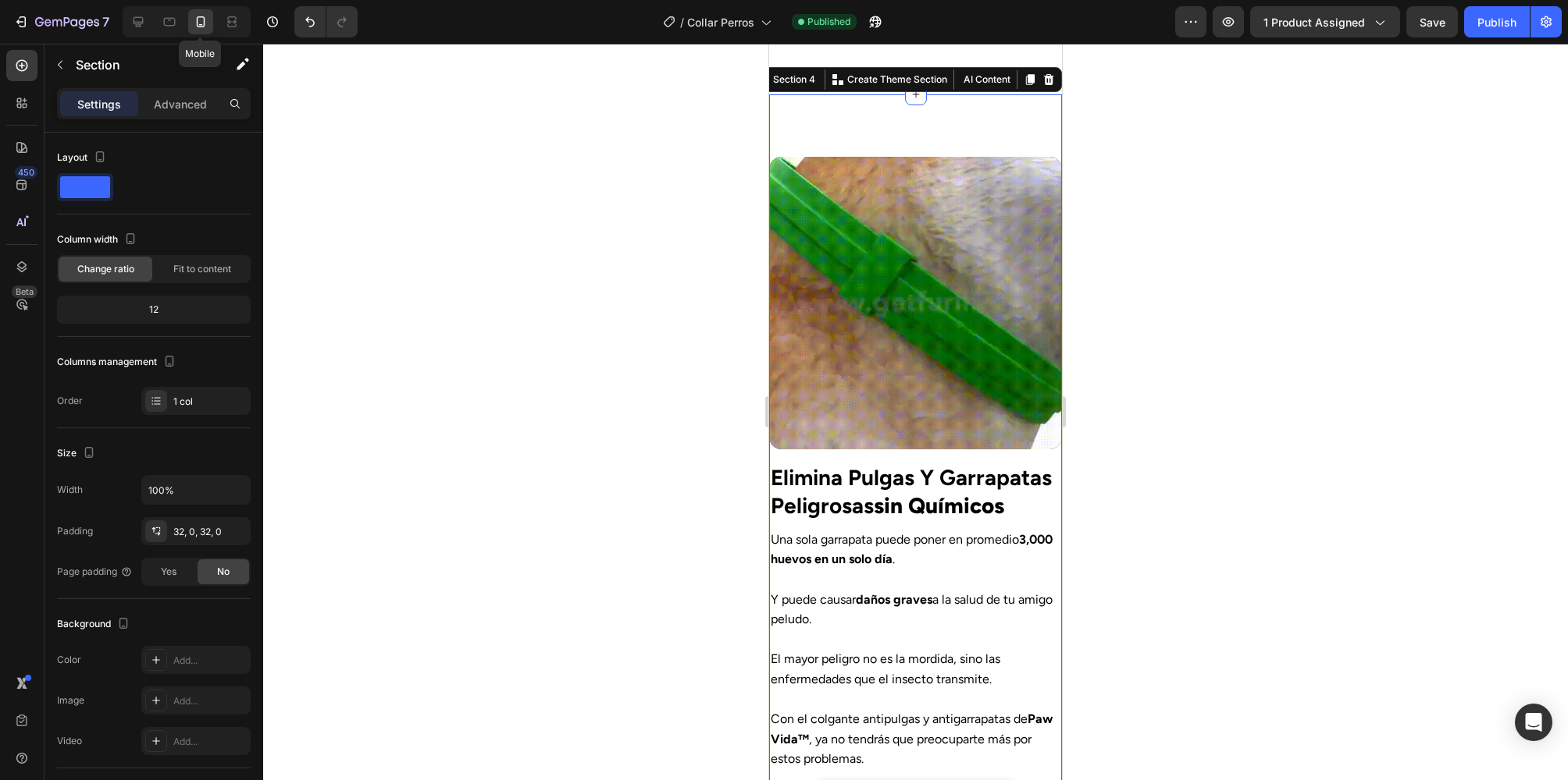
scroll to position [1672, 0]
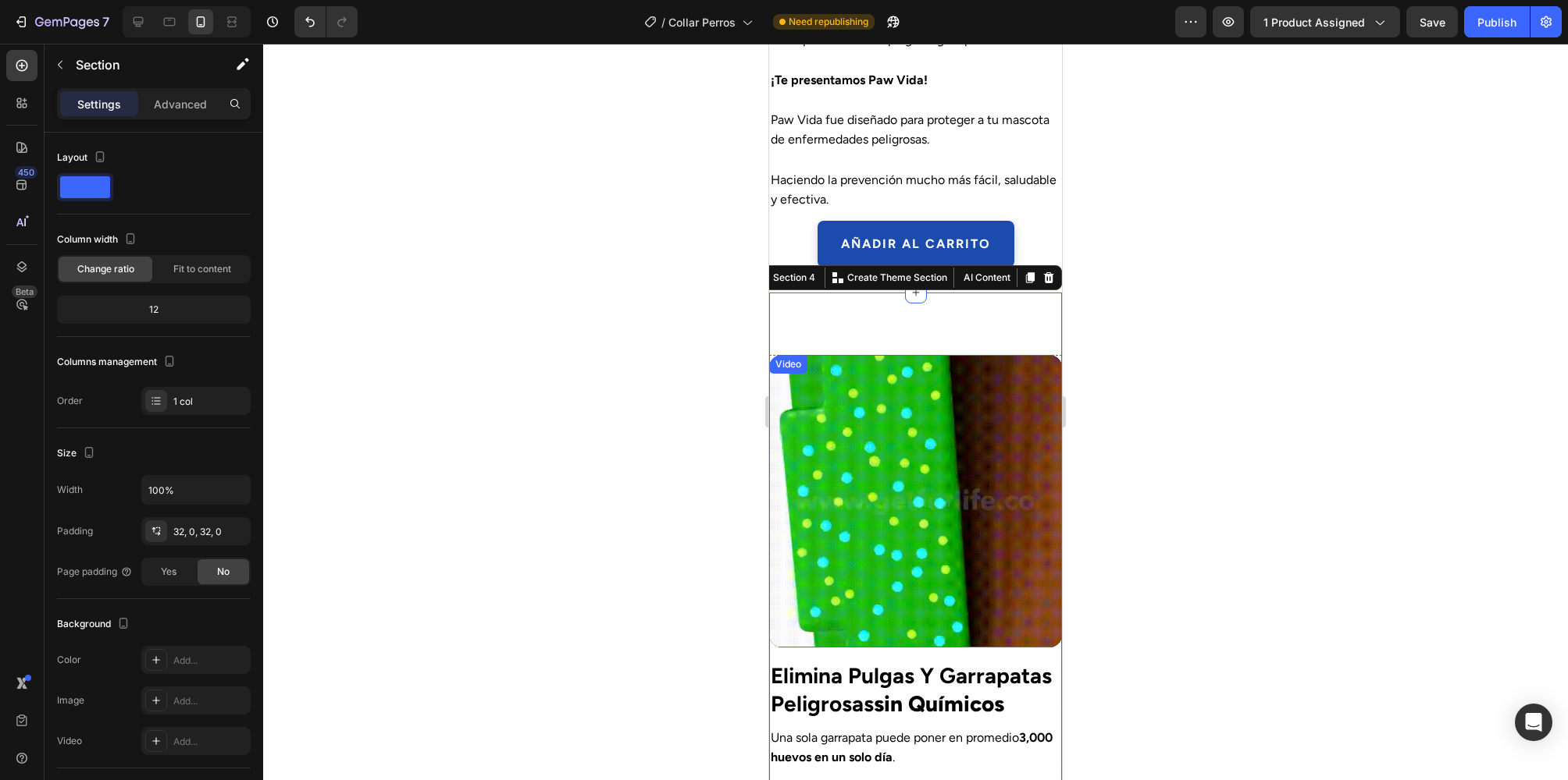
click at [1033, 459] on video at bounding box center [915, 501] width 293 height 293
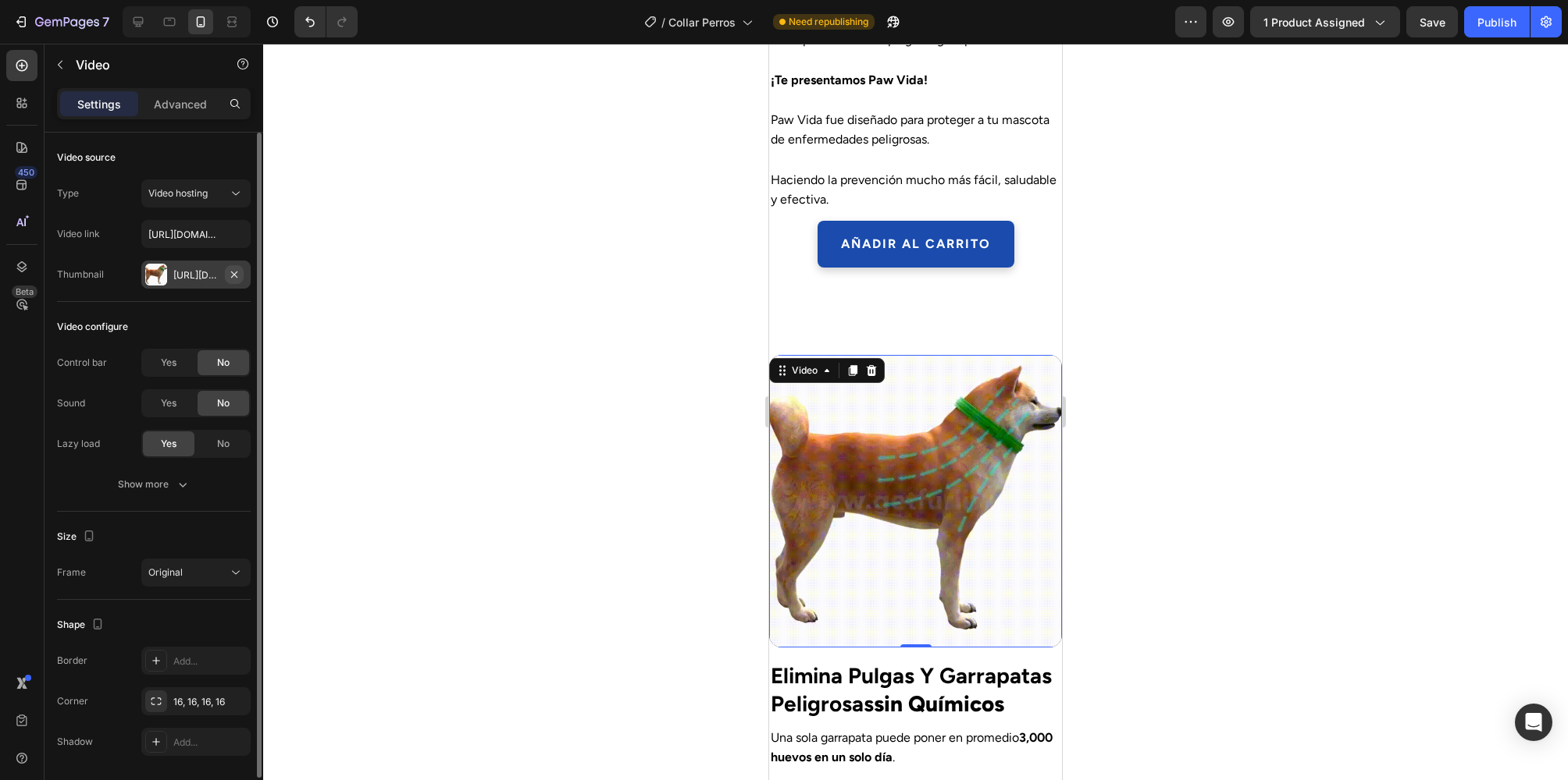
click at [231, 268] on icon "button" at bounding box center [234, 275] width 13 height 13
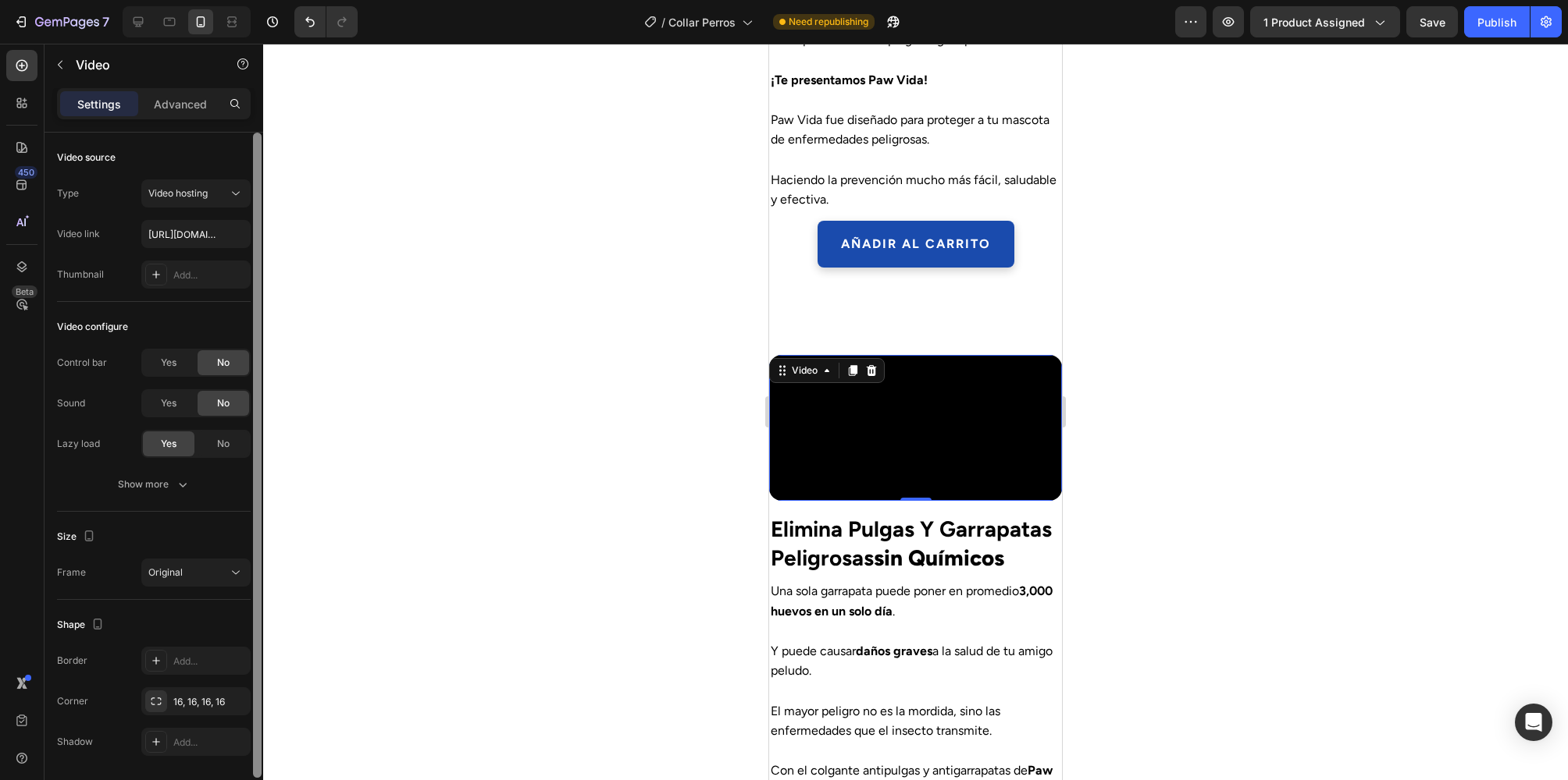
drag, startPoint x: 208, startPoint y: 273, endPoint x: 252, endPoint y: 302, distance: 52.7
click at [209, 273] on div "Add..." at bounding box center [210, 275] width 73 height 14
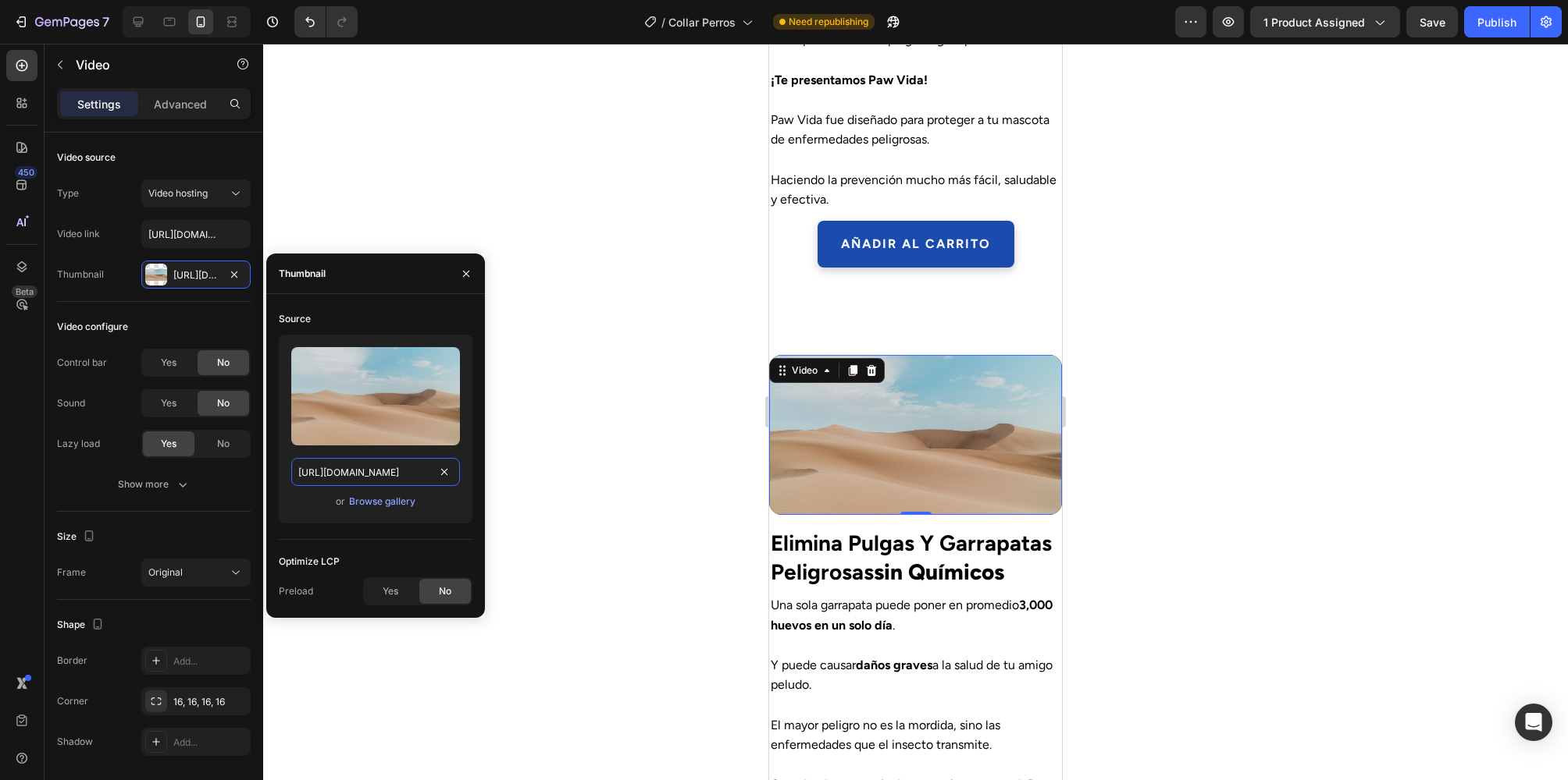
click at [418, 475] on input "https://ucarecdn.com/06075225-af9e-460c-8e3c-6be63c0b773a/-/format/auto/" at bounding box center [376, 471] width 168 height 28
paste input "cdn.shopify.com/videos/c/o/v/455ae523d8934f35ba4e71c5b703db7f.mov"
type input "https://cdn.shopify.com/videos/c/o/v/455ae523d8934f35ba4e71c5b703db7f.mov"
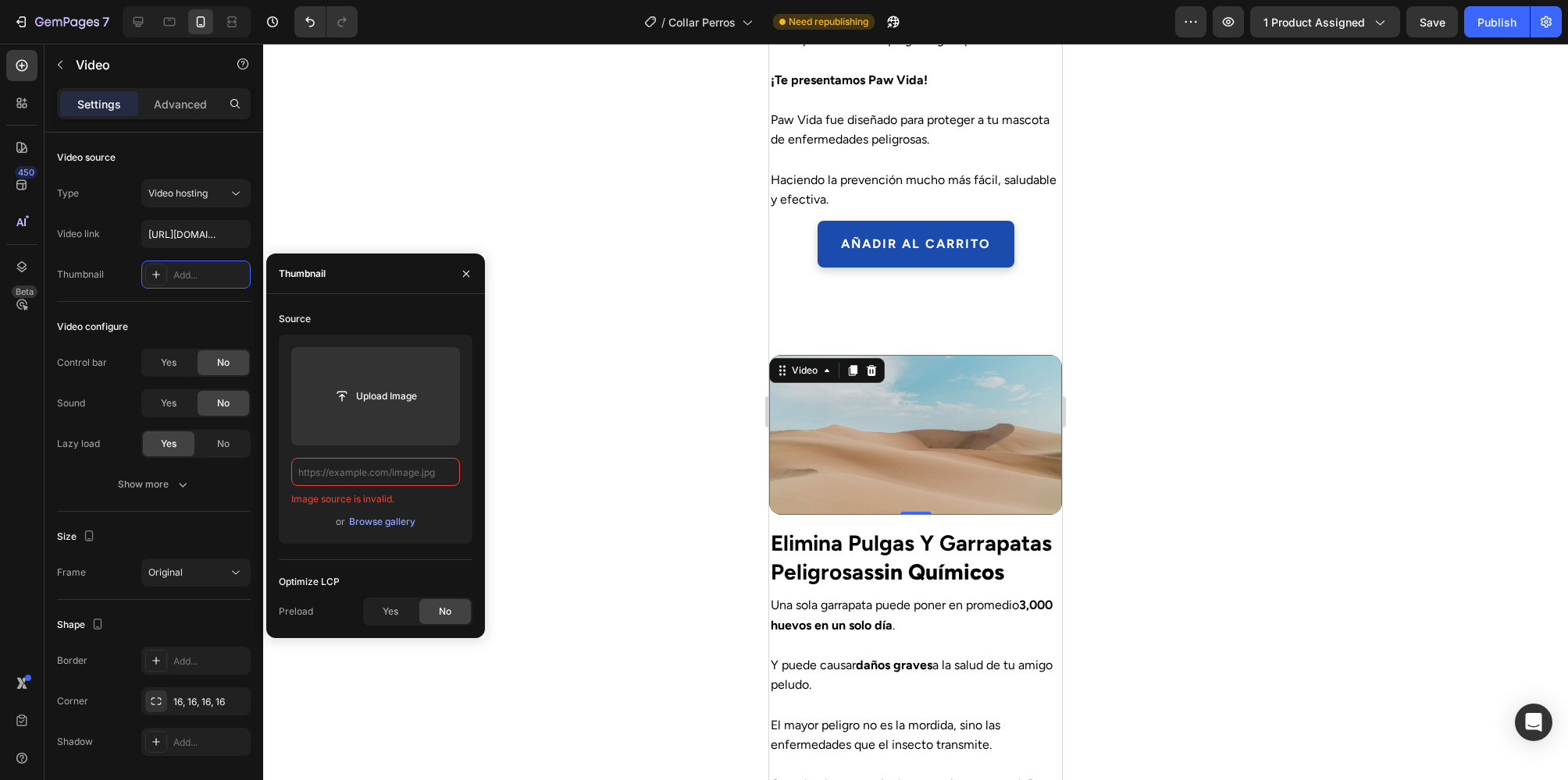
scroll to position [0, 0]
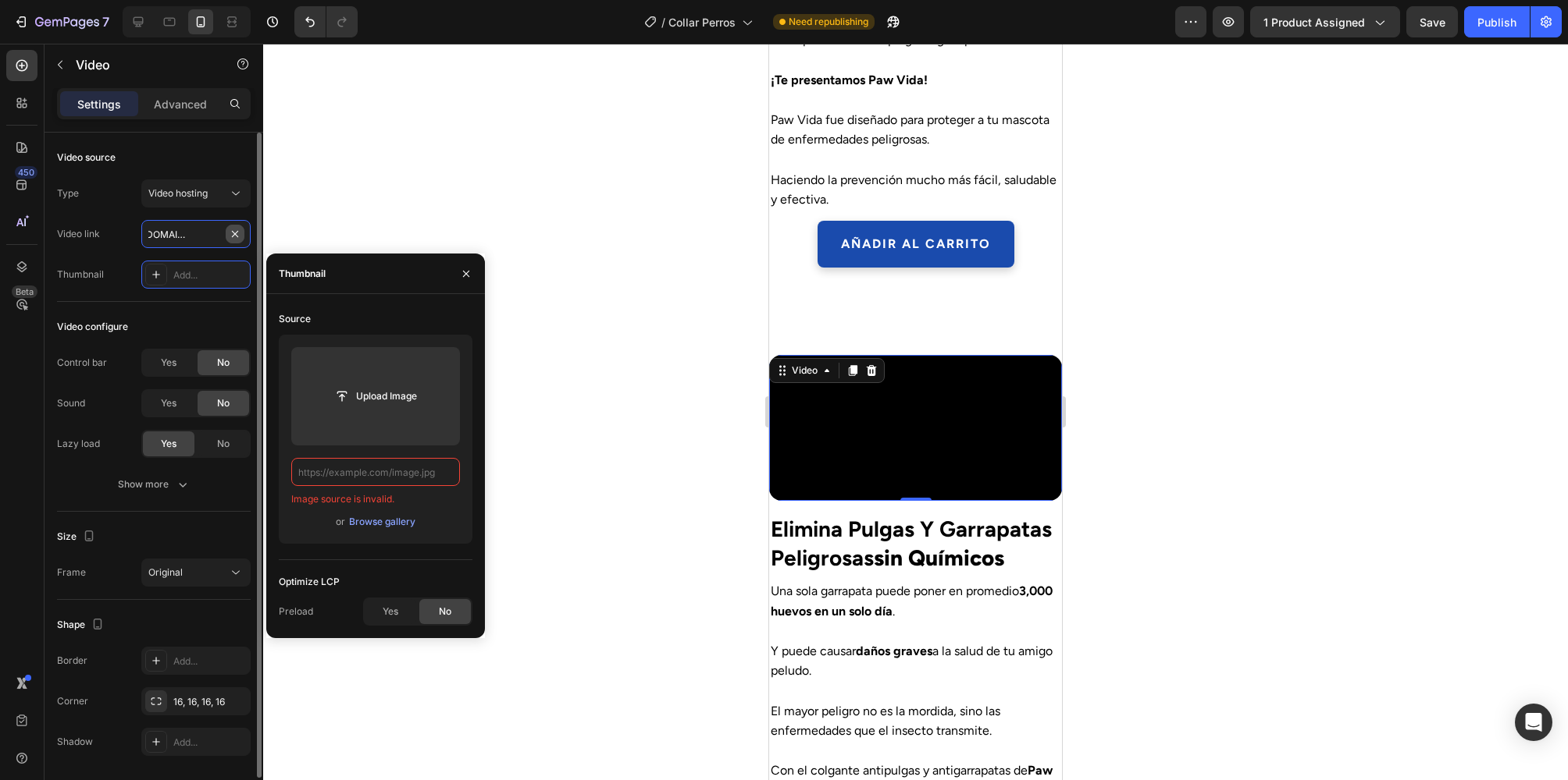
click at [222, 235] on input "[URL][DOMAIN_NAME]" at bounding box center [196, 233] width 110 height 28
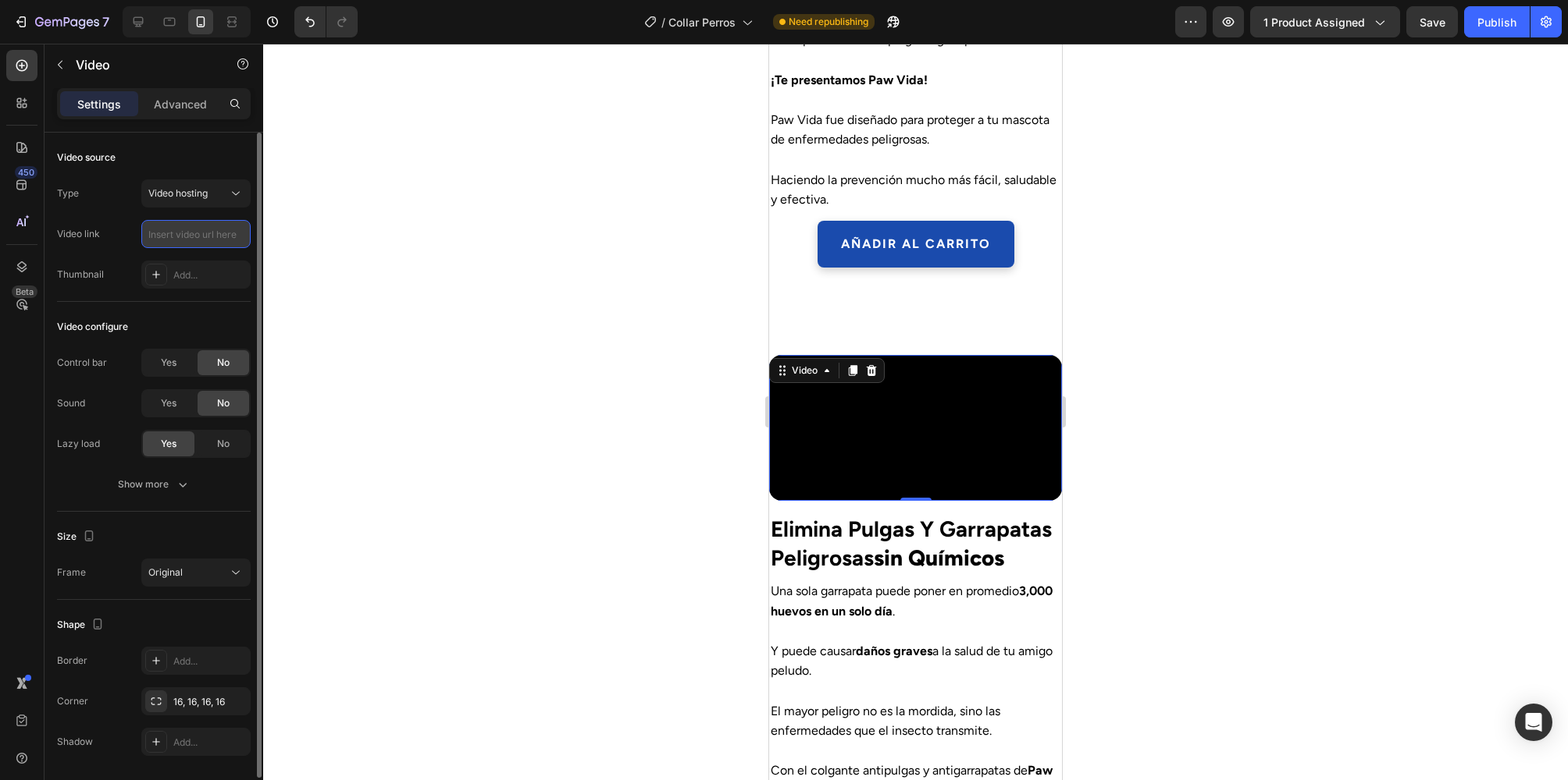
paste input "https://cdn.shopify.com/videos/c/o/v/455ae523d8934f35ba4e71c5b703db7f.mov"
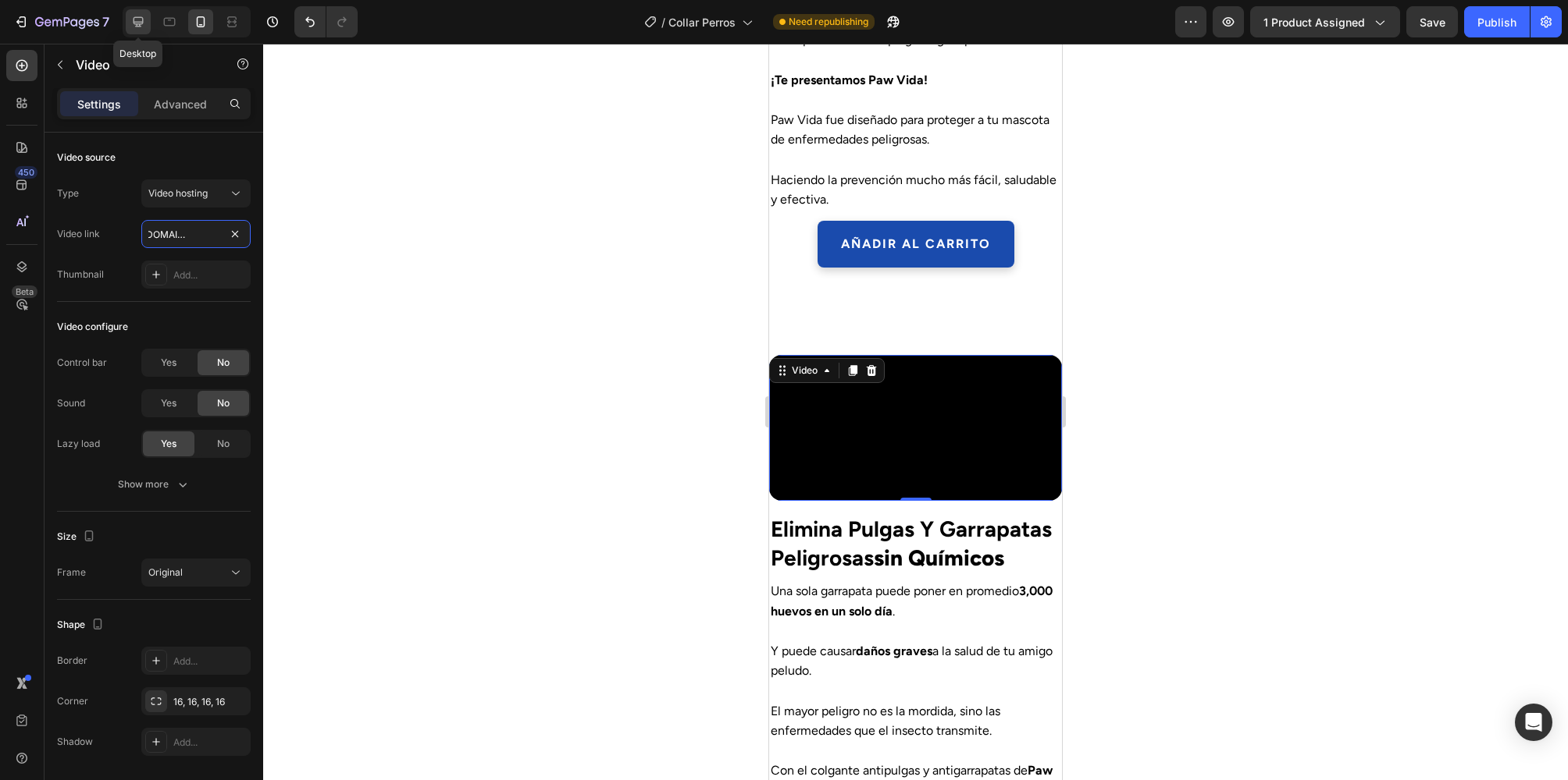
type input "https://cdn.shopify.com/videos/c/o/v/455ae523d8934f35ba4e71c5b703db7f.mov"
click at [140, 29] on icon at bounding box center [138, 22] width 16 height 16
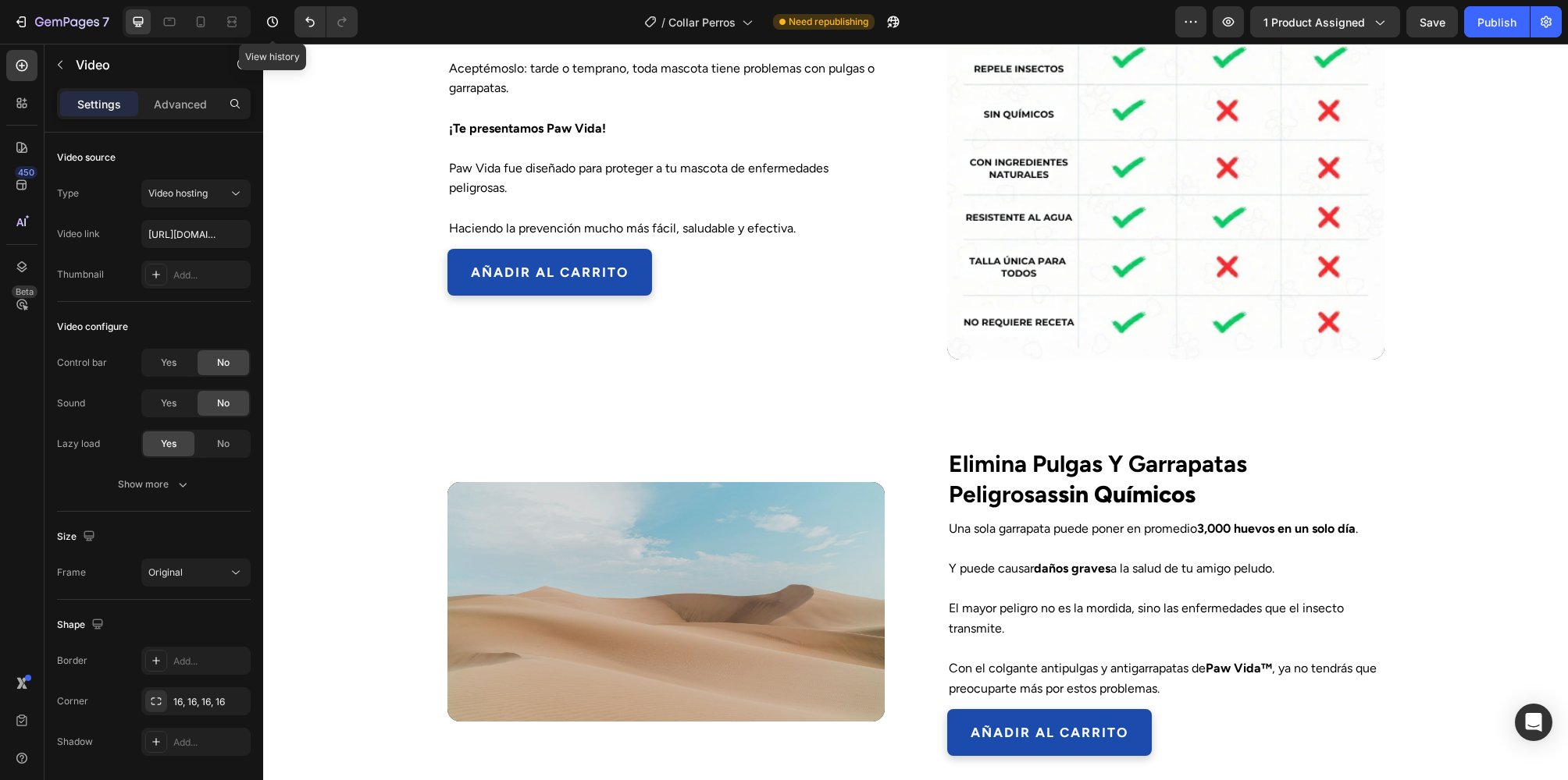
scroll to position [1331, 0]
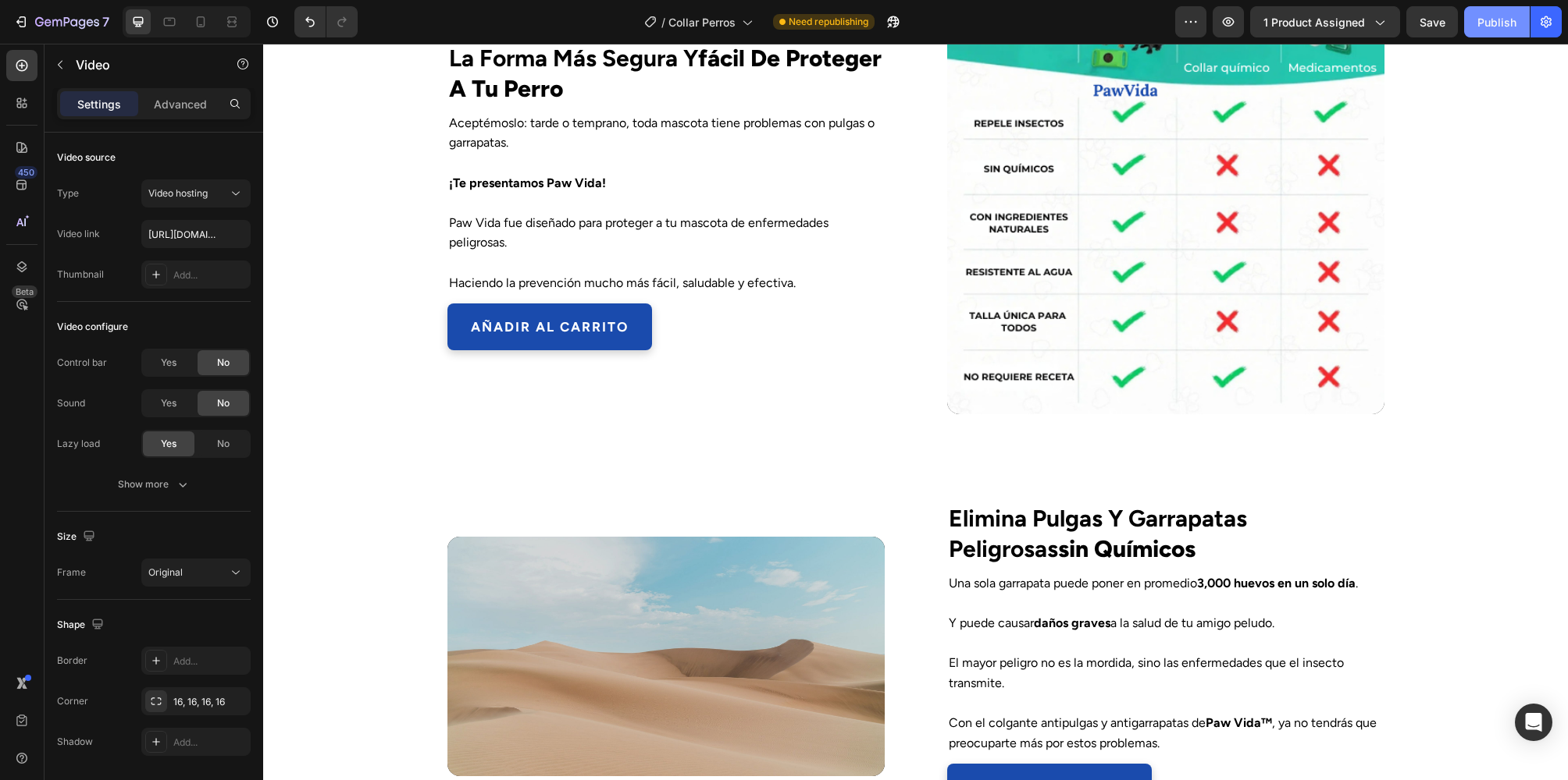
click at [1504, 25] on div "Publish" at bounding box center [1497, 22] width 39 height 17
click at [44, 20] on icon "button" at bounding box center [67, 23] width 64 height 13
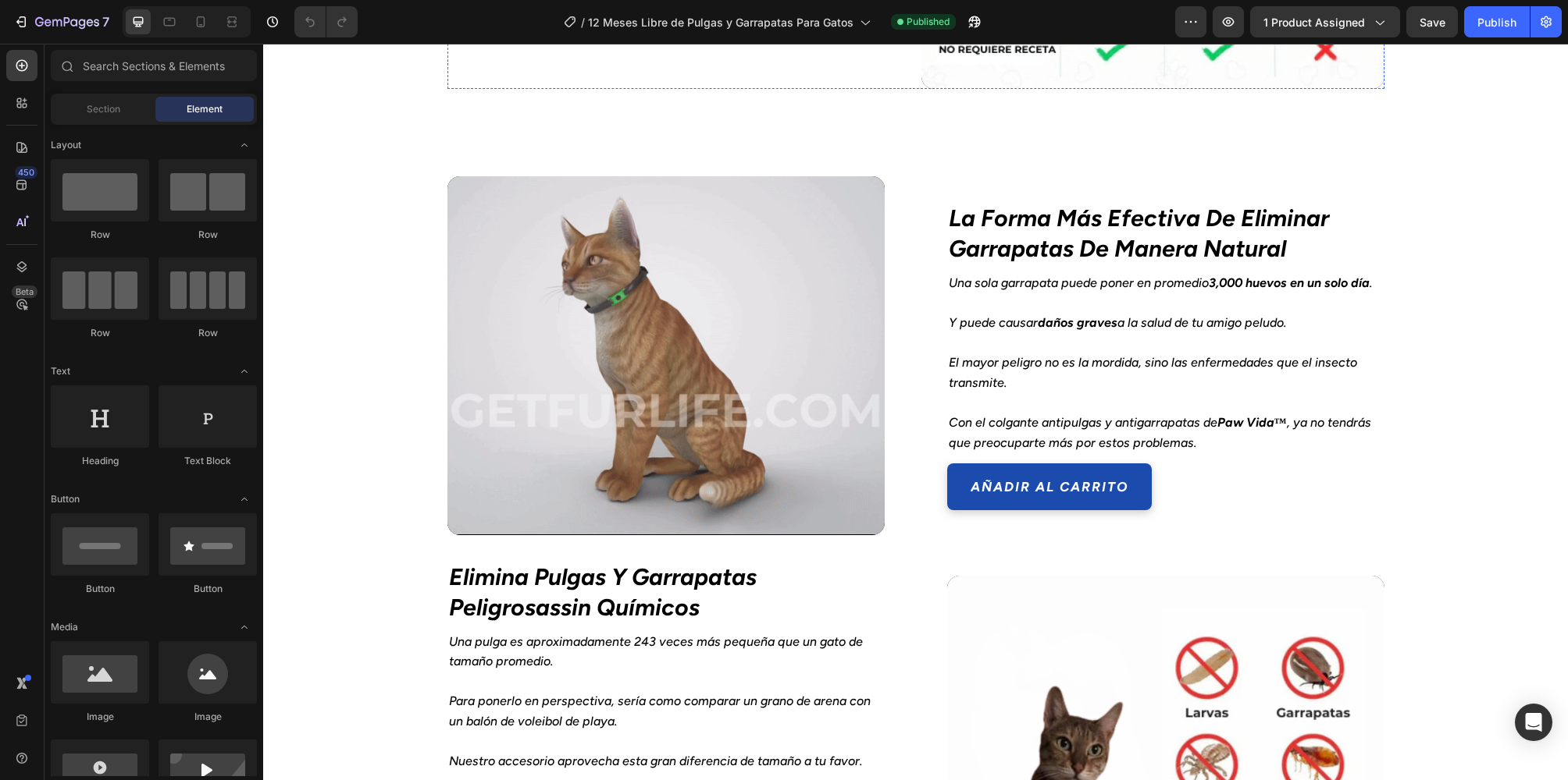
scroll to position [1873, 0]
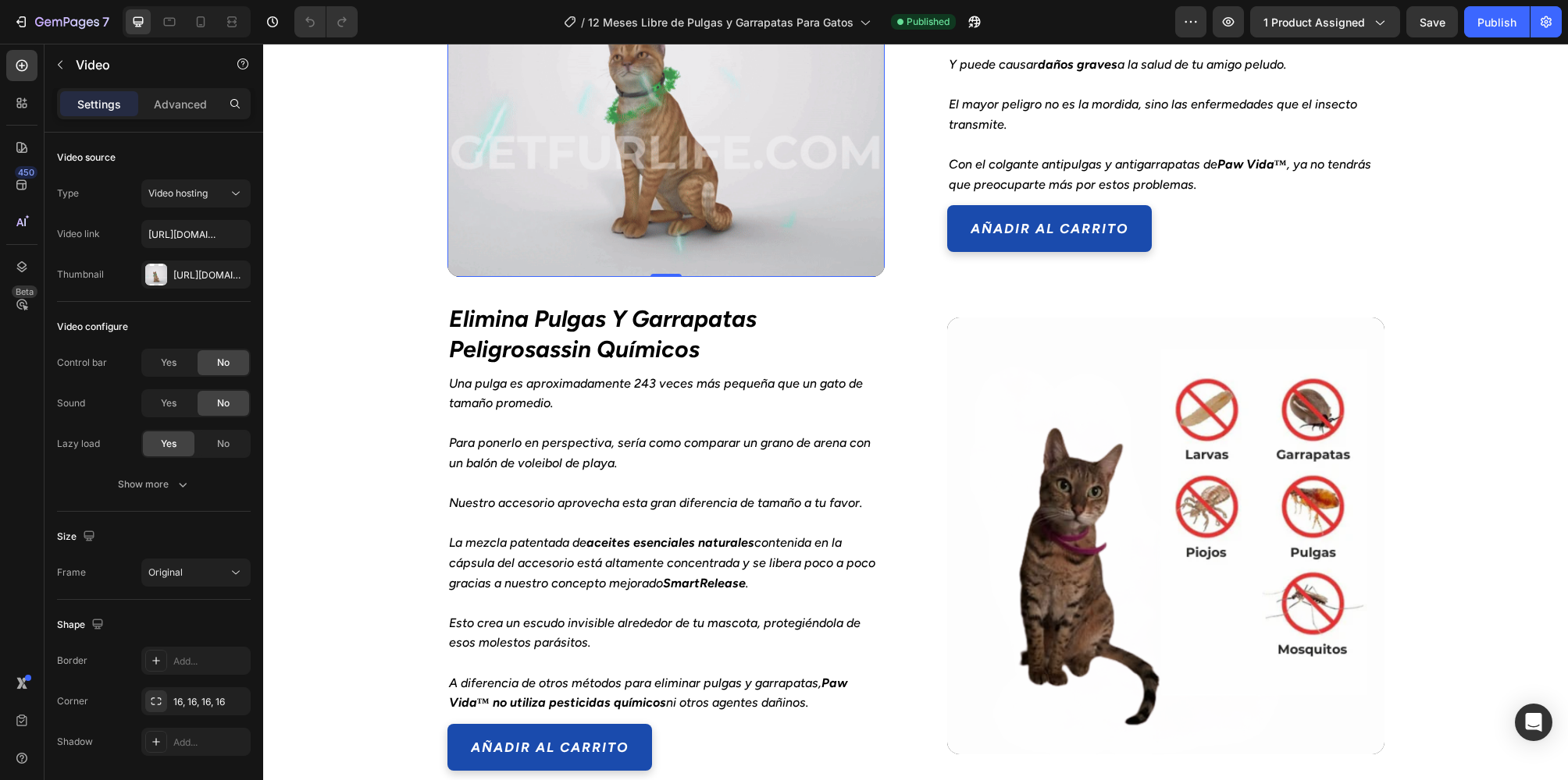
click at [568, 190] on video at bounding box center [666, 97] width 437 height 358
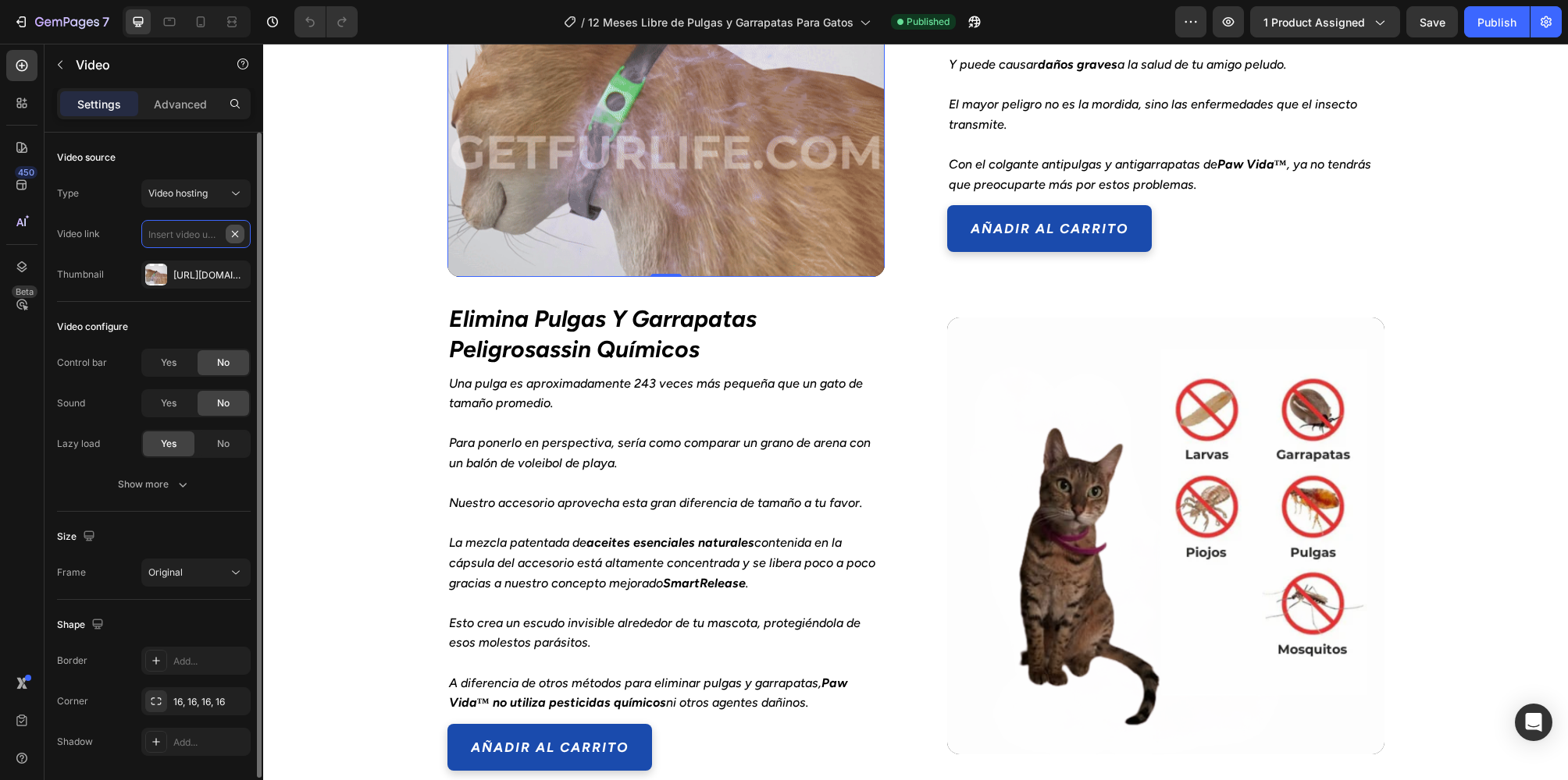
scroll to position [0, 0]
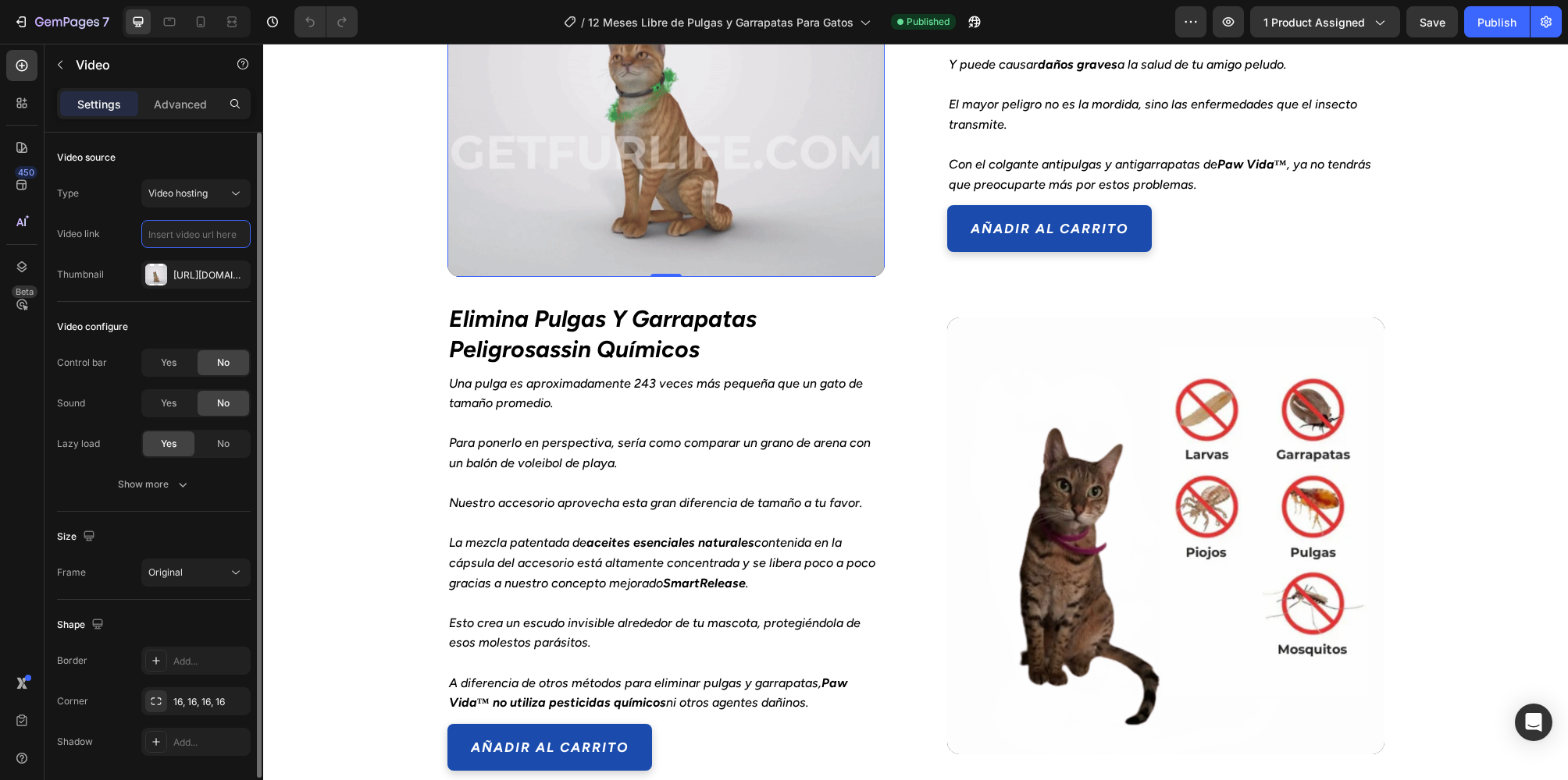
paste input "https://cdn.shopify.com/videos/c/o/v/1ba916593c734754a4b4d42459933904.mp4"
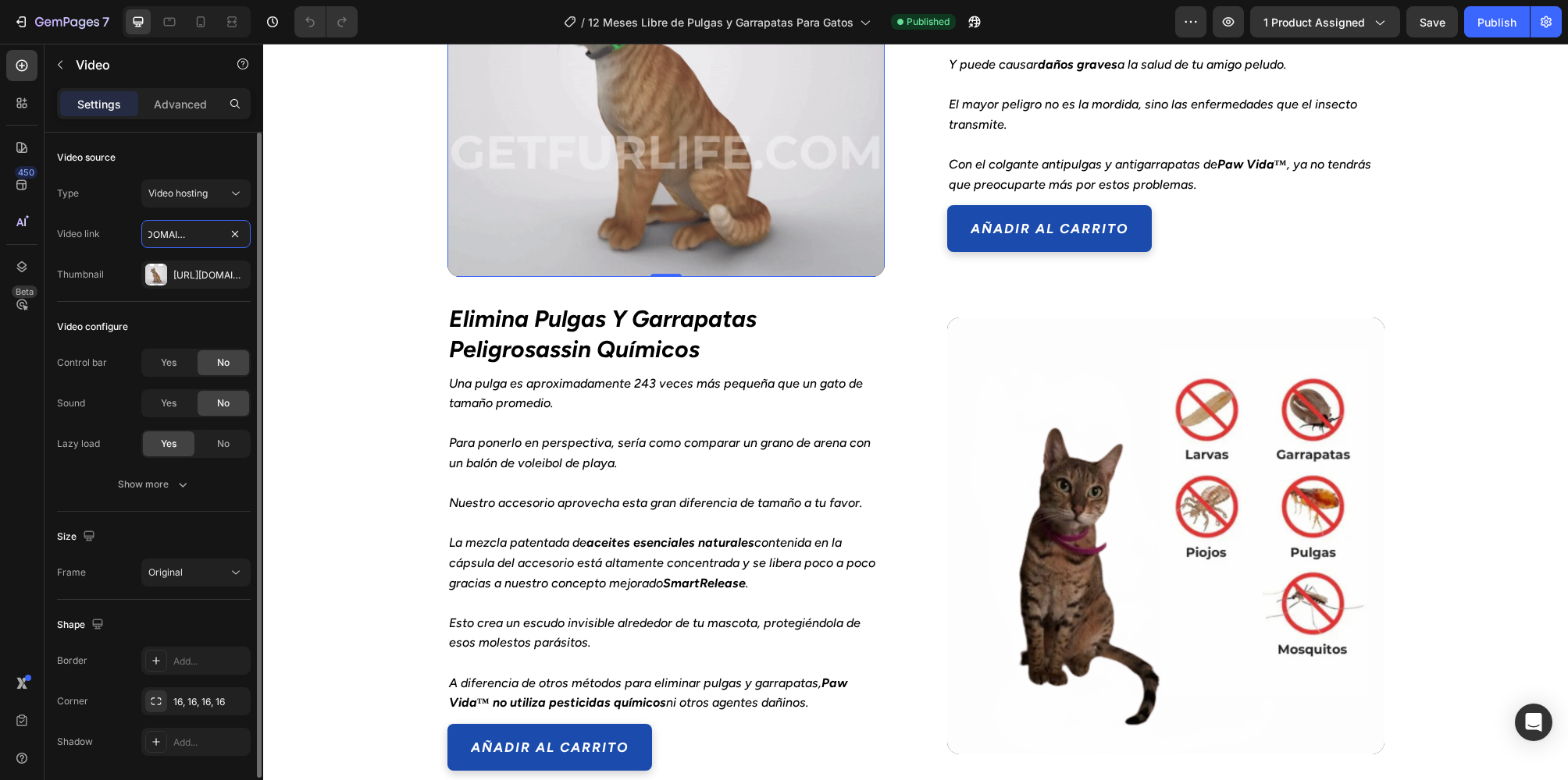
scroll to position [1873, 0]
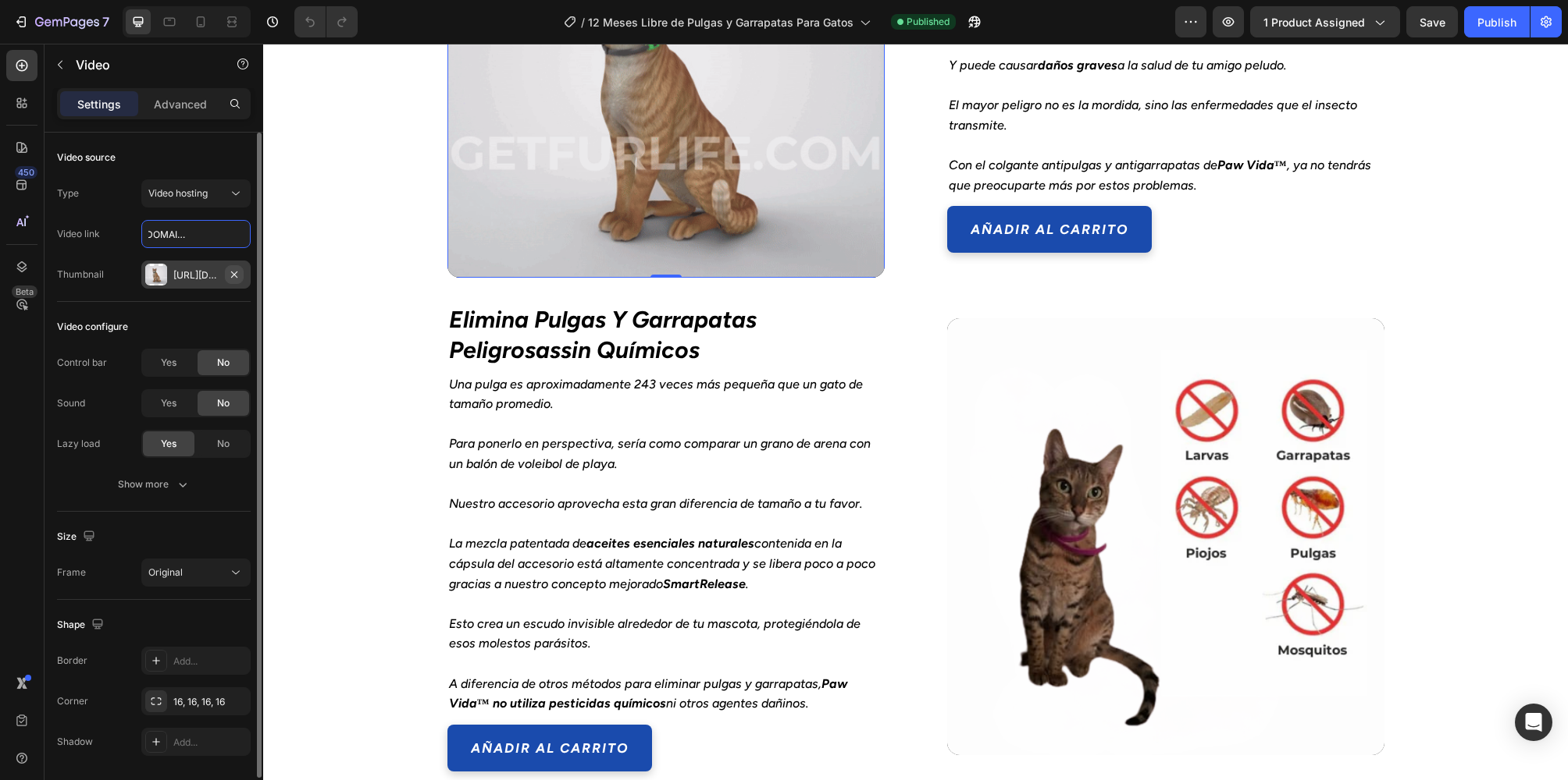
type input "https://cdn.shopify.com/videos/c/o/v/1ba916593c734754a4b4d42459933904.mp4"
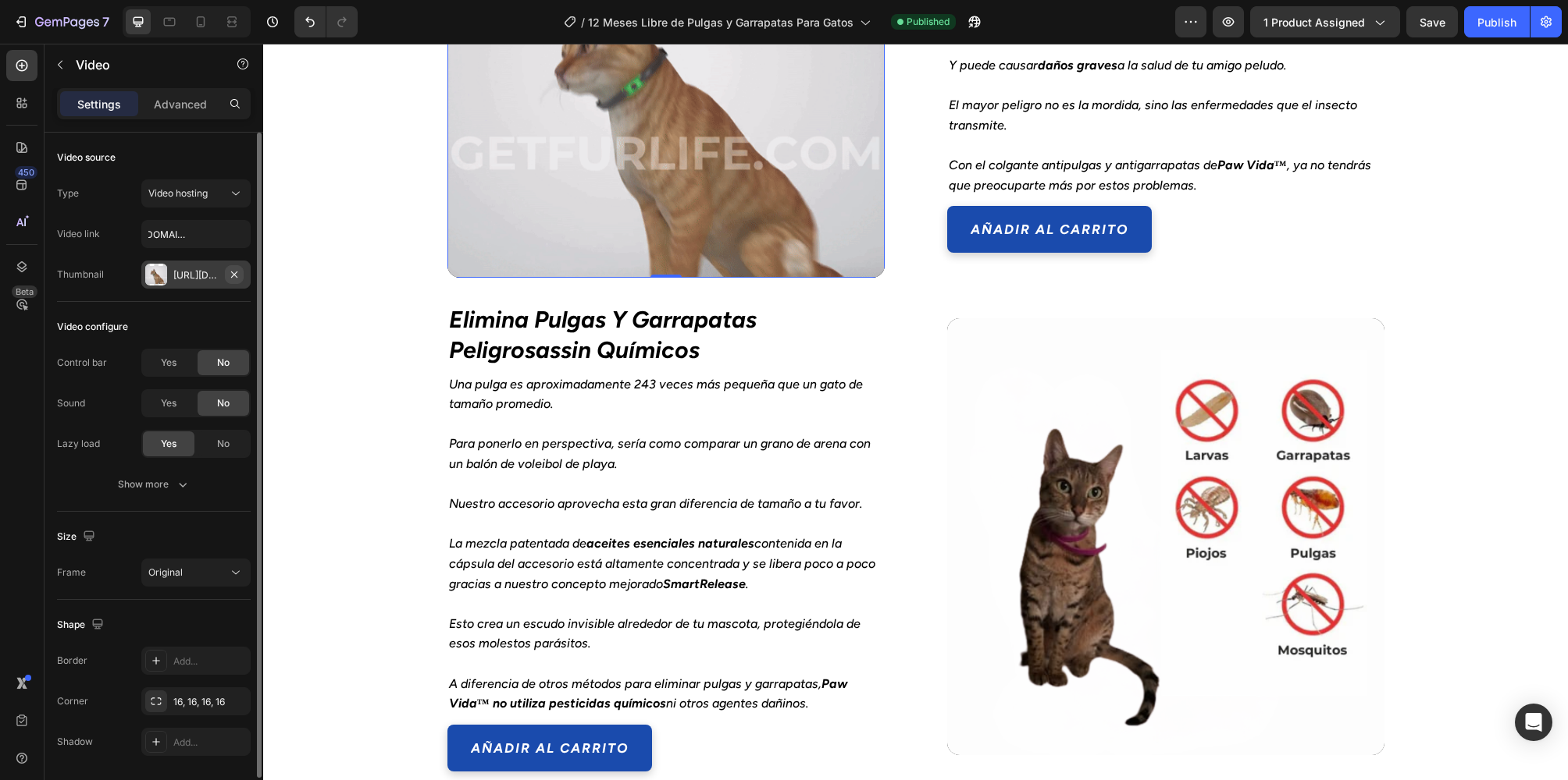
click at [232, 273] on icon "button" at bounding box center [234, 275] width 13 height 13
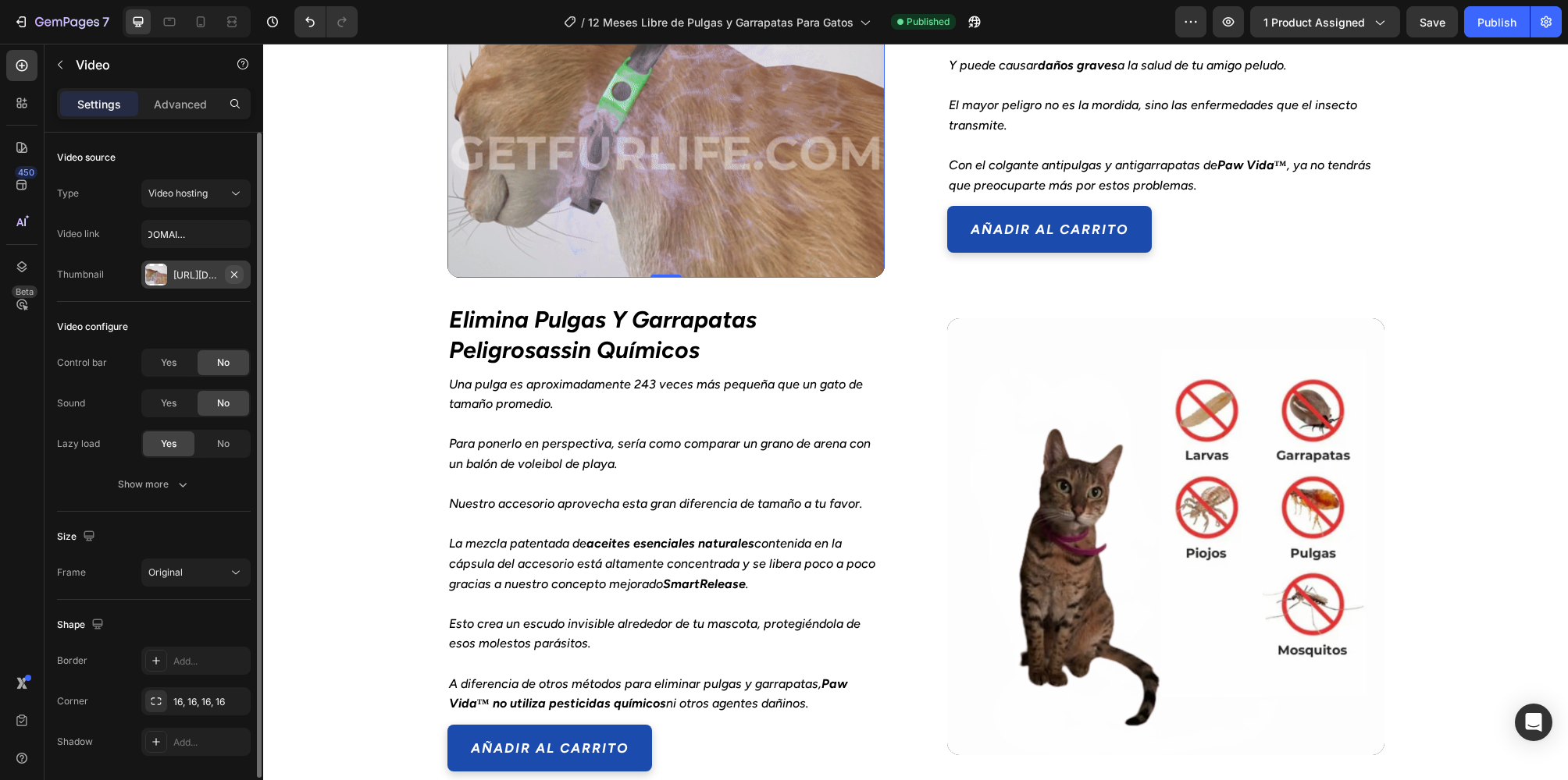
scroll to position [0, 0]
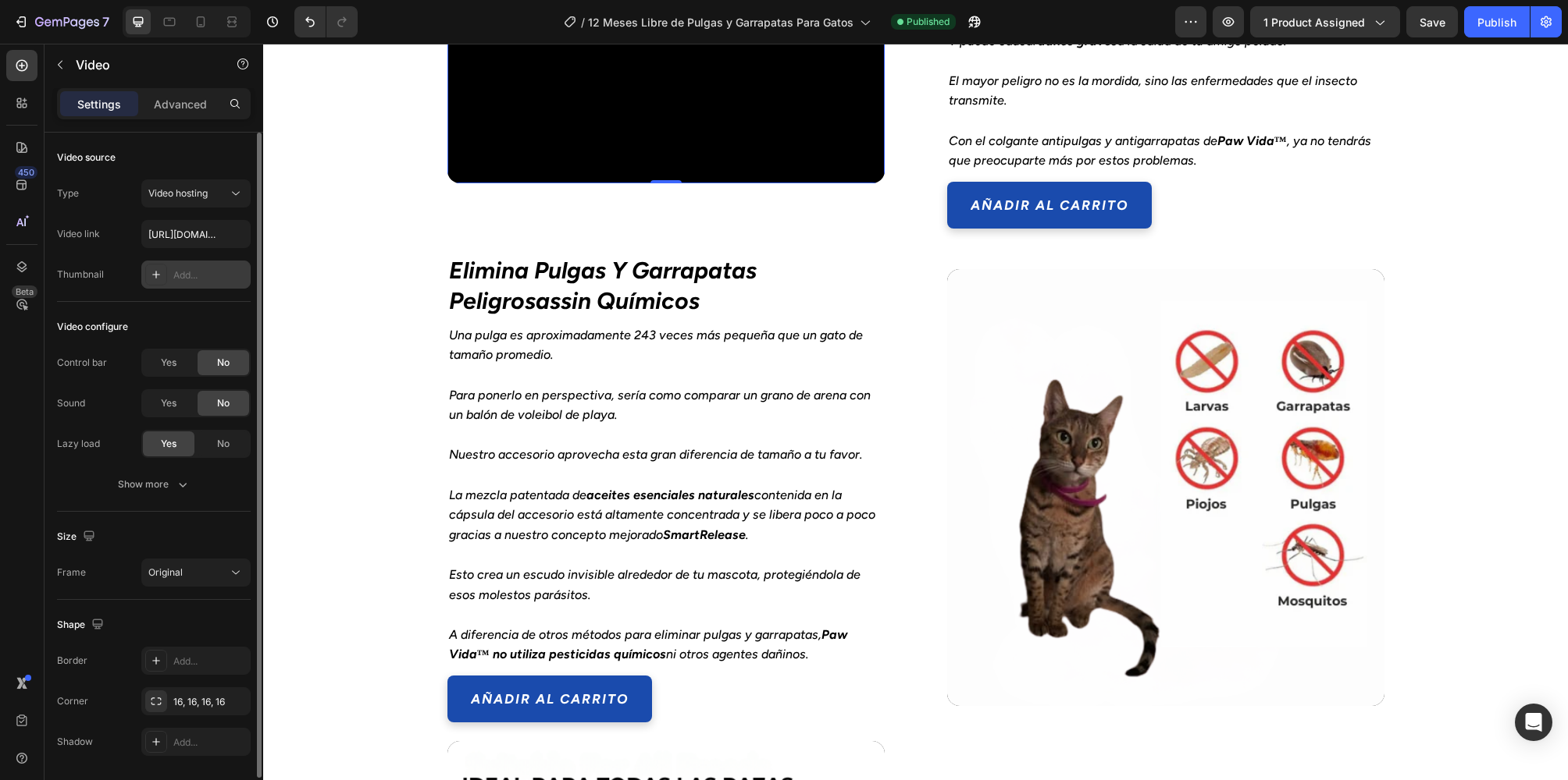
click at [185, 21] on div at bounding box center [186, 21] width 128 height 31
click at [203, 17] on icon at bounding box center [201, 22] width 9 height 11
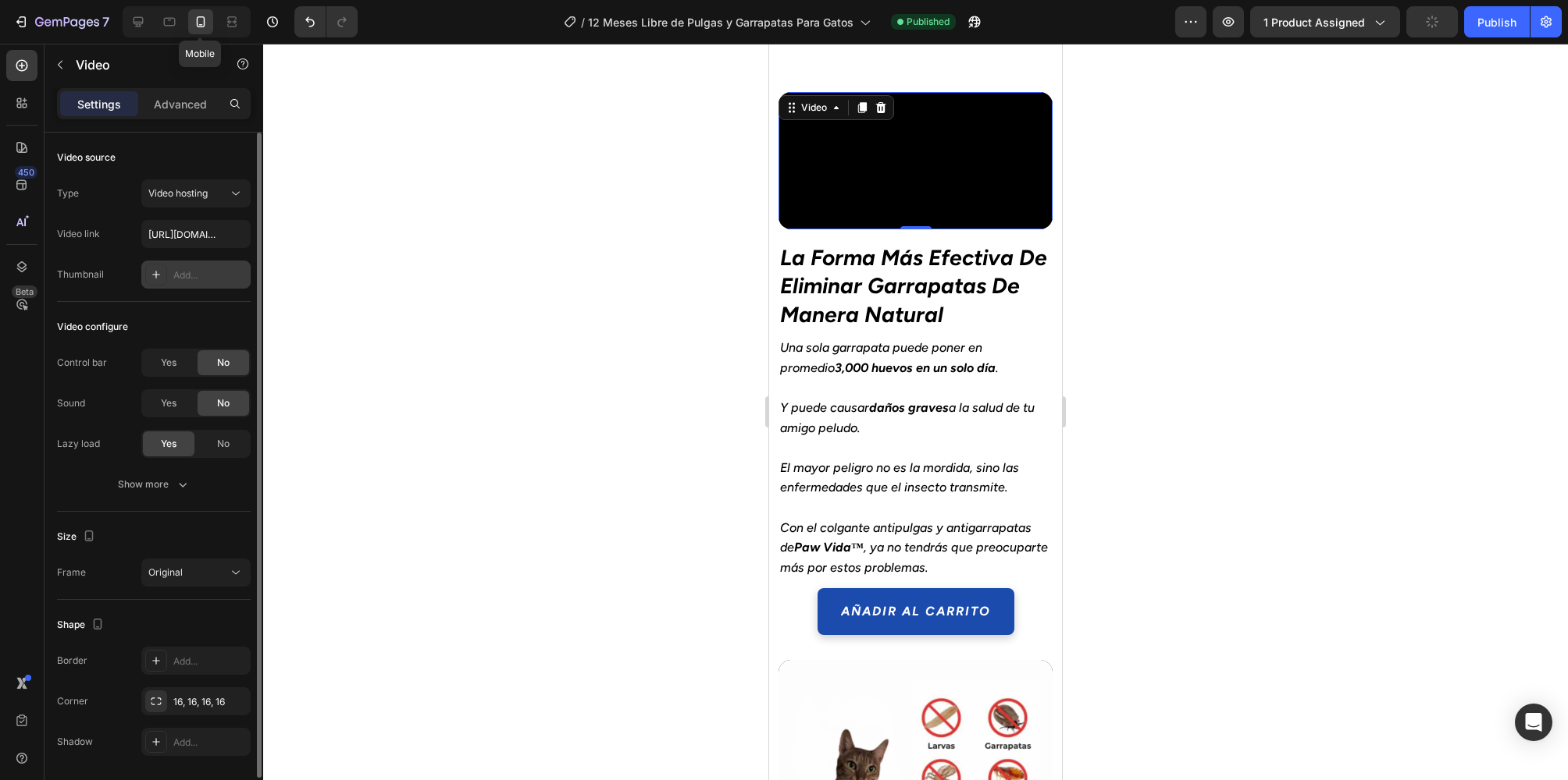
scroll to position [1693, 0]
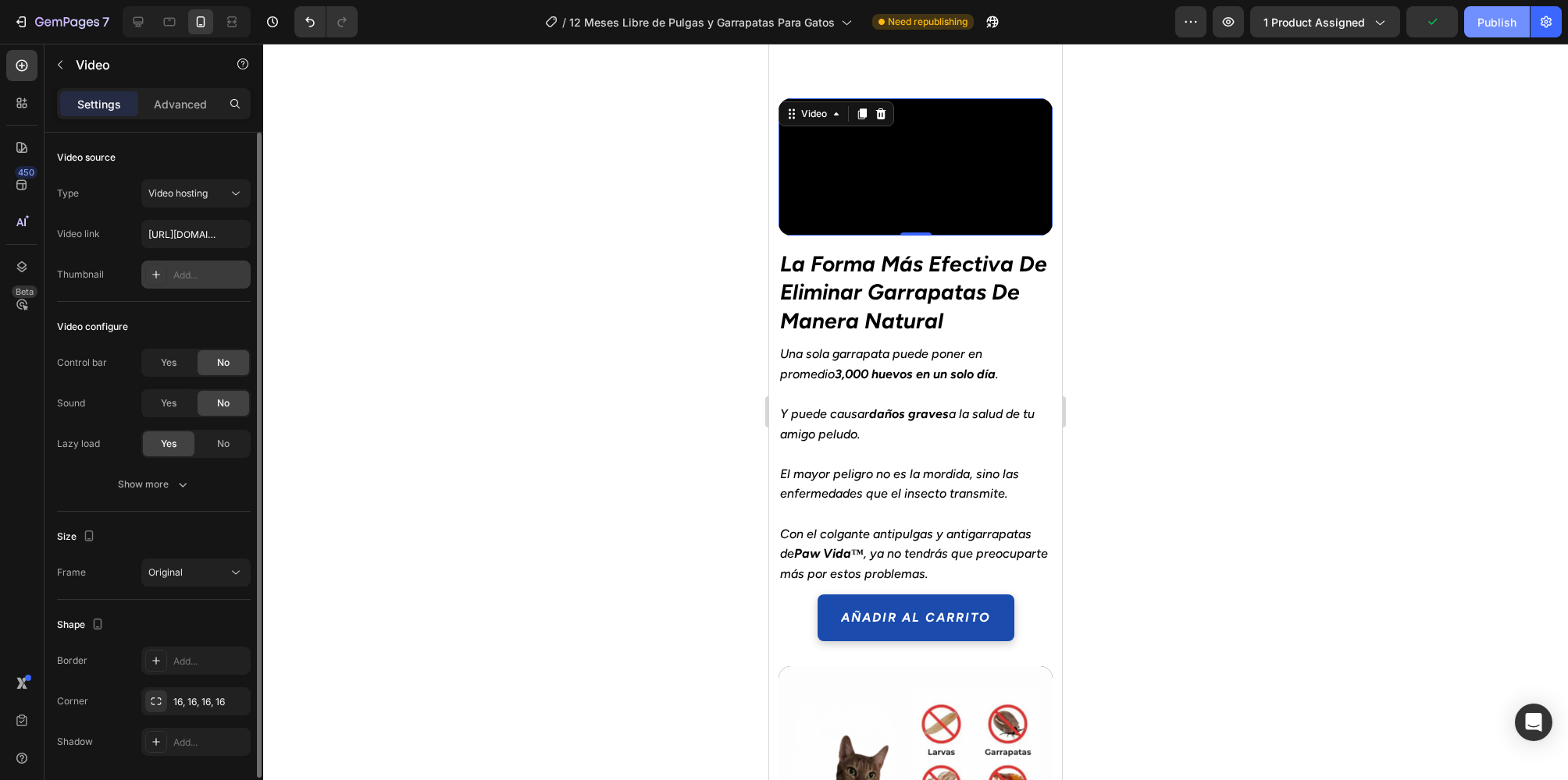
click at [1490, 21] on div "Publish" at bounding box center [1497, 22] width 39 height 17
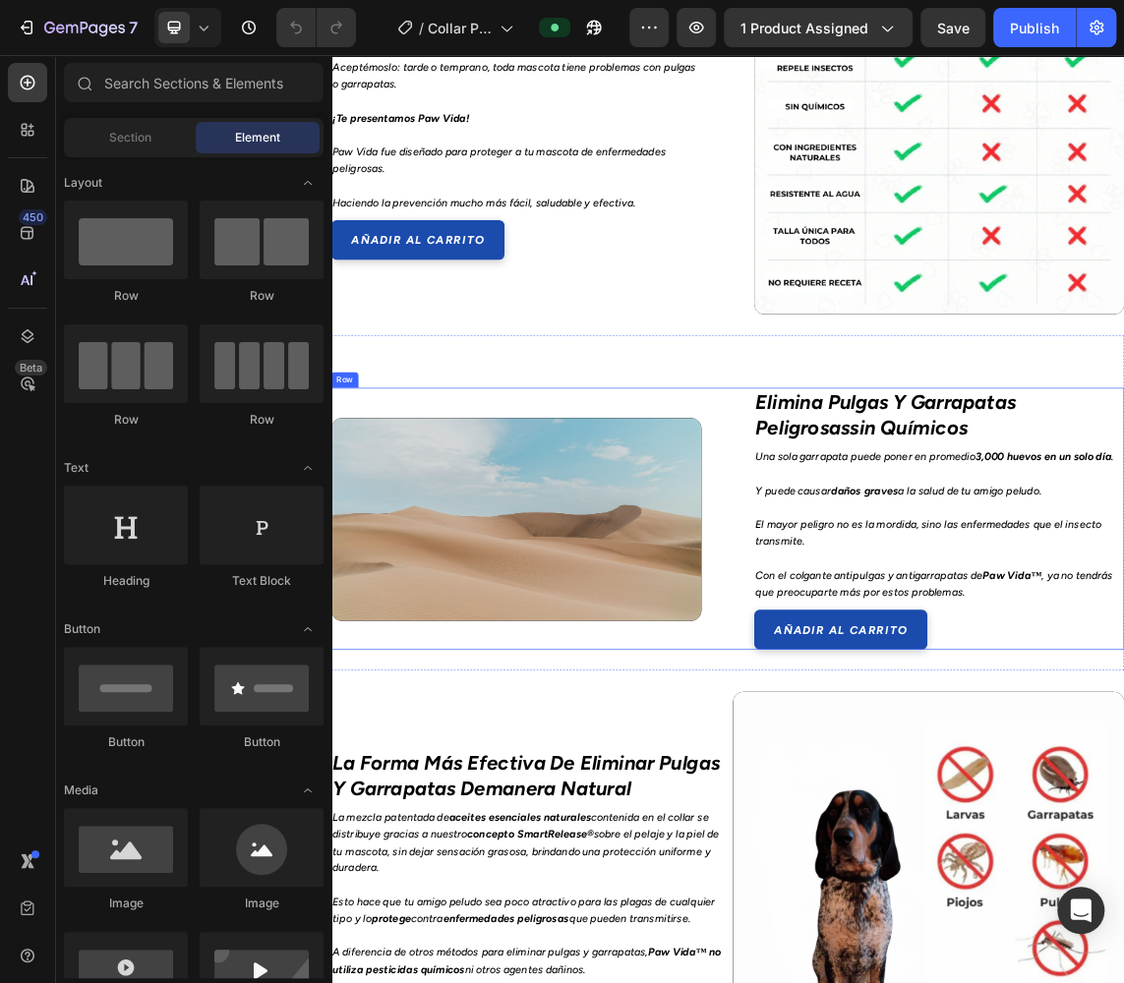
scroll to position [1787, 0]
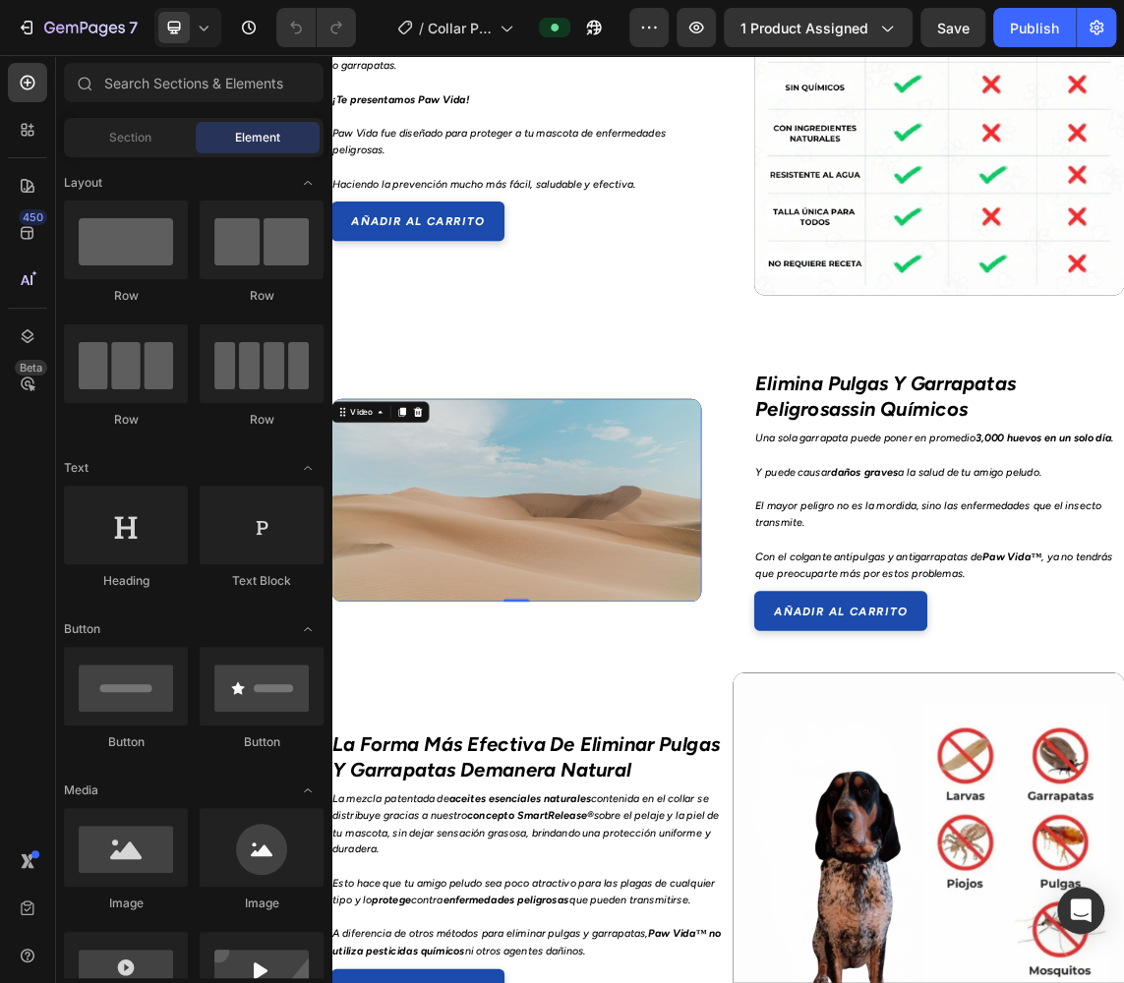
click at [592, 845] on video at bounding box center [606, 718] width 551 height 302
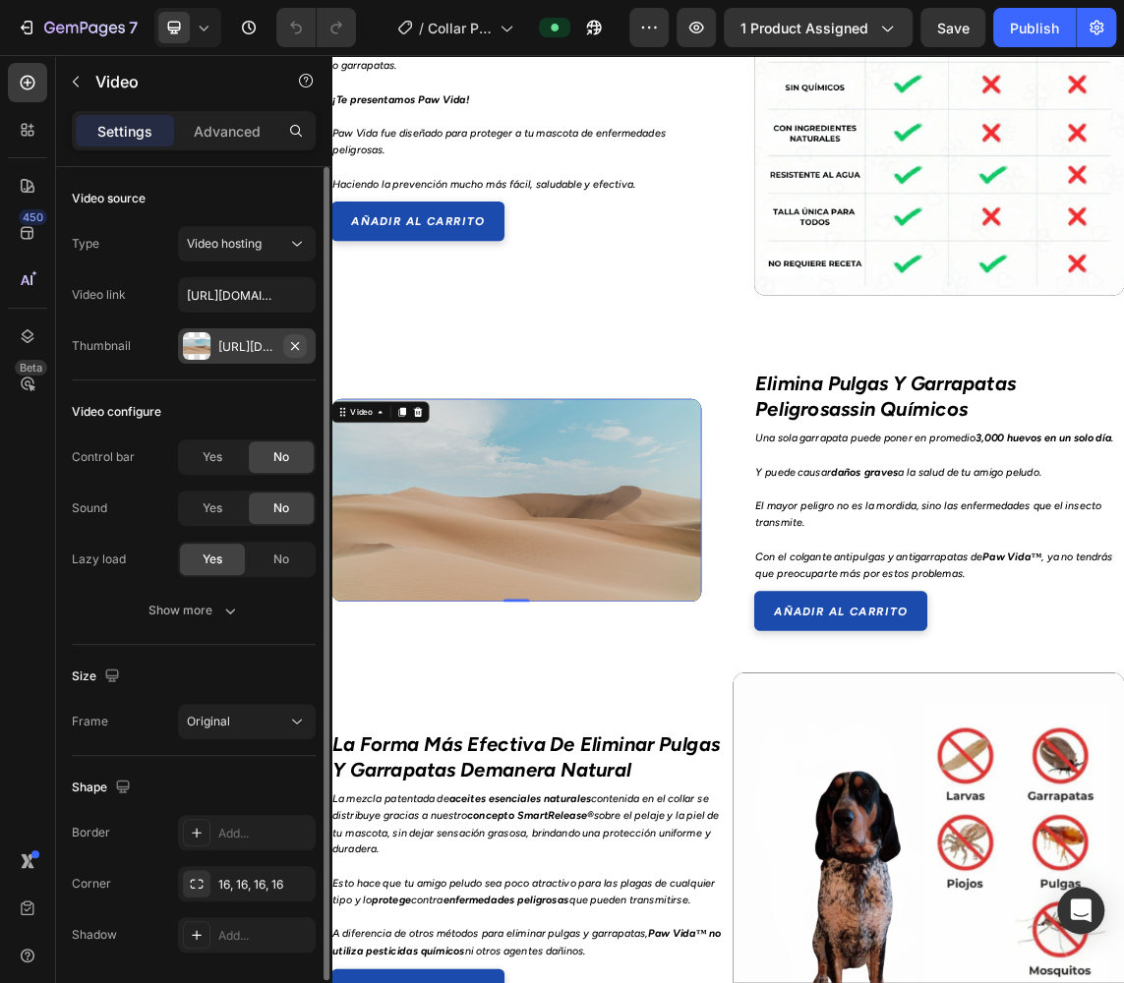
click at [298, 346] on icon "button" at bounding box center [295, 346] width 16 height 16
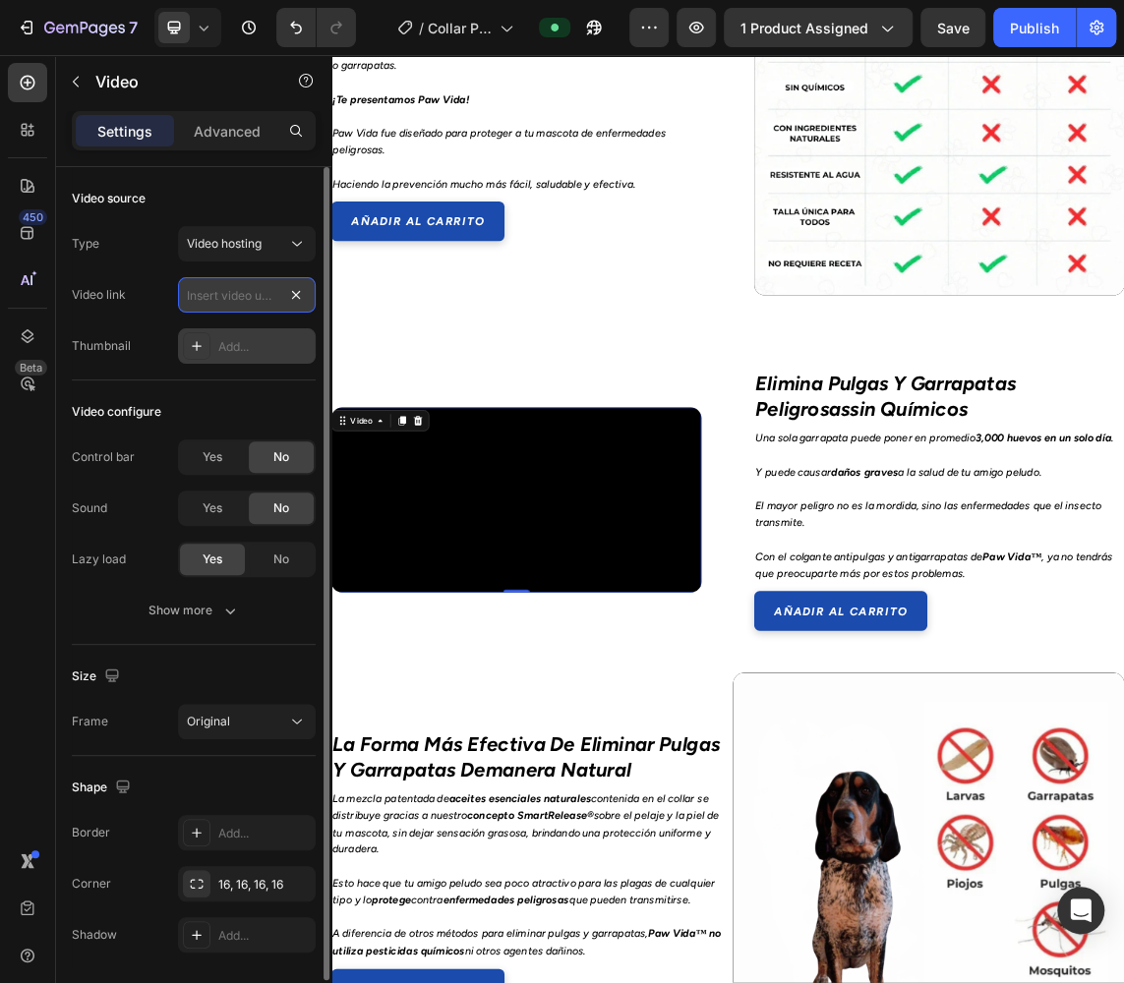
scroll to position [0, 0]
paste input "https://cdn.shopify.com/videos/c/o/v/1670b59f2f724cafb63314db8bf5c11e.mov"
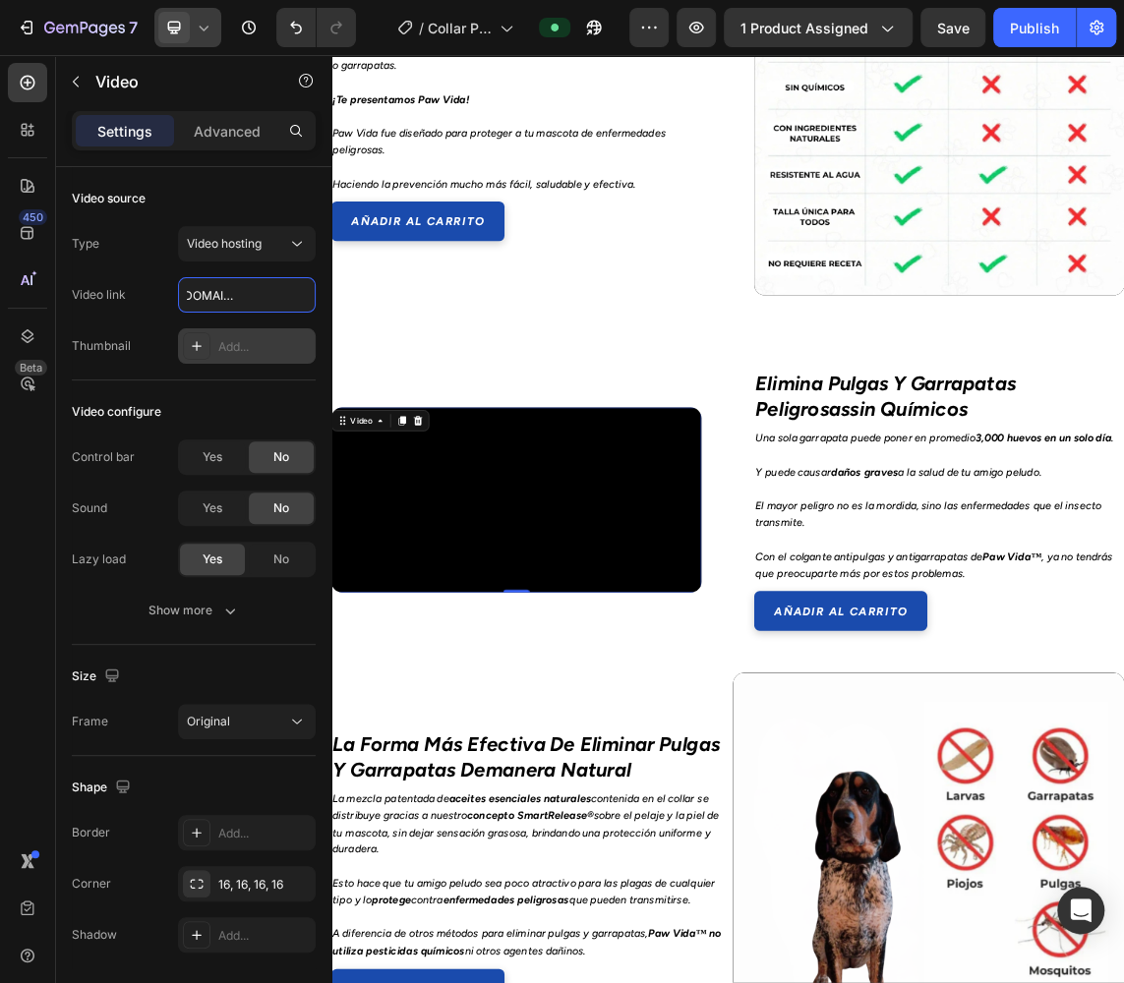
type input "https://cdn.shopify.com/videos/c/o/v/1670b59f2f724cafb63314db8bf5c11e.mov"
click at [173, 30] on icon at bounding box center [174, 28] width 13 height 13
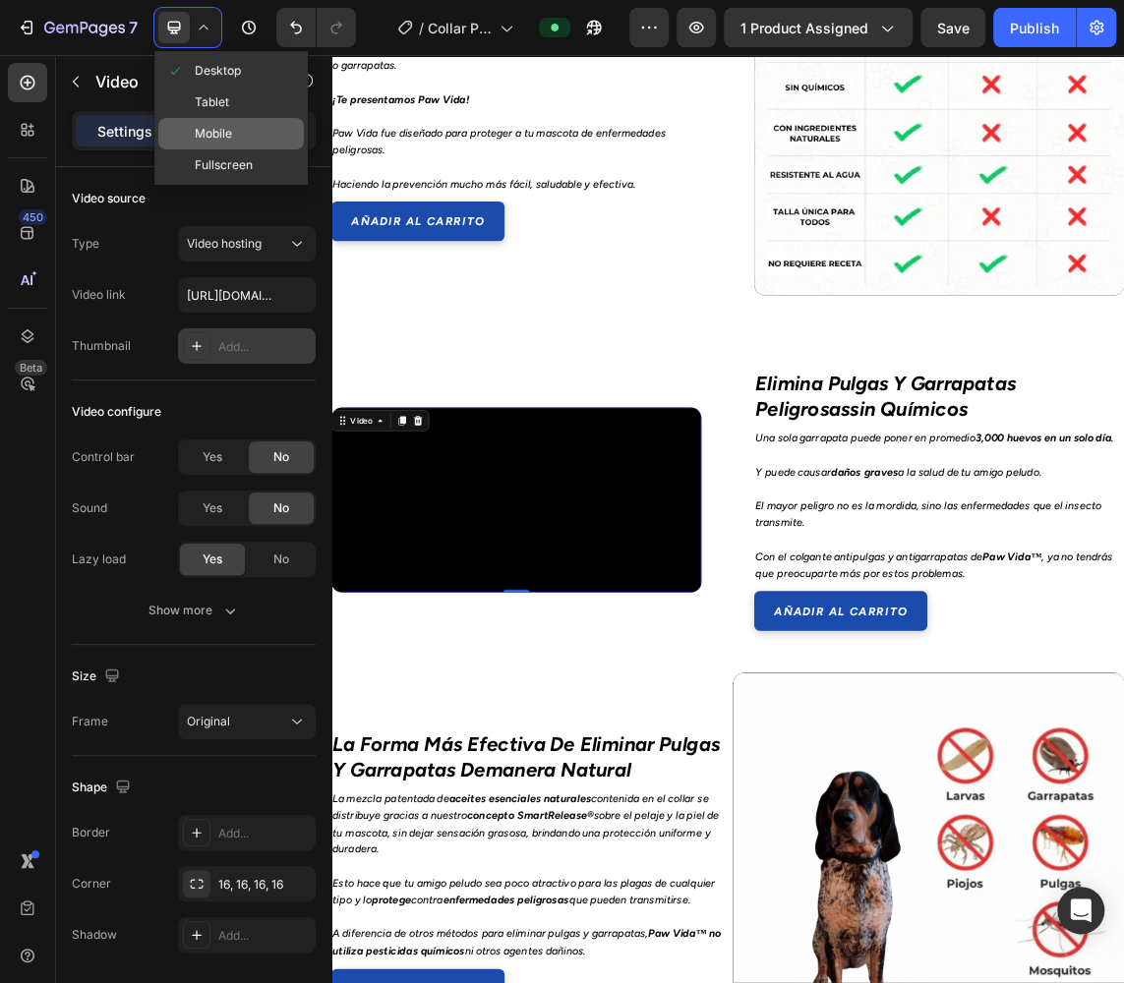
click at [247, 137] on div "Mobile" at bounding box center [231, 133] width 146 height 31
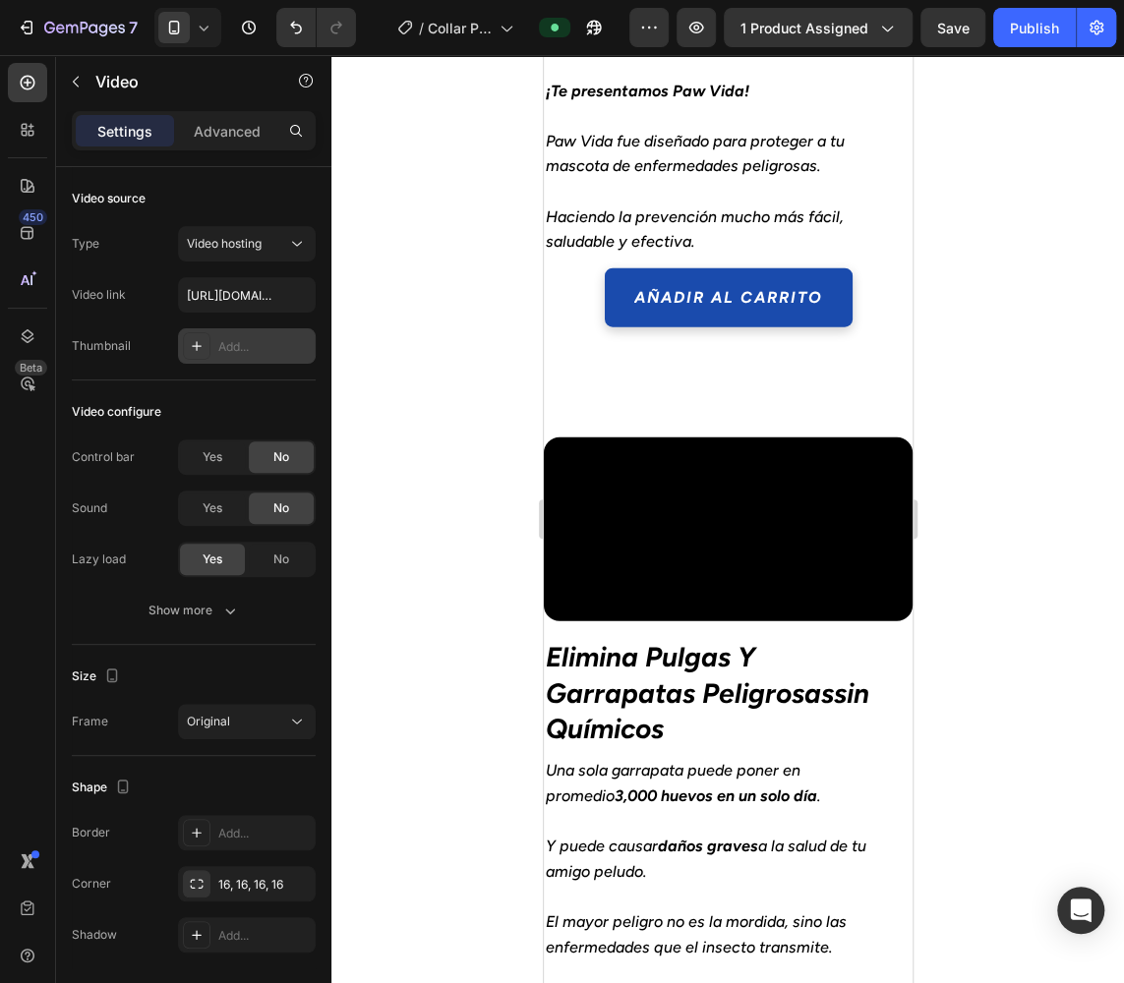
scroll to position [2048, 0]
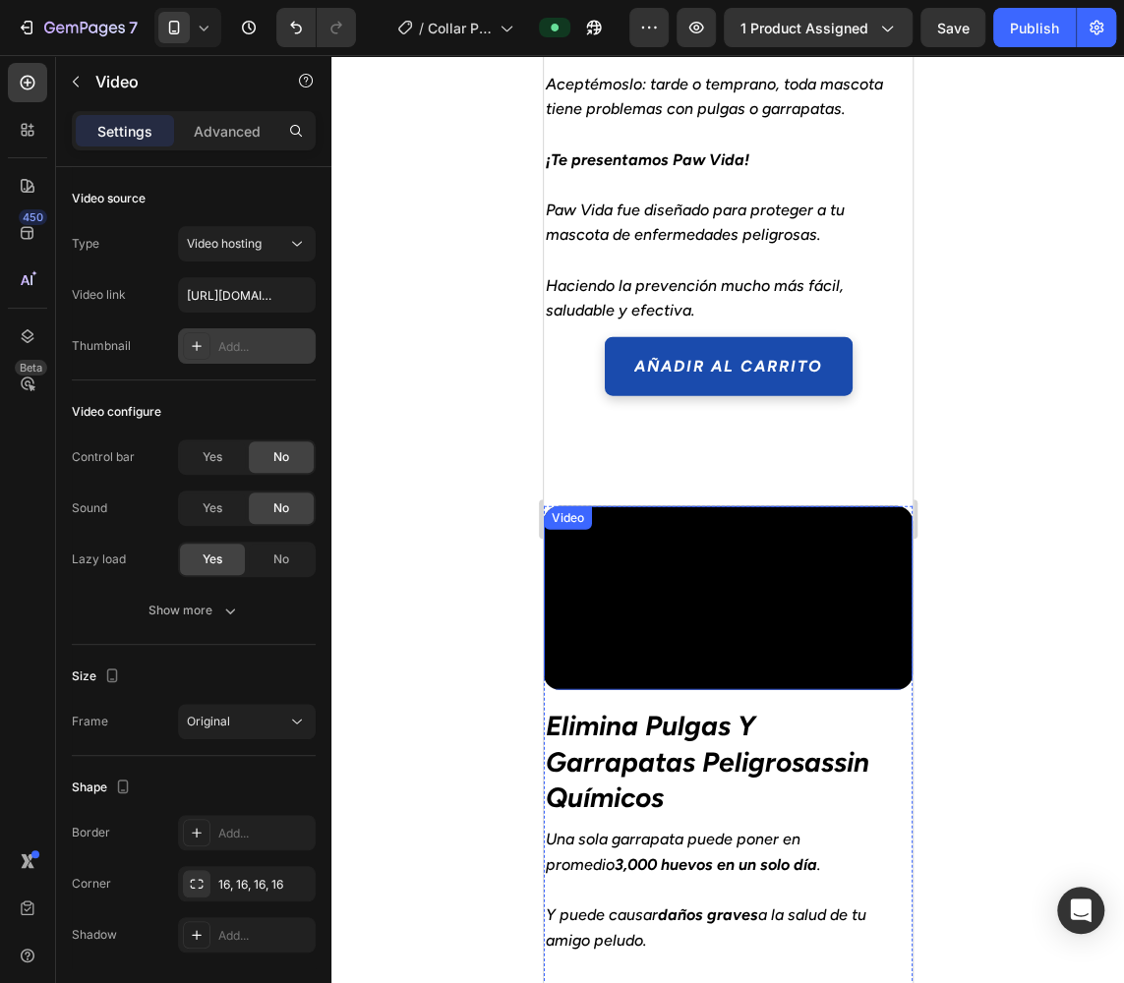
click at [705, 591] on video at bounding box center [727, 598] width 369 height 185
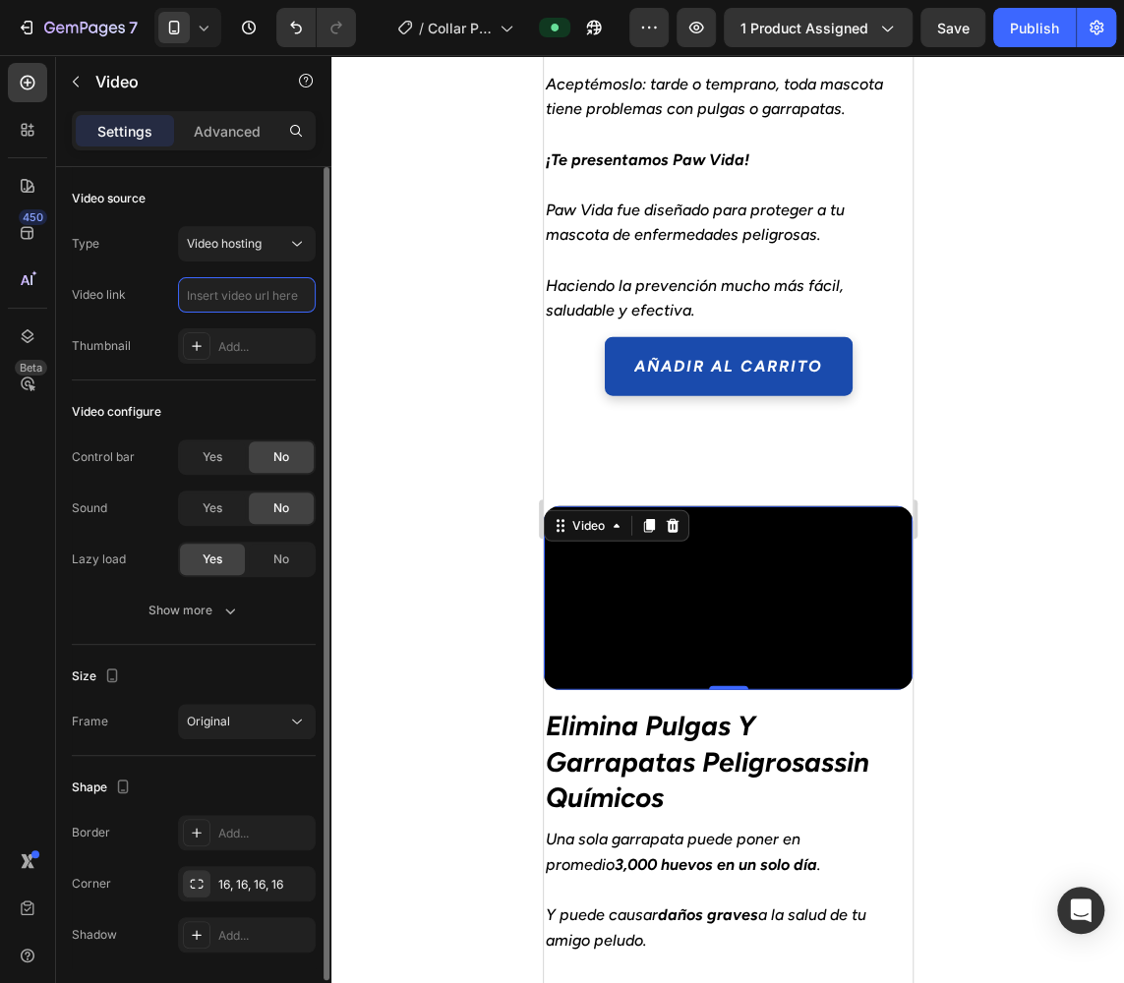
scroll to position [0, 0]
paste input "https://cdn.shopify.com/videos/c/o/v/1670b59f2f724cafb63314db8bf5c11e.mov"
type input "https://cdn.shopify.com/videos/c/o/v/1670b59f2f724cafb63314db8bf5c11e.mov"
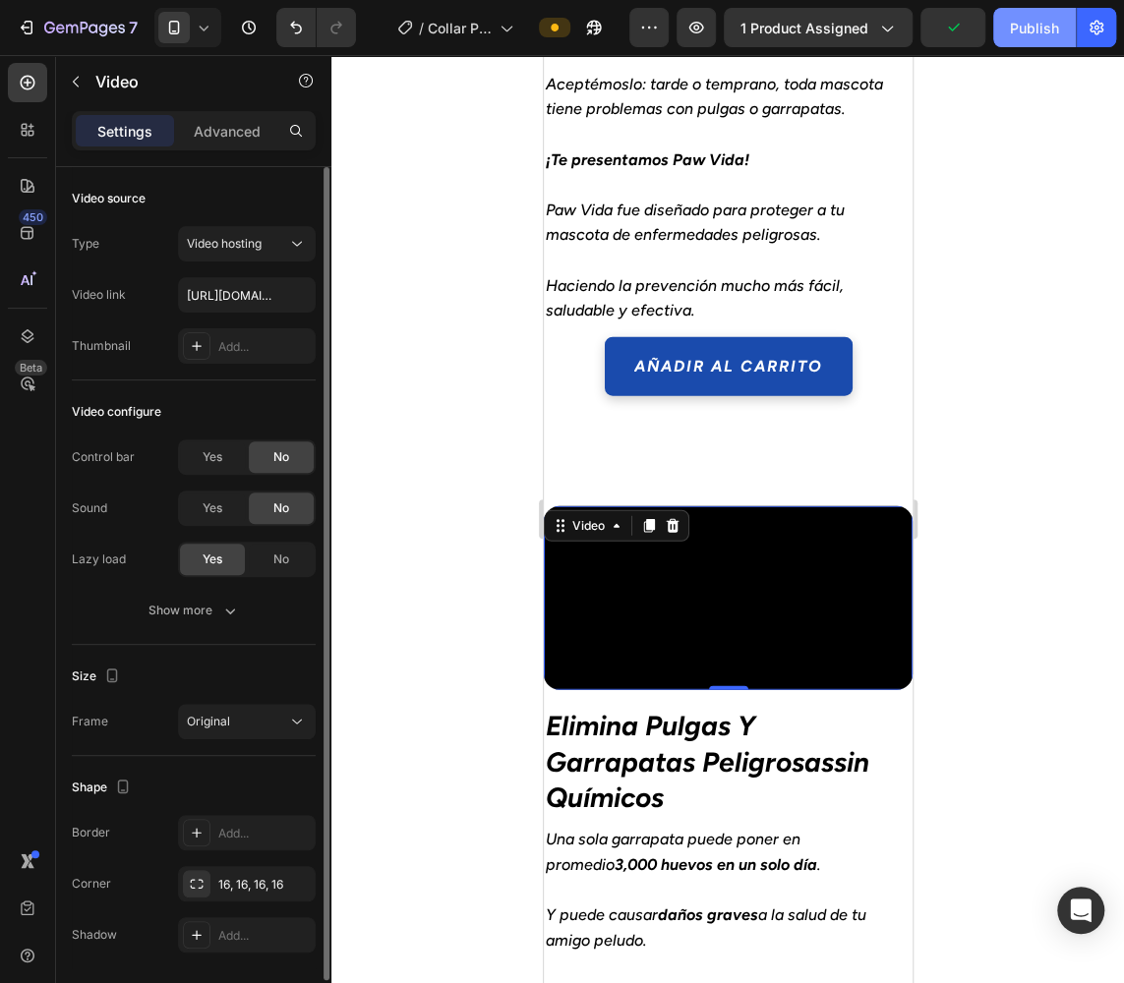
click at [1034, 31] on div "Publish" at bounding box center [1034, 28] width 49 height 21
click at [1000, 26] on button "Publish" at bounding box center [1034, 27] width 83 height 39
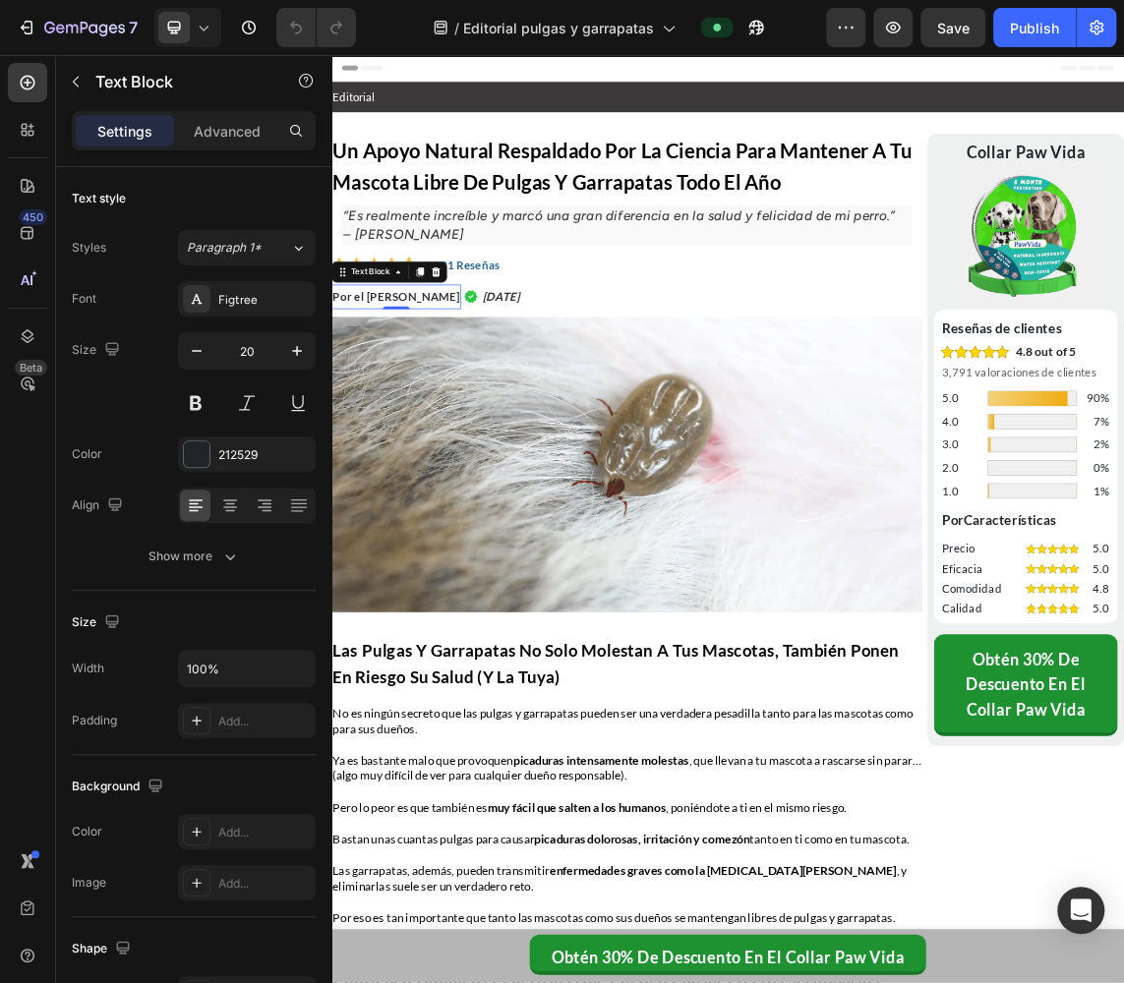
click at [487, 417] on strong "Por el [PERSON_NAME]" at bounding box center [427, 415] width 189 height 21
click at [487, 418] on strong "Por el [PERSON_NAME]" at bounding box center [427, 415] width 189 height 21
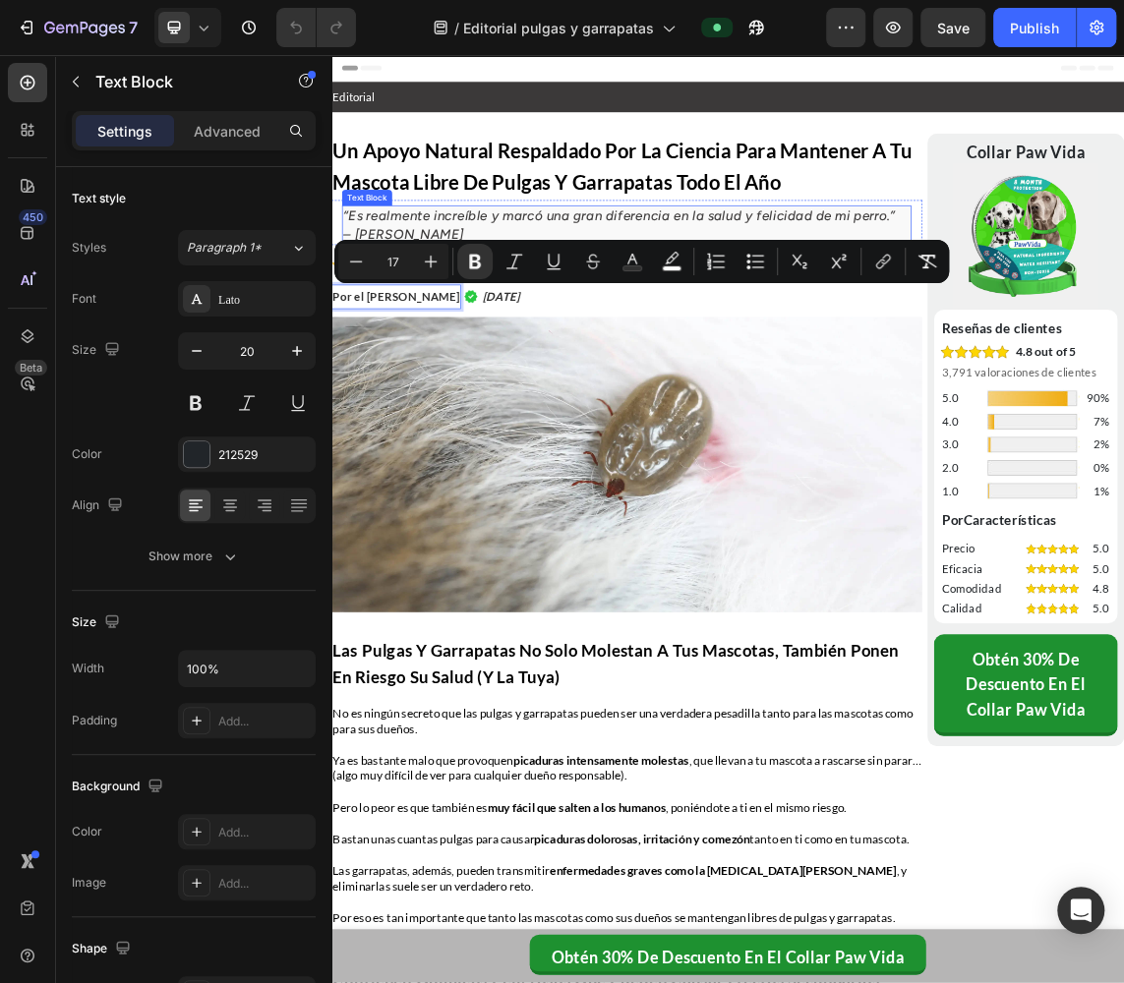
click at [446, 311] on icon "– [PERSON_NAME]" at bounding box center [439, 323] width 180 height 24
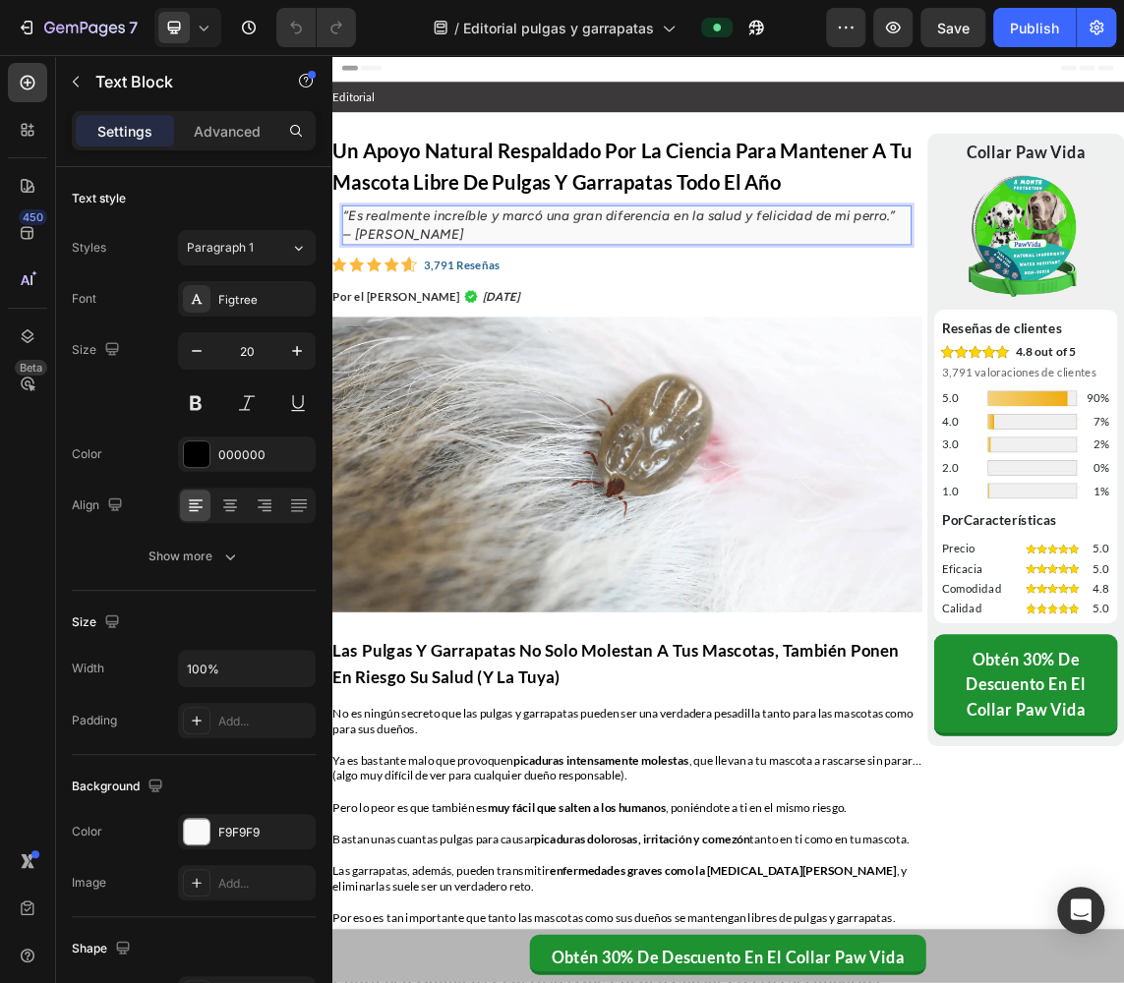
click at [414, 315] on icon "– [PERSON_NAME]" at bounding box center [439, 323] width 180 height 24
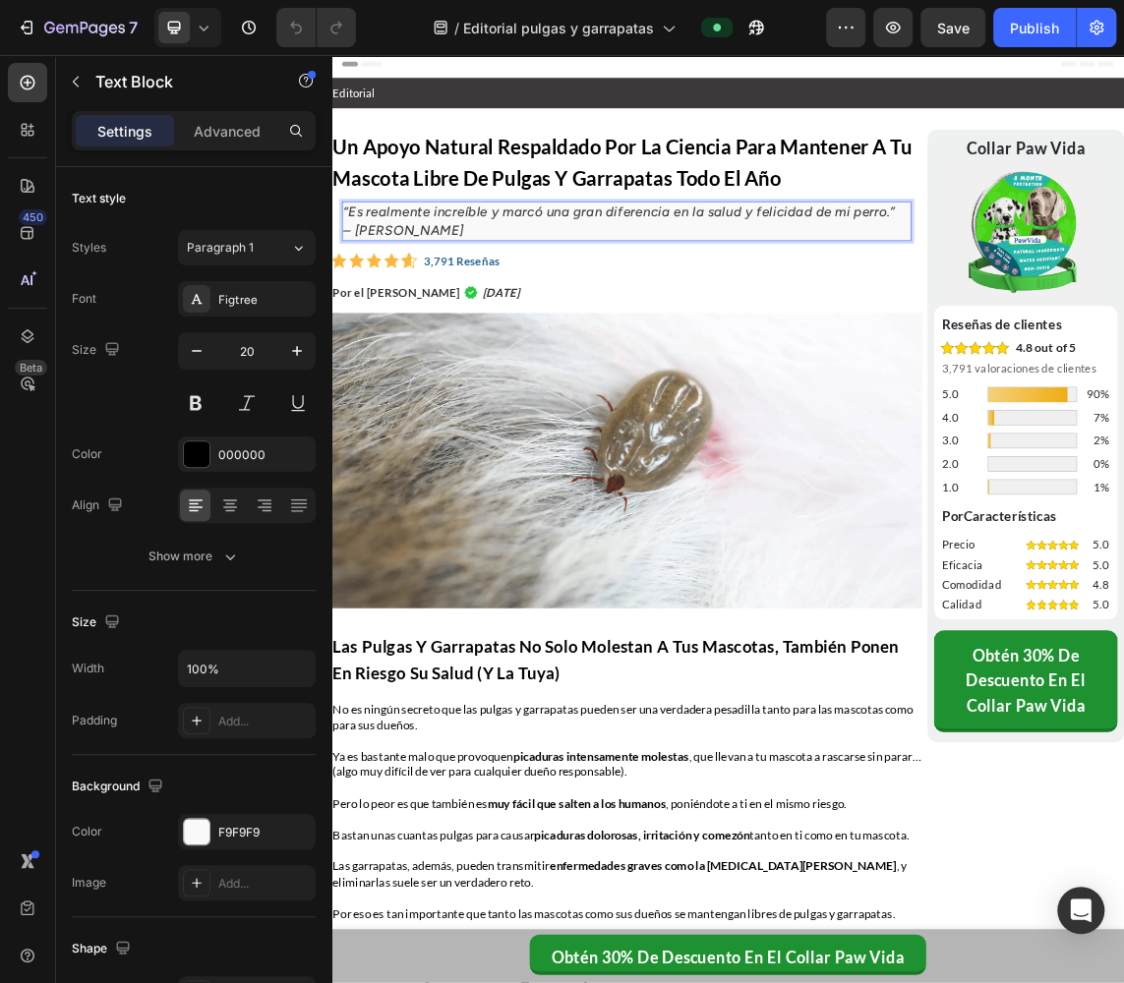
click at [414, 315] on icon "– [PERSON_NAME]" at bounding box center [439, 317] width 180 height 24
click at [202, 30] on icon at bounding box center [204, 28] width 20 height 20
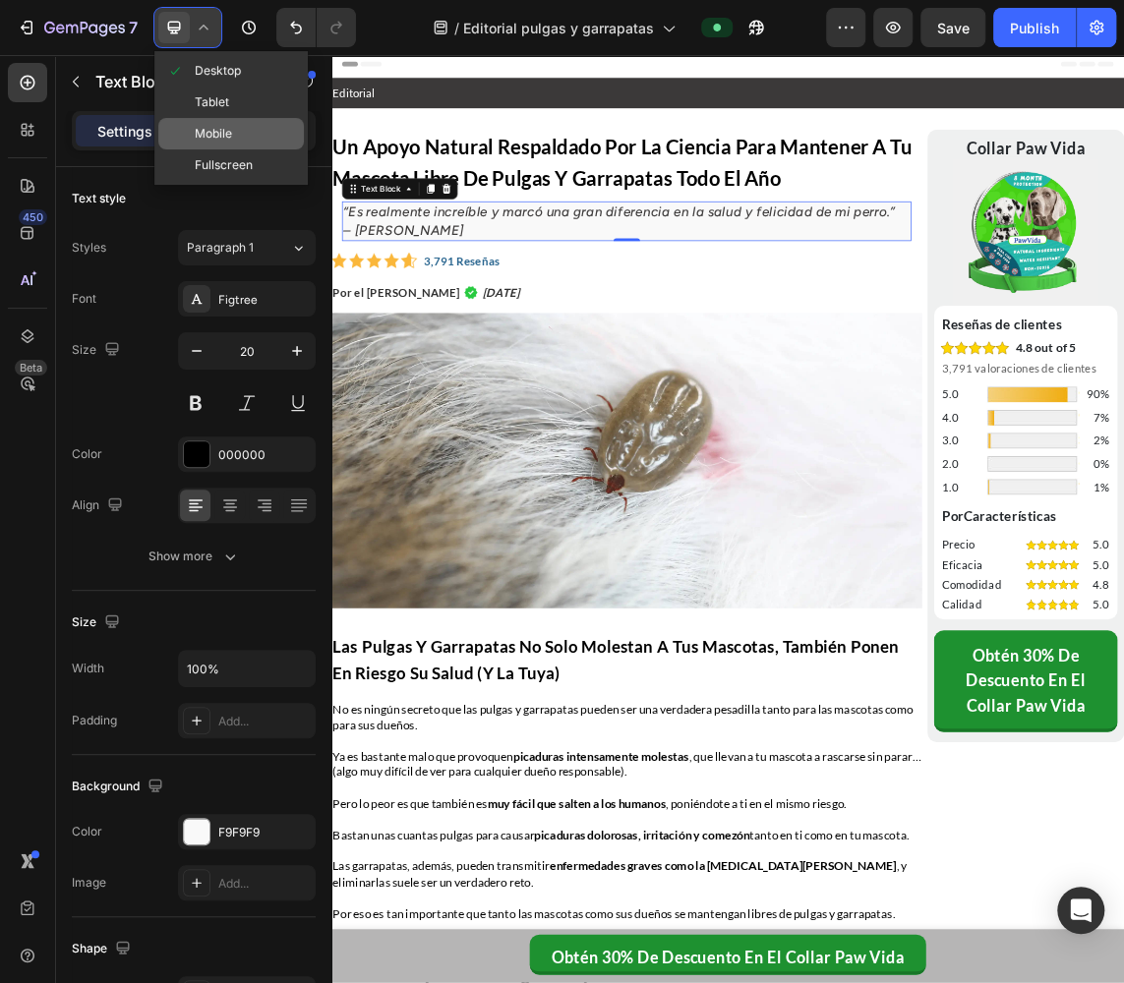
click at [214, 130] on span "Mobile" at bounding box center [213, 134] width 37 height 20
type input "14"
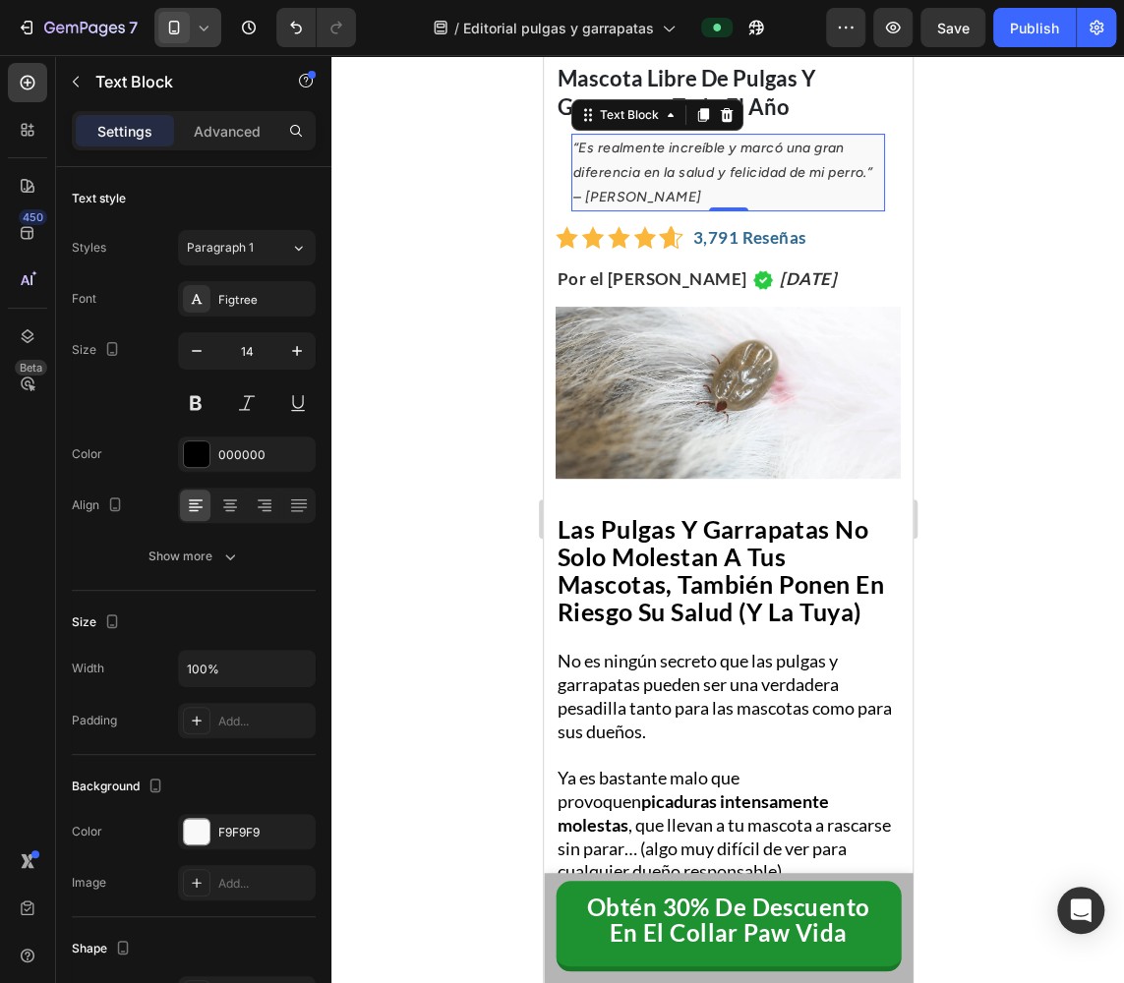
scroll to position [157, 0]
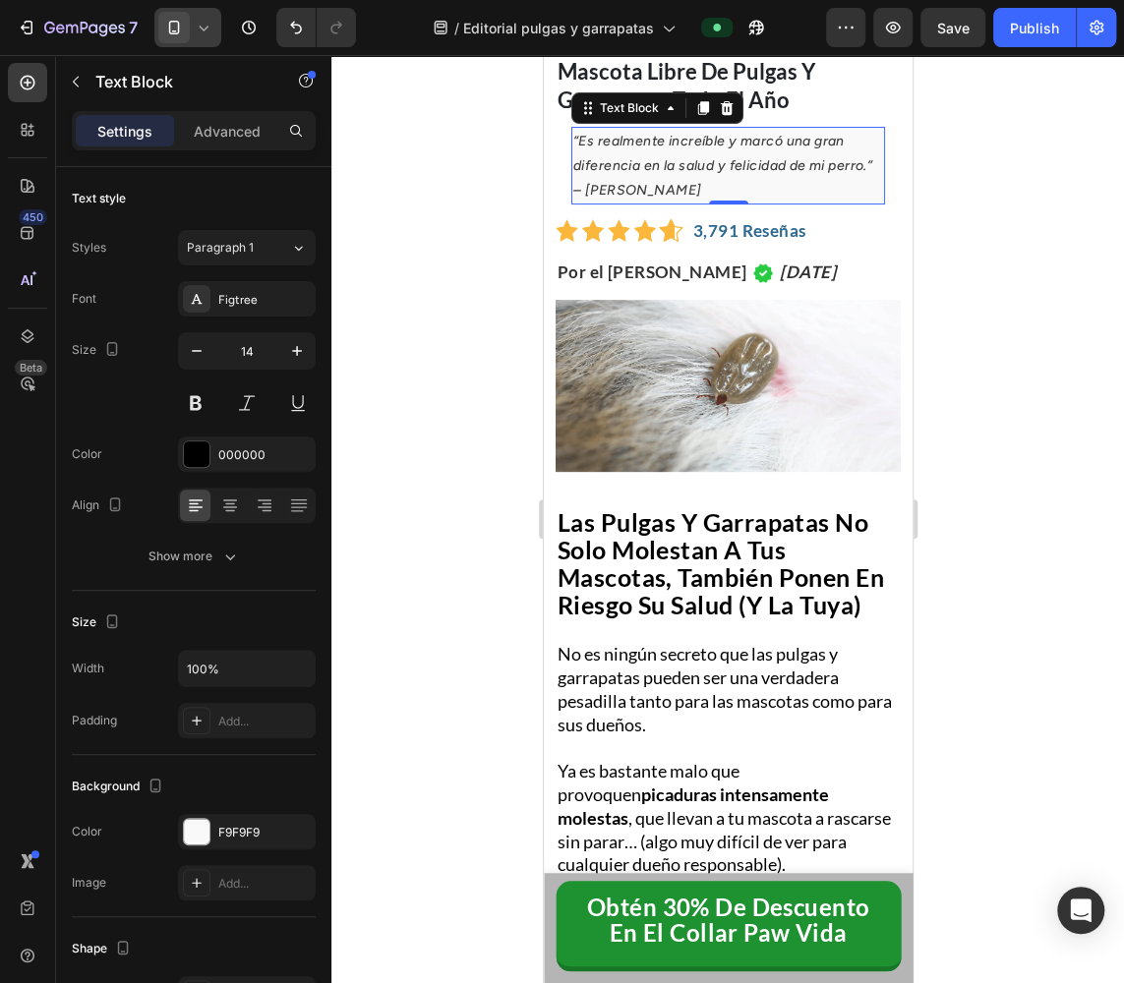
click at [507, 237] on div at bounding box center [727, 519] width 793 height 928
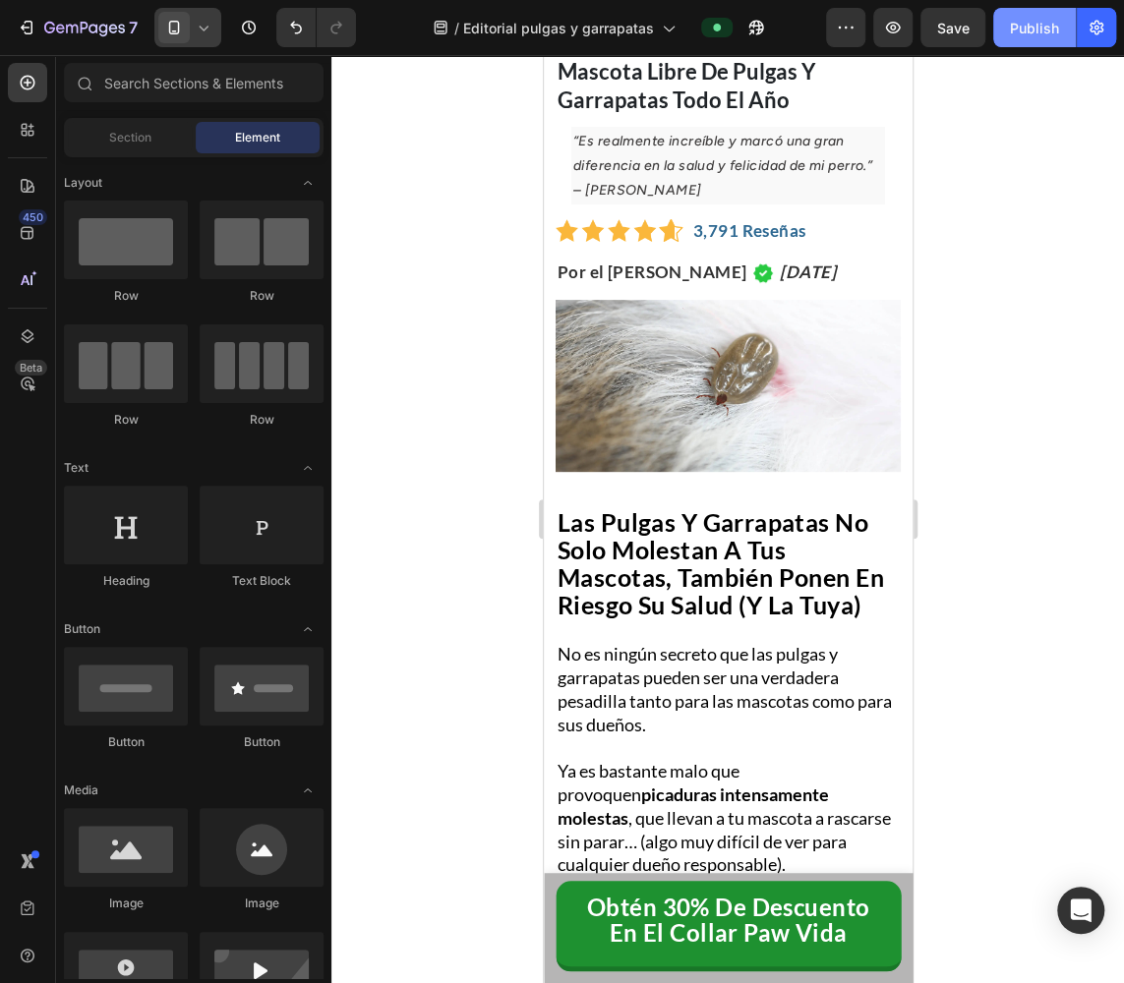
click at [1009, 24] on button "Publish" at bounding box center [1034, 27] width 83 height 39
